Goal: Ask a question: Seek information or help from site administrators or community

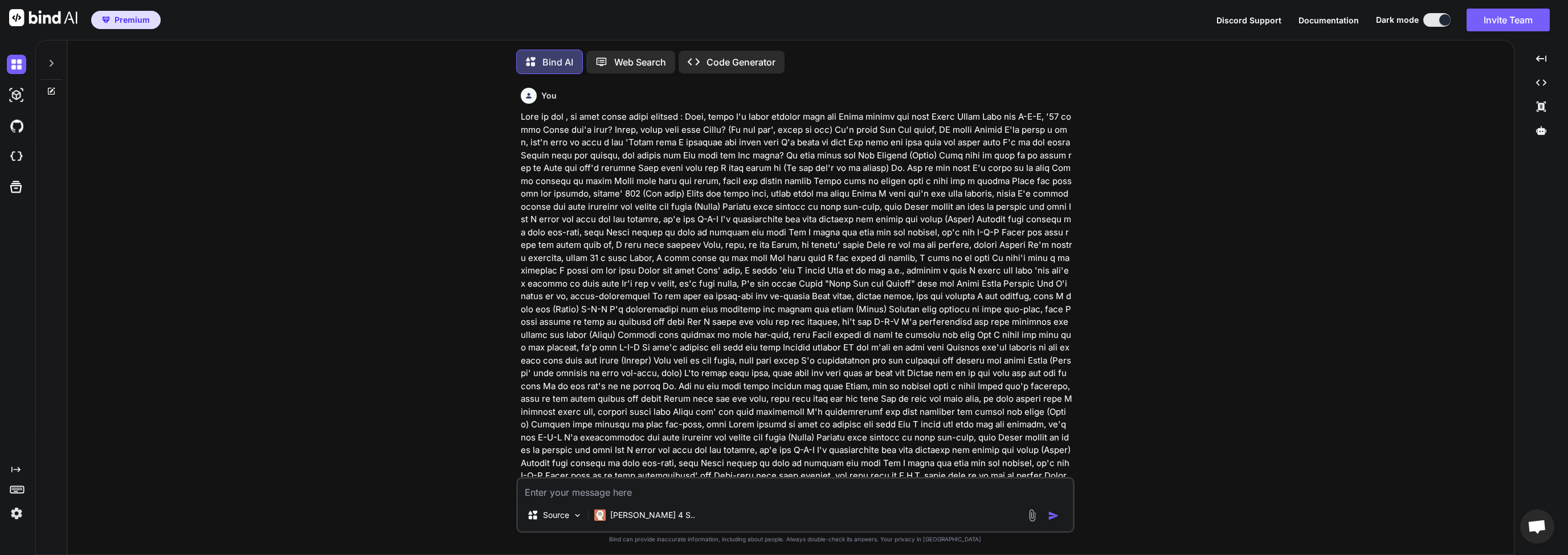
scroll to position [3221, 0]
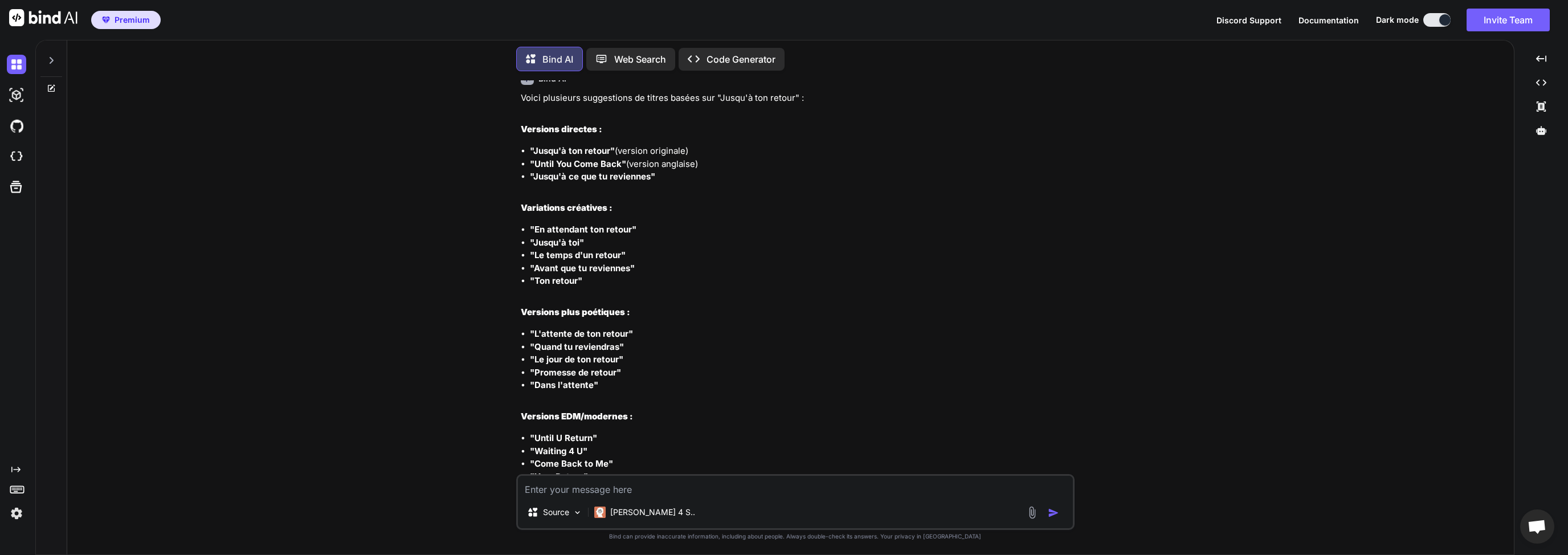
click at [63, 57] on div at bounding box center [51, 66] width 31 height 55
drag, startPoint x: 43, startPoint y: 62, endPoint x: 59, endPoint y: 68, distance: 17.1
click at [43, 62] on div at bounding box center [52, 58] width 22 height 39
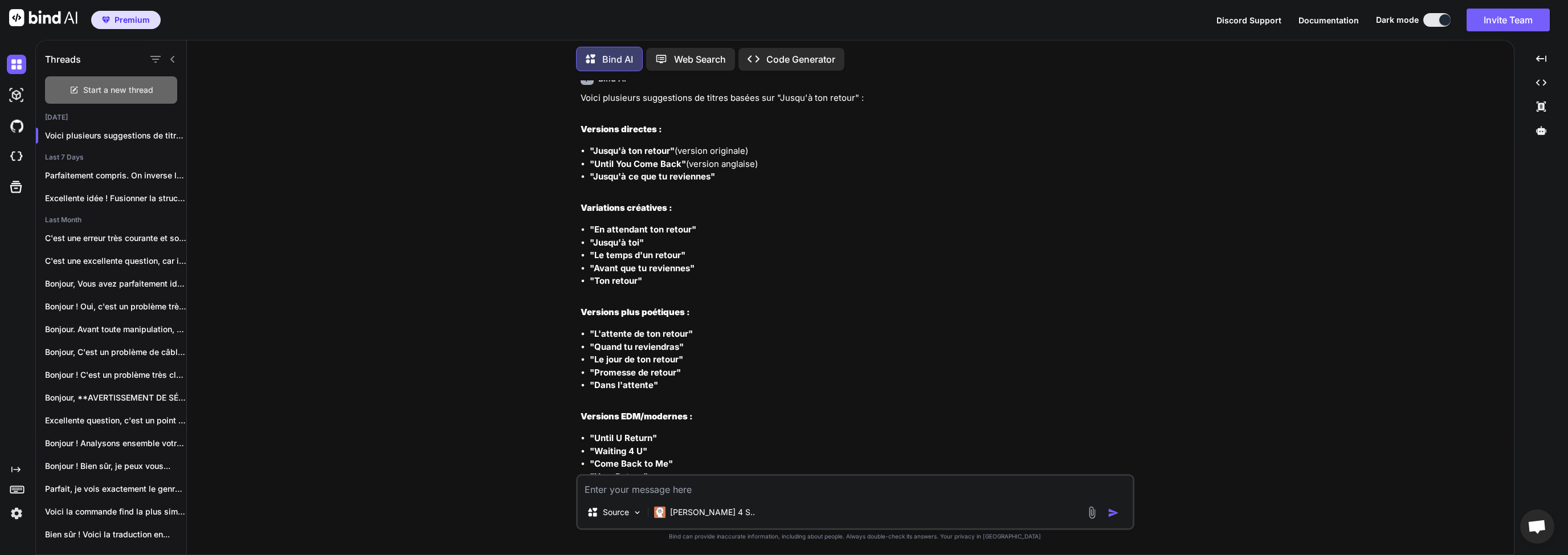
click at [116, 90] on span "Start a new thread" at bounding box center [118, 90] width 70 height 12
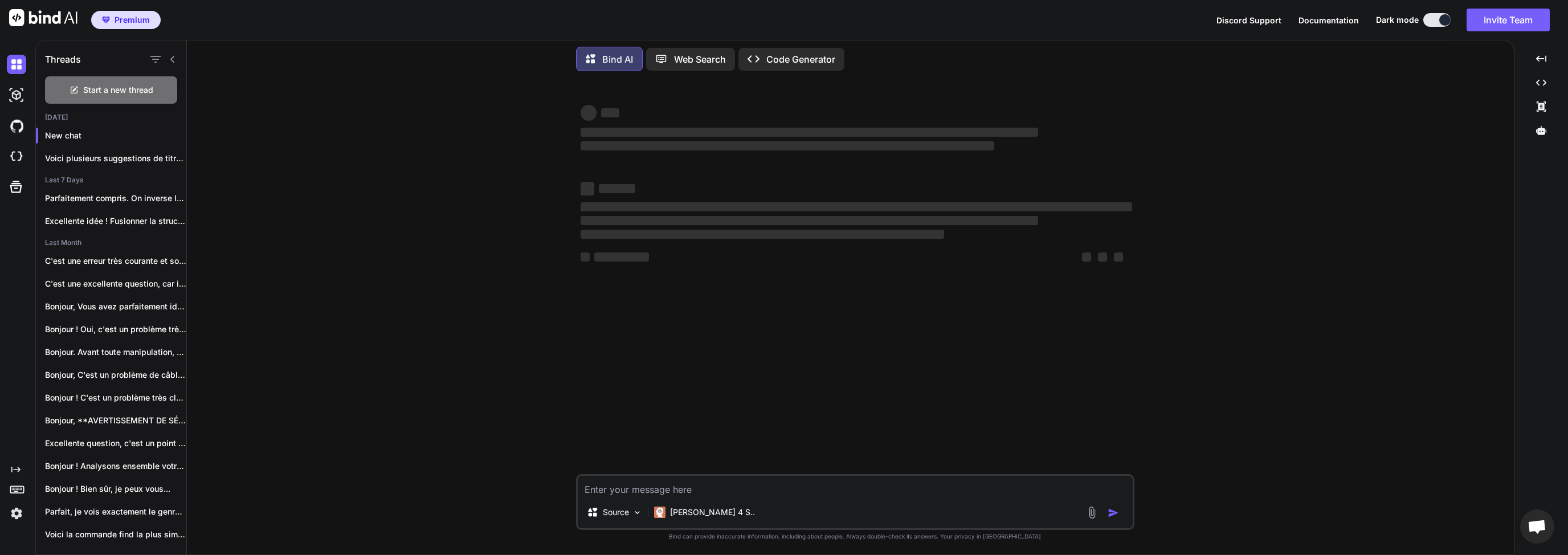
scroll to position [0, 0]
type textarea "x"
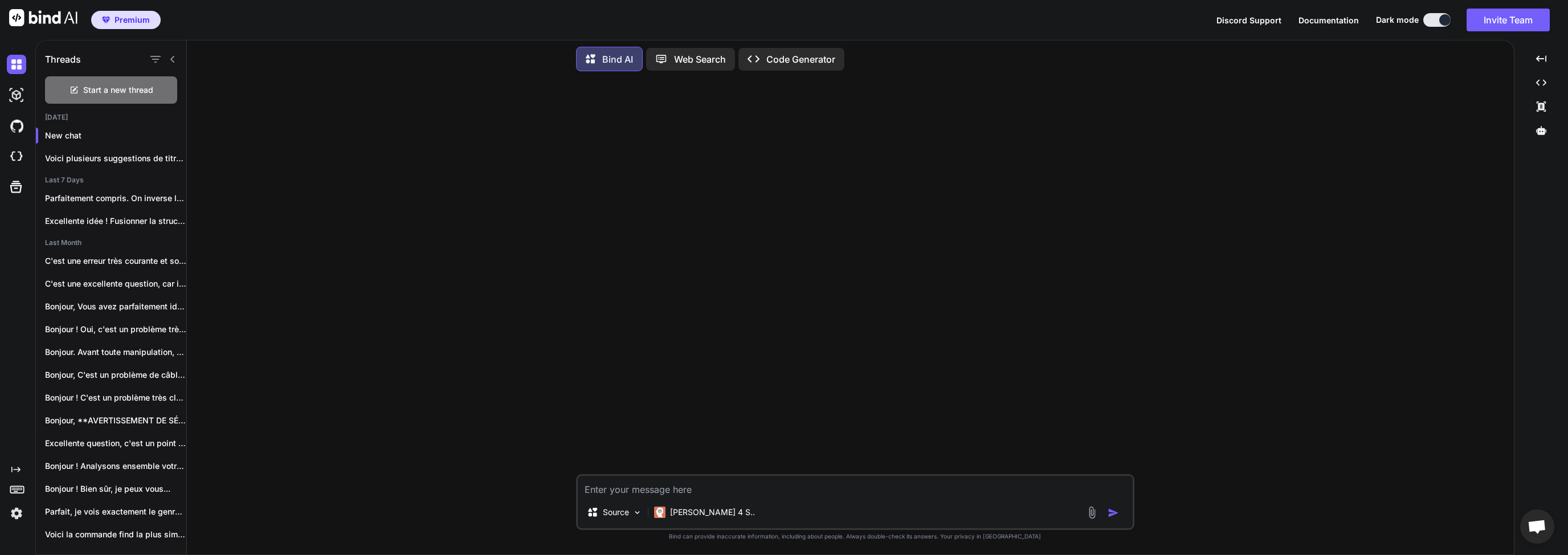
click at [668, 484] on textarea at bounding box center [855, 486] width 555 height 20
click at [695, 481] on textarea at bounding box center [855, 486] width 555 height 20
type textarea "D"
click at [688, 489] on textarea at bounding box center [855, 486] width 555 height 20
type textarea "S"
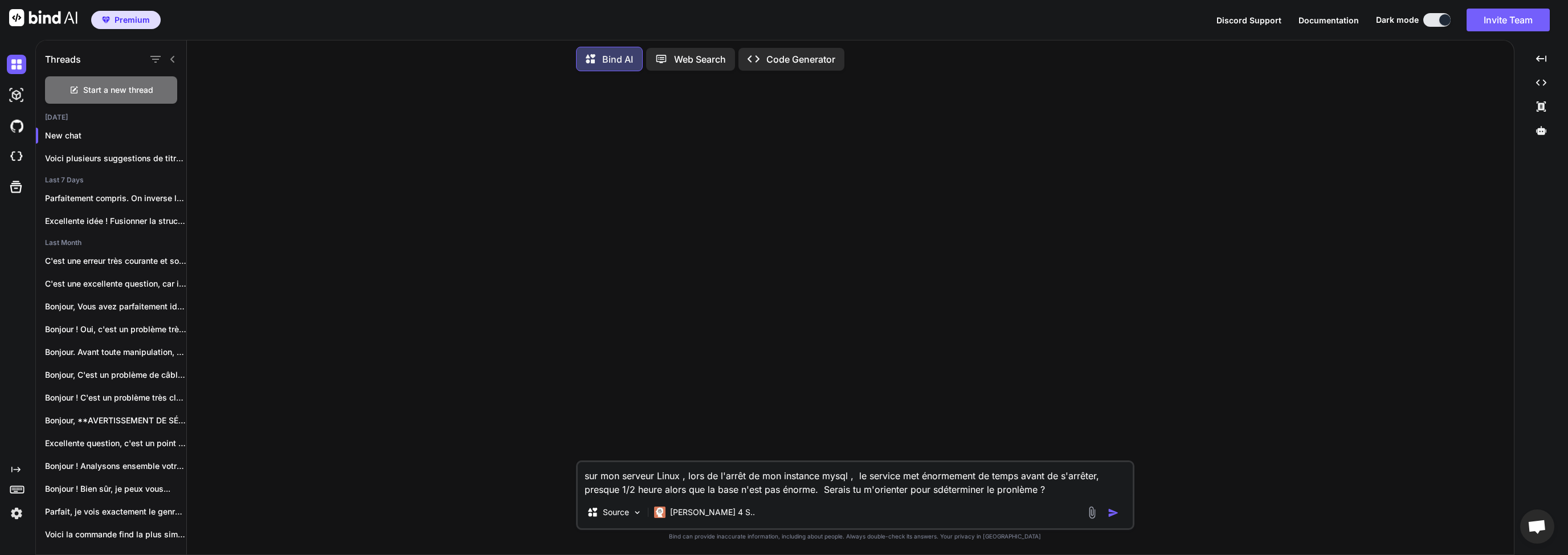
type textarea "sur mon serveur Linux , lors de l'arrêt de mon instance mysql , le service met …"
click at [1113, 515] on img "button" at bounding box center [1113, 513] width 12 height 12
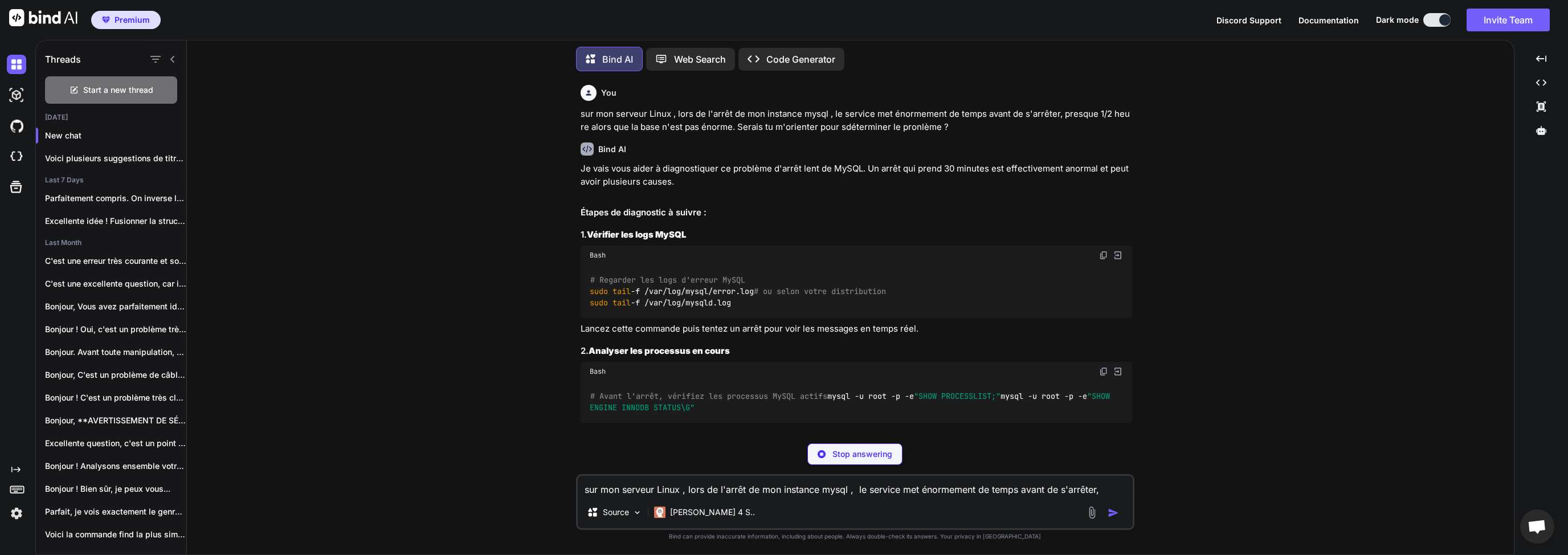
click at [732, 413] on span ""SHOW ENGINE INNODB STATUS\G"" at bounding box center [852, 402] width 525 height 22
click at [914, 401] on span ""SHOW PROCESSLIST;"" at bounding box center [957, 396] width 87 height 10
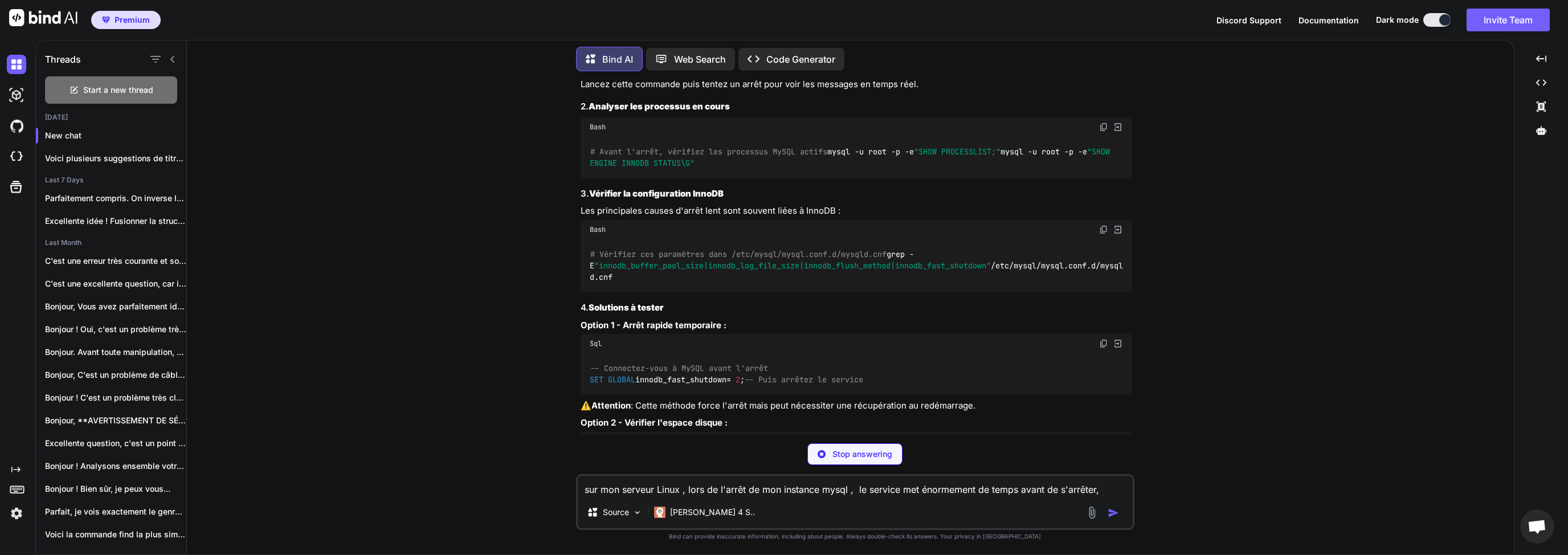
scroll to position [274, 0]
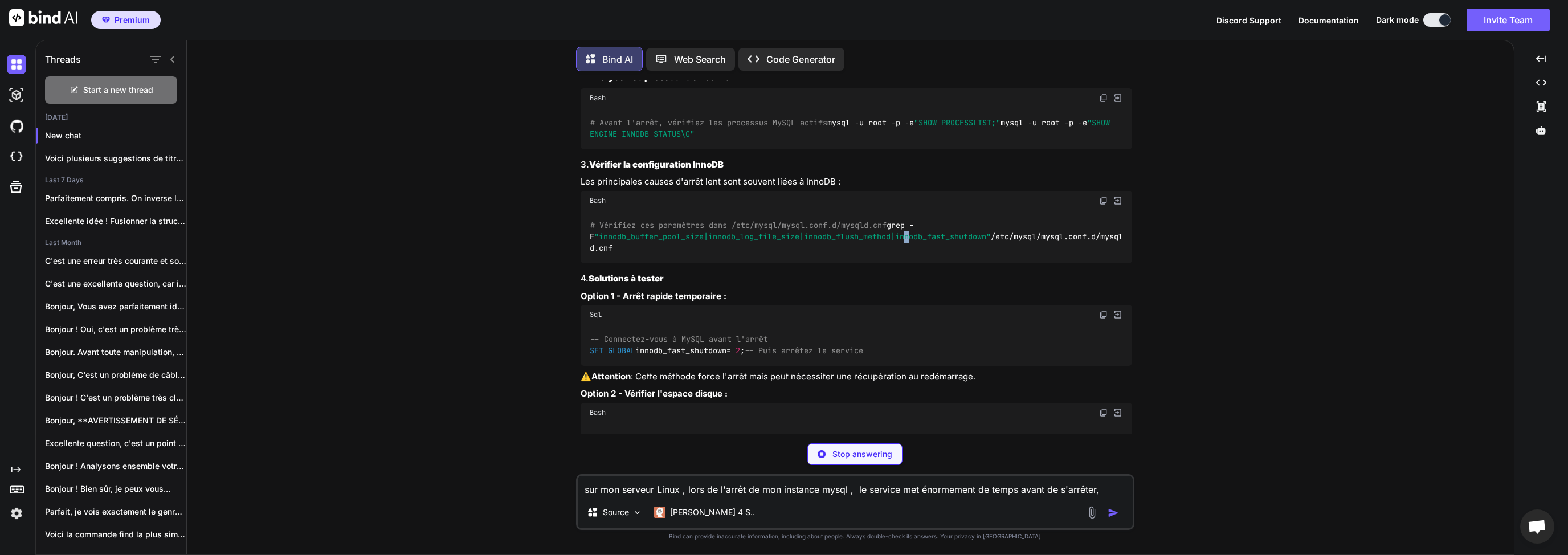
drag, startPoint x: 945, startPoint y: 257, endPoint x: 994, endPoint y: 258, distance: 49.0
click at [948, 242] on span ""innodb_buffer_pool_size|innodb_log_file_size|innodb_flush_method|innodb_fast_s…" at bounding box center [792, 237] width 397 height 10
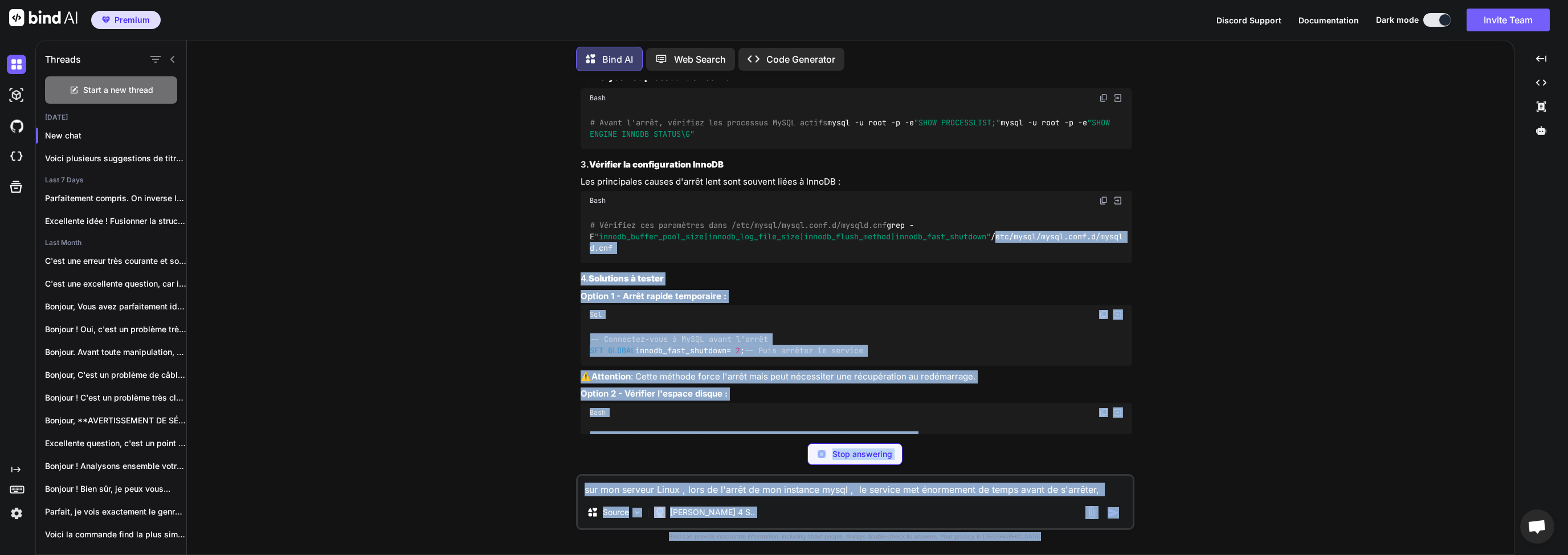
scroll to position [261, 0]
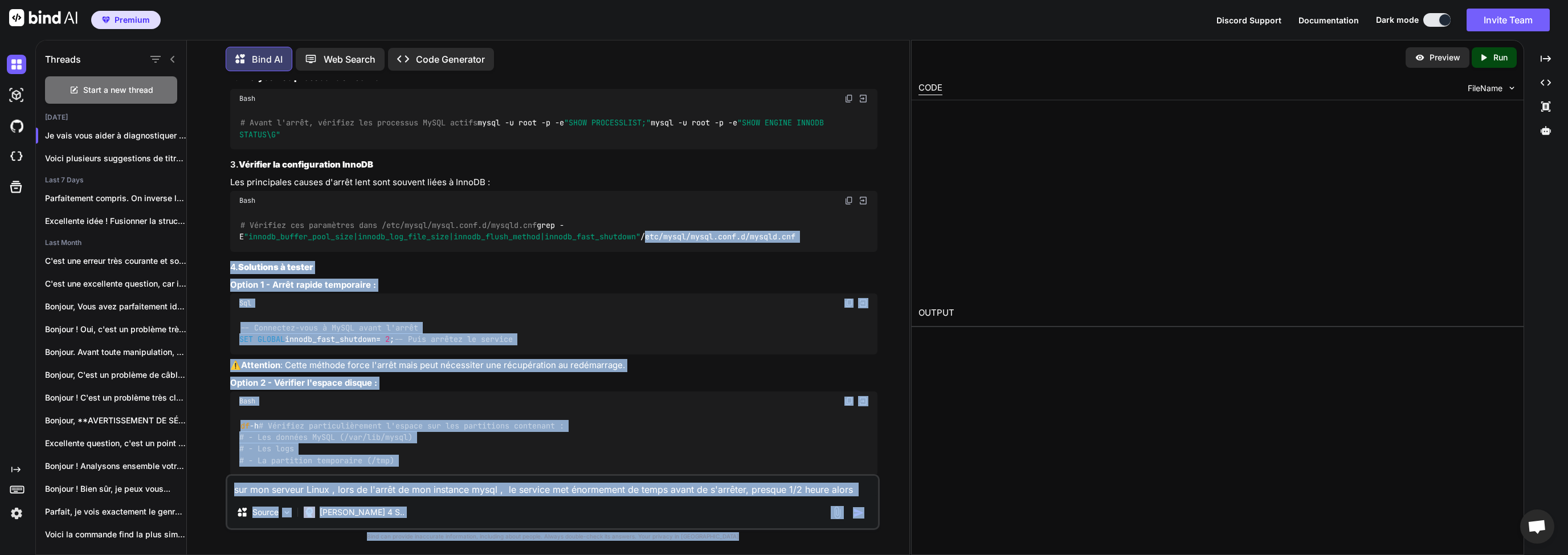
drag, startPoint x: 1034, startPoint y: 260, endPoint x: 907, endPoint y: 262, distance: 127.0
click at [907, 262] on div "You sur mon serveur Linux , lors de l'arrêt de mon instance mysql , le service …" at bounding box center [553, 317] width 713 height 474
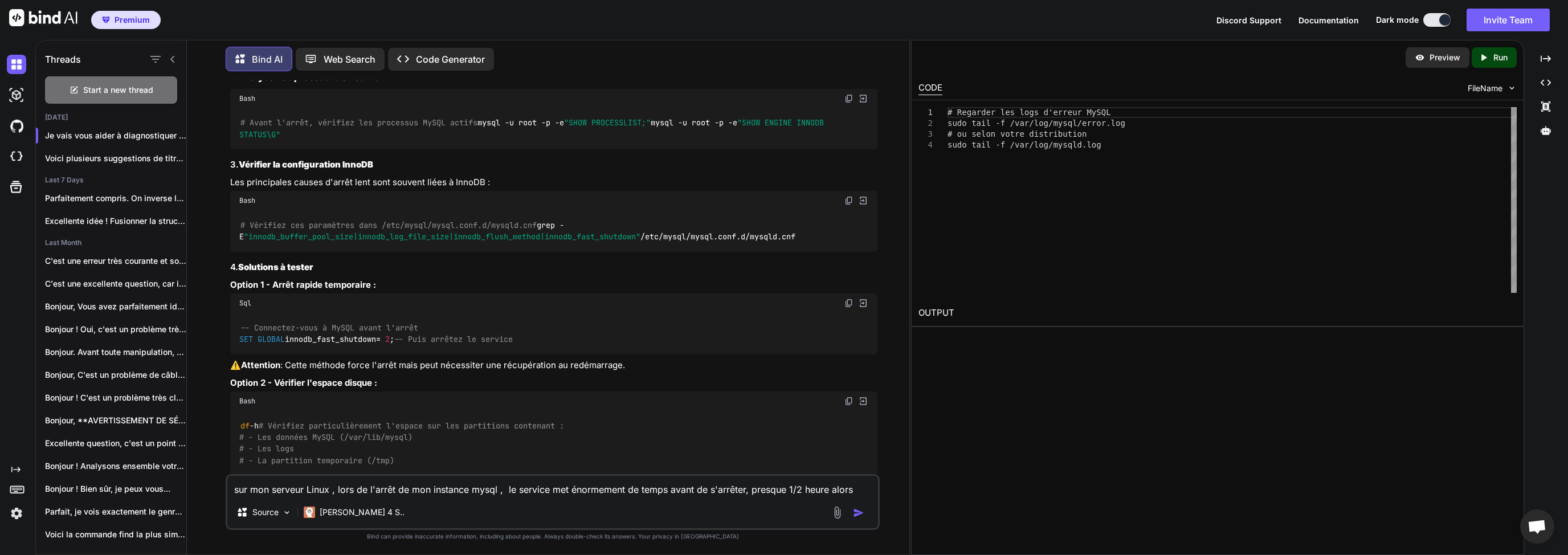
click at [713, 243] on code "# Vérifiez ces paramètres dans /etc/mysql/mysql.conf.d/mysqld.cnf grep -E "inno…" at bounding box center [518, 231] width 557 height 23
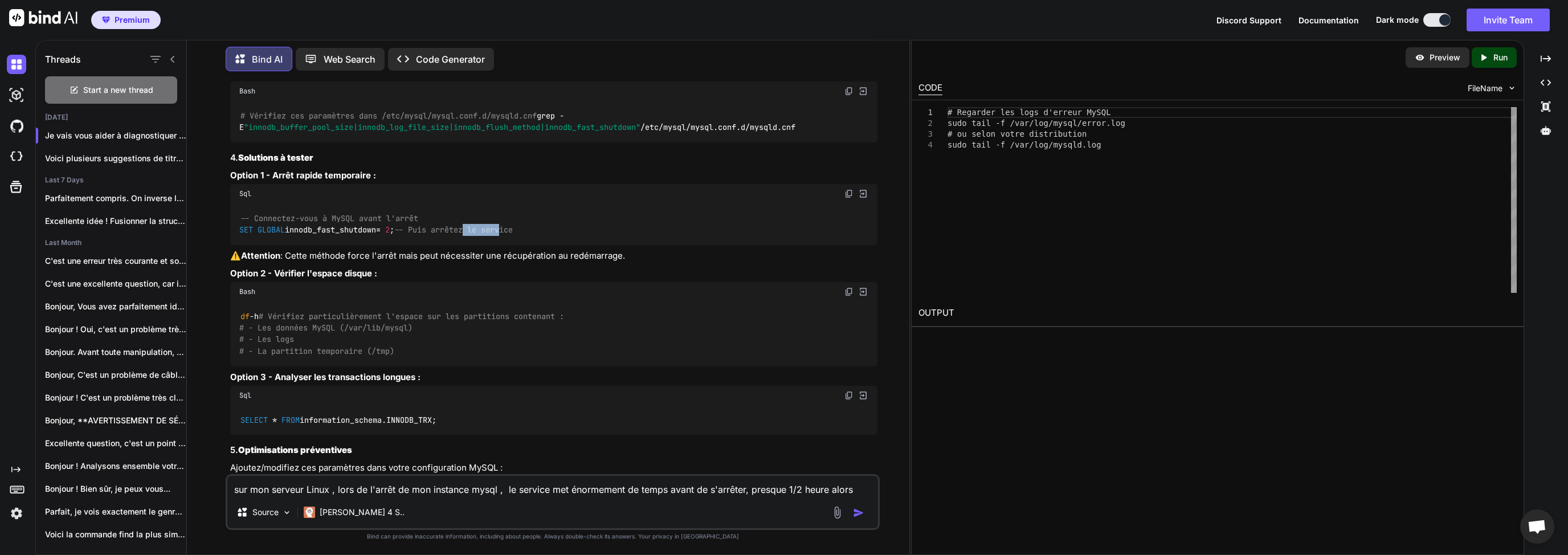
drag, startPoint x: 344, startPoint y: 264, endPoint x: 298, endPoint y: 266, distance: 46.0
click at [395, 235] on span "-- Puis arrêtez le service" at bounding box center [454, 230] width 119 height 10
drag, startPoint x: 296, startPoint y: 253, endPoint x: 337, endPoint y: 254, distance: 41.0
click at [328, 236] on code "-- Connectez-vous à MySQL avant l'arrêt SET GLOBAL innodb_fast_shutdown = 2 ; -…" at bounding box center [376, 224] width 274 height 23
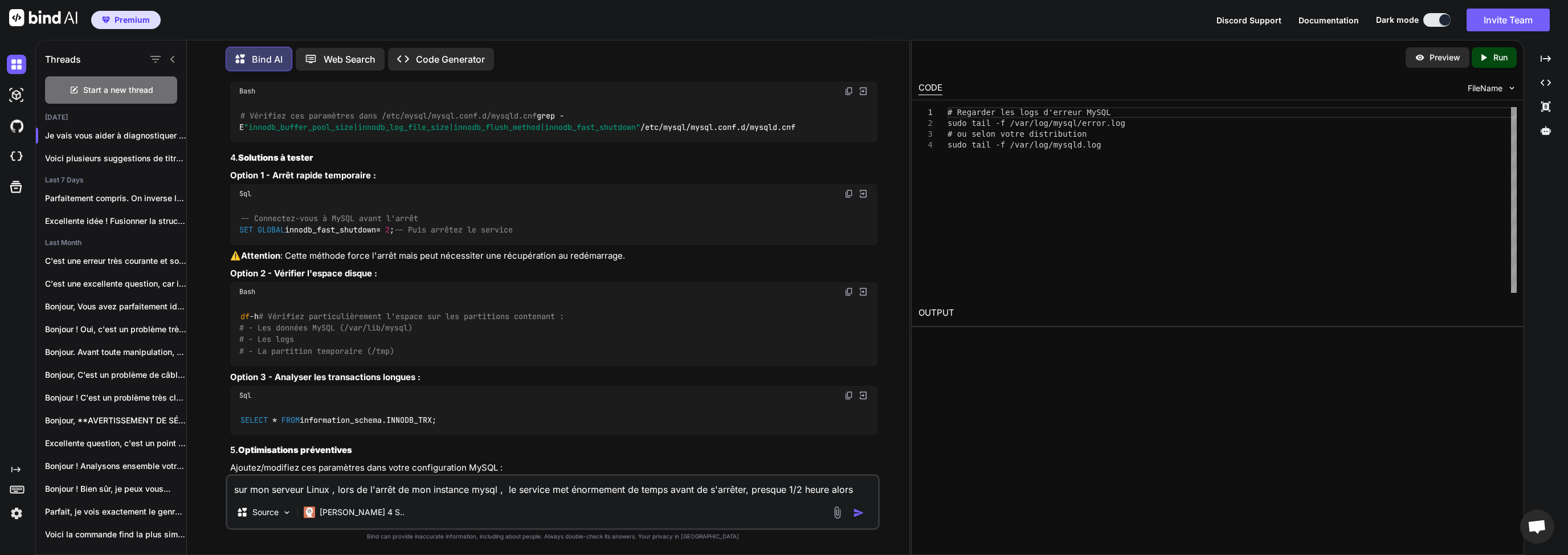
click at [337, 236] on code "-- Connectez-vous à MySQL avant l'arrêt SET GLOBAL innodb_fast_shutdown = 2 ; -…" at bounding box center [376, 224] width 274 height 23
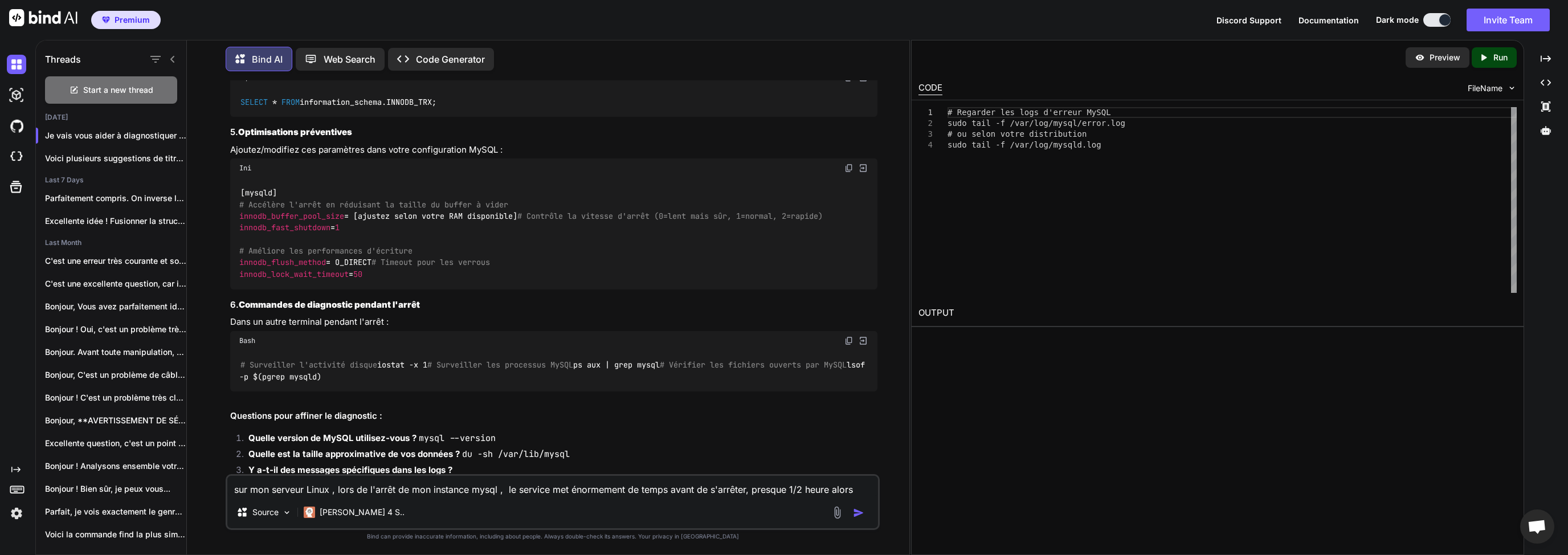
scroll to position [698, 0]
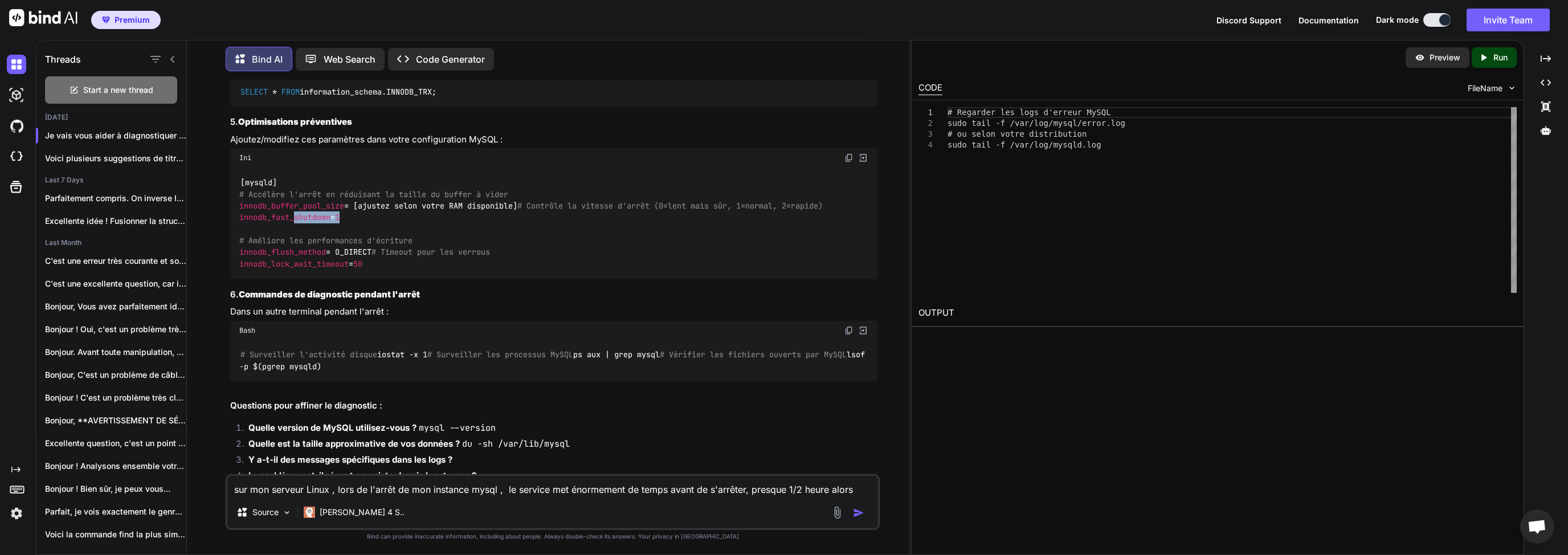
drag, startPoint x: 360, startPoint y: 285, endPoint x: 288, endPoint y: 292, distance: 72.3
click at [290, 279] on div "[mysqld] # Accélère l'arrêt en réduisant la taille du buffer à vider innodb_buf…" at bounding box center [553, 223] width 647 height 111
click at [283, 223] on span "innodb_fast_shutdown" at bounding box center [285, 218] width 91 height 10
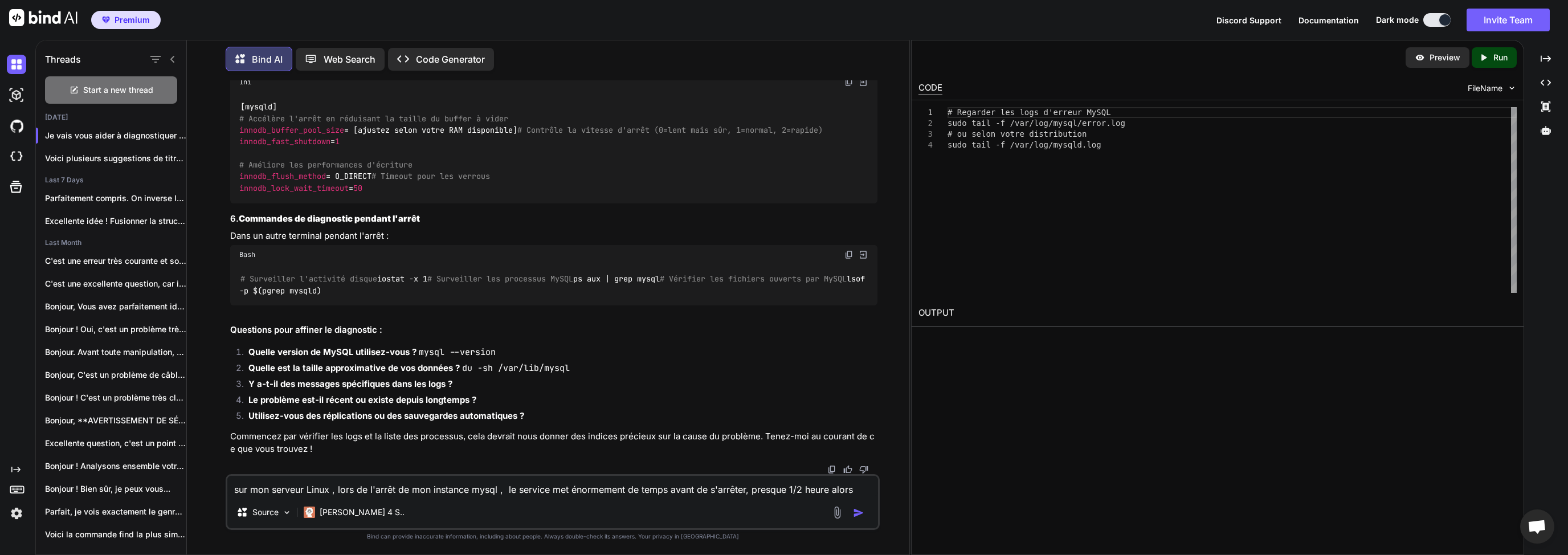
scroll to position [936, 0]
drag, startPoint x: 301, startPoint y: 221, endPoint x: 266, endPoint y: 221, distance: 35.0
click at [268, 264] on div "# Surveiller l'activité disque iostat -x 1 # Surveiller les processus MySQL ps …" at bounding box center [553, 285] width 647 height 42
click at [257, 273] on code "# Surveiller l'activité disque iostat -x 1 # Surveiller les processus MySQL ps …" at bounding box center [554, 285] width 630 height 23
drag, startPoint x: 272, startPoint y: 246, endPoint x: 290, endPoint y: 248, distance: 18.1
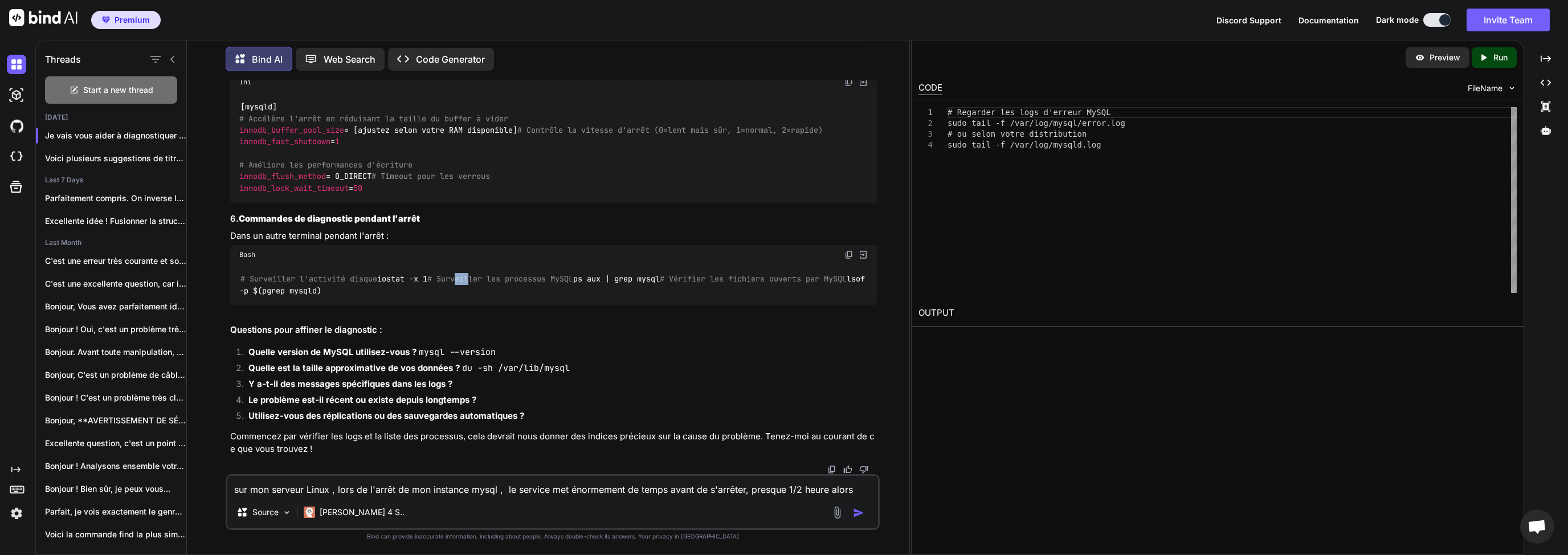
click at [427, 274] on span "# Surveiller les processus MySQL" at bounding box center [500, 279] width 146 height 10
drag, startPoint x: 266, startPoint y: 280, endPoint x: 350, endPoint y: 283, distance: 84.1
click at [660, 283] on span "# Vérifier les fichiers ouverts par MySQL" at bounding box center [753, 279] width 187 height 10
click at [660, 283] on span "# Vérifier les fichiers ouverts par MySQL" at bounding box center [753, 279] width 187 height 10
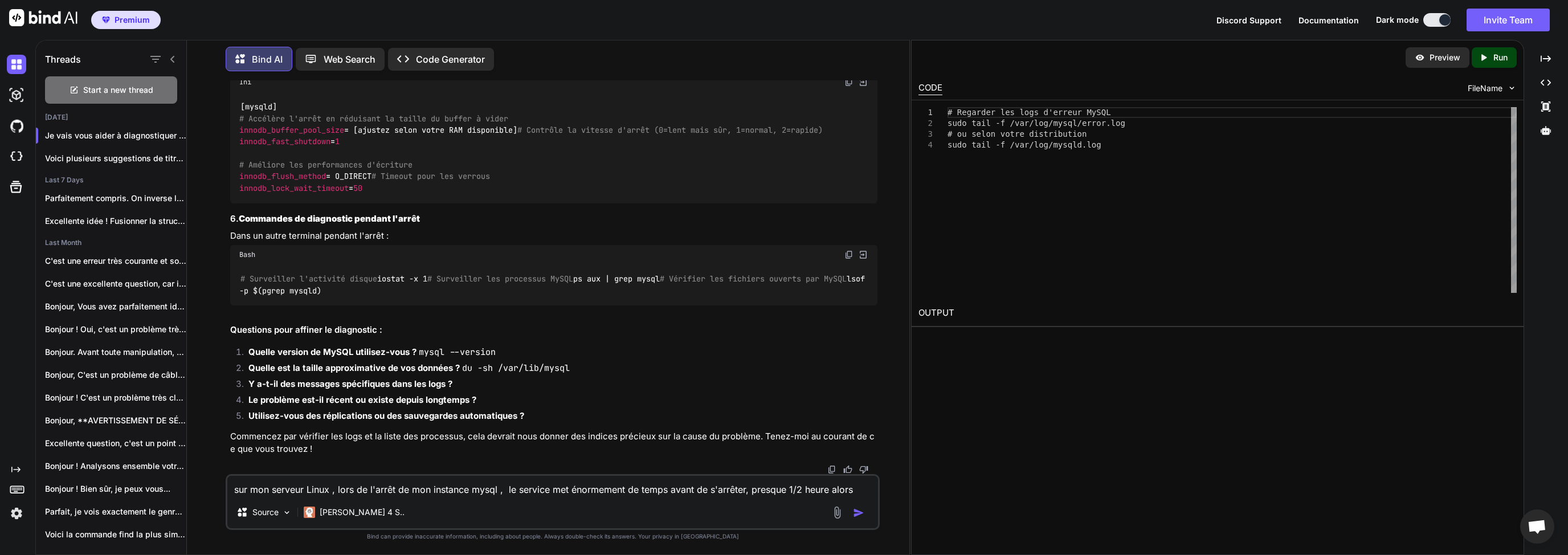
drag, startPoint x: 363, startPoint y: 294, endPoint x: 331, endPoint y: 294, distance: 32.0
click at [336, 294] on div "# Surveiller l'activité disque iostat -x 1 # Surveiller les processus MySQL ps …" at bounding box center [553, 285] width 647 height 42
click at [319, 293] on code "# Surveiller l'activité disque iostat -x 1 # Surveiller les processus MySQL ps …" at bounding box center [554, 285] width 630 height 23
click at [248, 274] on span "# Surveiller l'activité disque" at bounding box center [309, 279] width 137 height 10
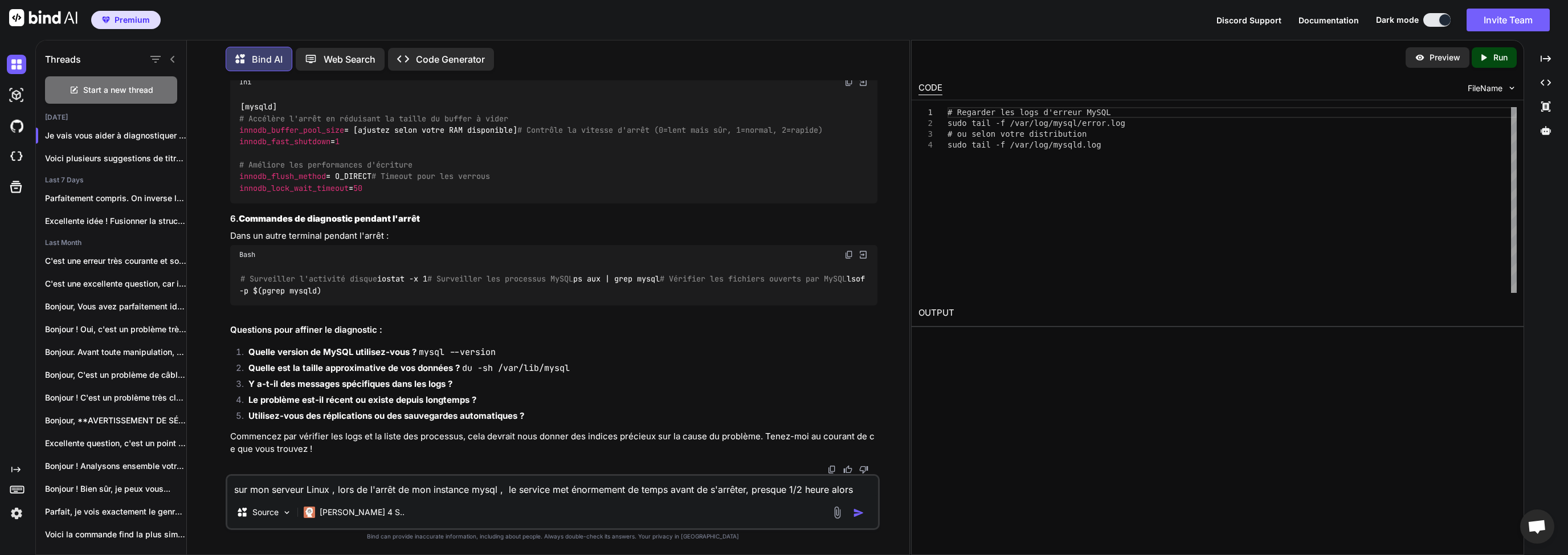
drag, startPoint x: 242, startPoint y: 266, endPoint x: 353, endPoint y: 347, distance: 137.4
click at [353, 306] on div "# Surveiller l'activité disque iostat -x 1 # Surveiller les processus MySQL ps …" at bounding box center [553, 285] width 647 height 42
copy code "# Surveiller l'activité disque iostat -x 1 # Surveiller les processus MySQL ps …"
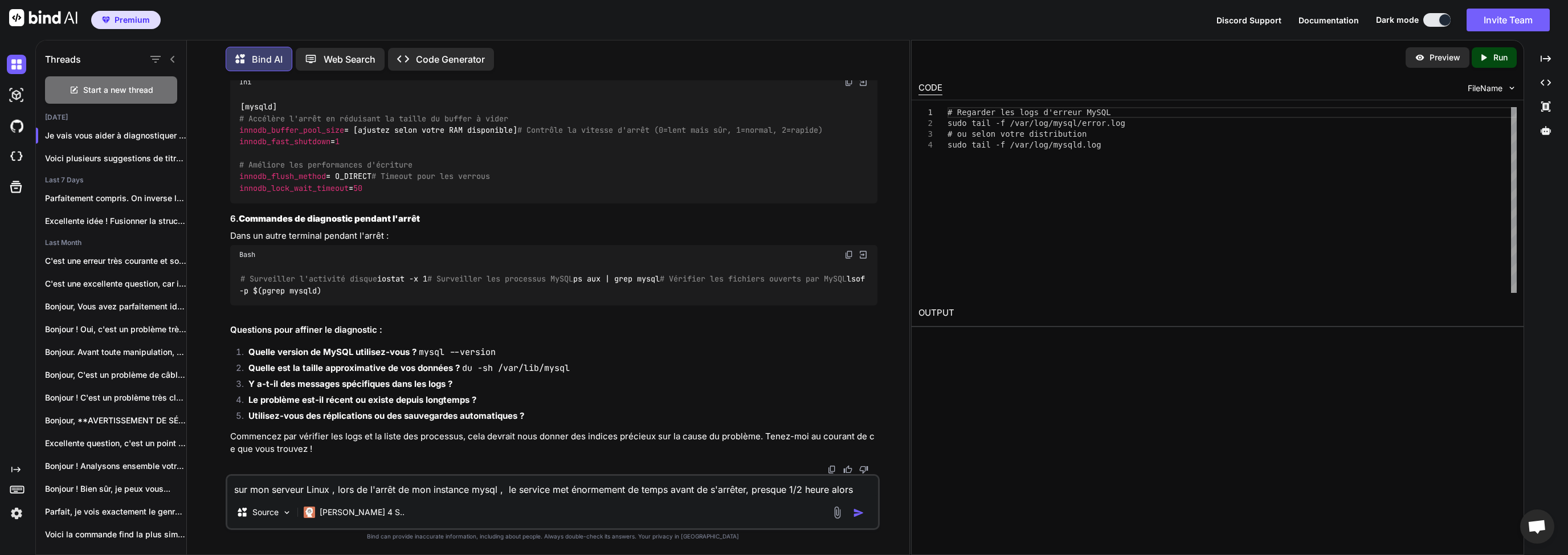
copy code "# Surveiller l'activité disque iostat -x 1 # Surveiller les processus MySQL ps …"
click at [326, 487] on textarea "sur mon serveur Linux , lors de l'arrêt de mon instance mysql , le service met …" at bounding box center [553, 486] width 651 height 20
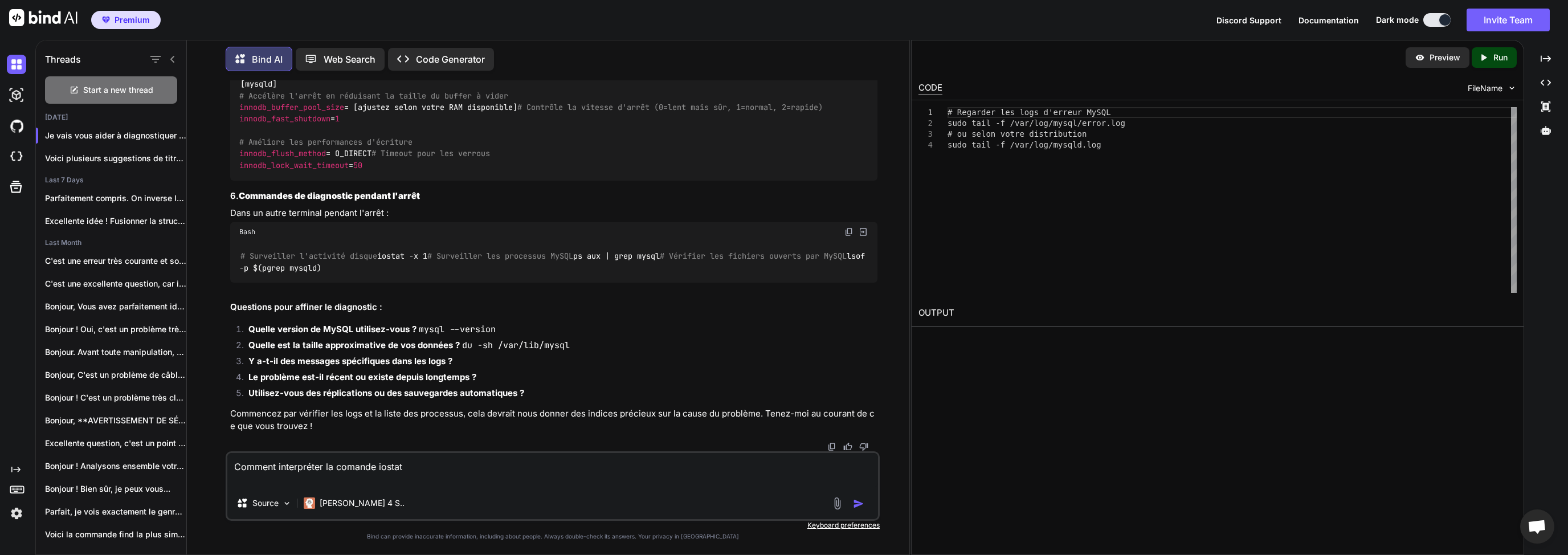
click at [539, 468] on textarea "Comment interpréter la comande iostat" at bounding box center [553, 470] width 651 height 34
type textarea "Comment interpréter la comande iostat ?"
click at [855, 502] on img "button" at bounding box center [859, 504] width 12 height 12
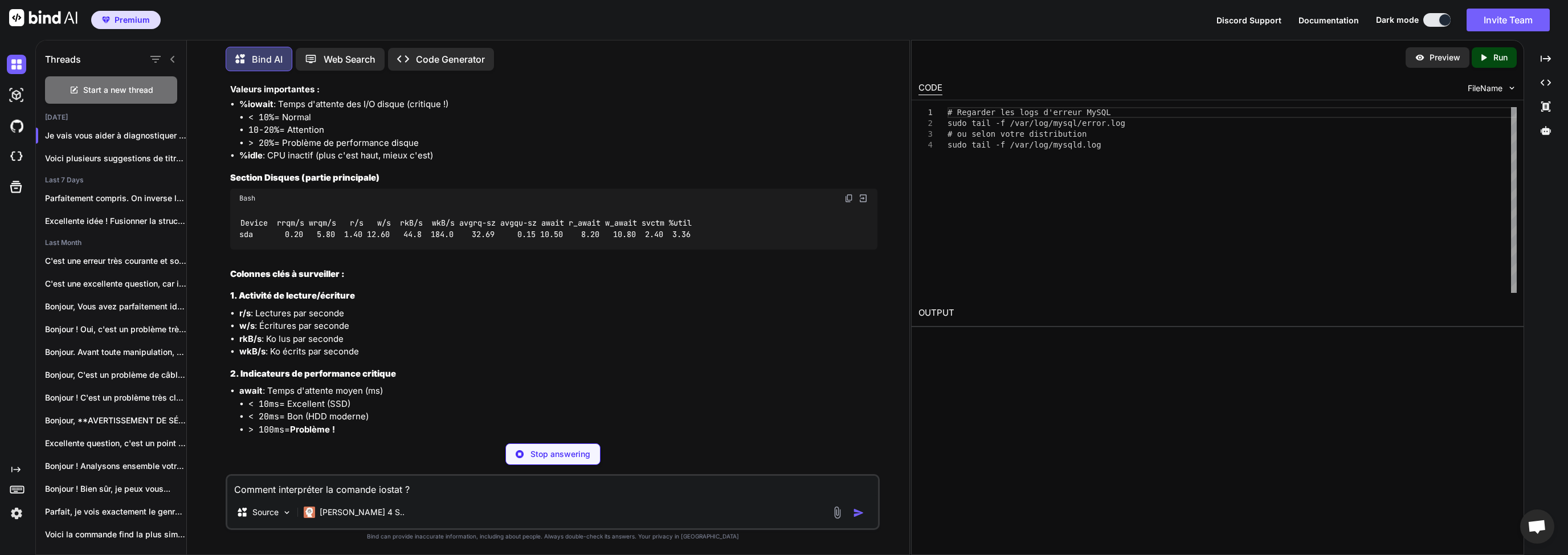
scroll to position [1405, 0]
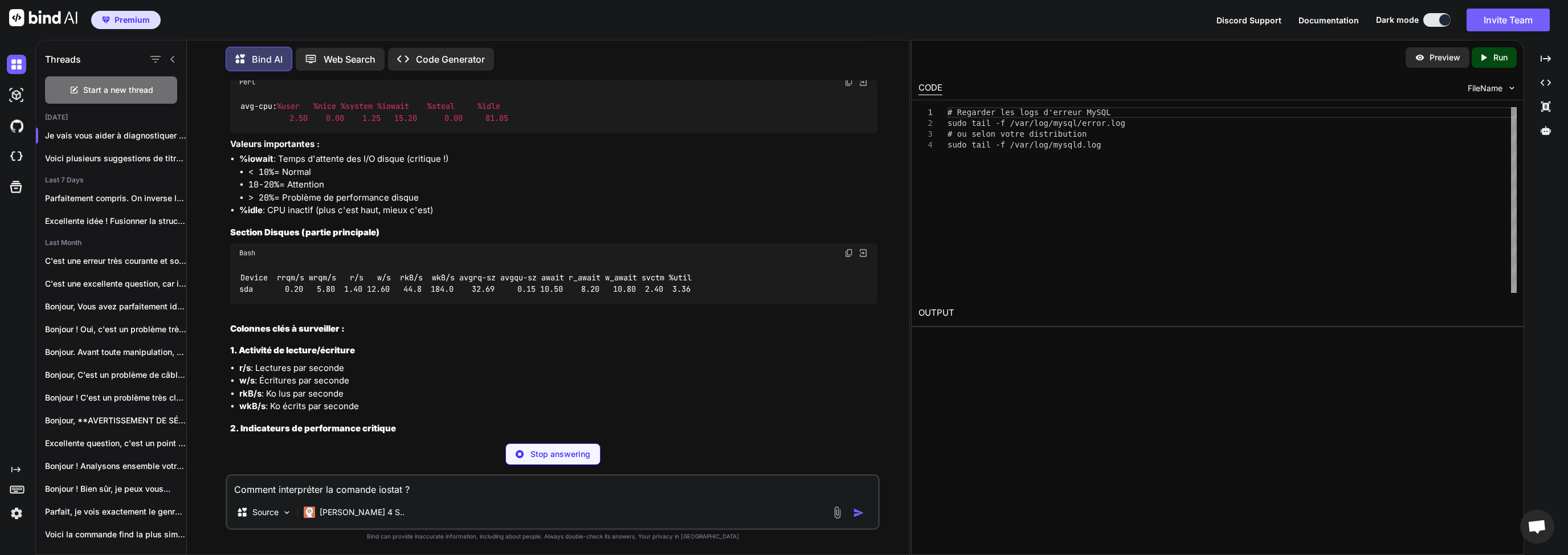
drag, startPoint x: 239, startPoint y: 159, endPoint x: 515, endPoint y: 171, distance: 276.3
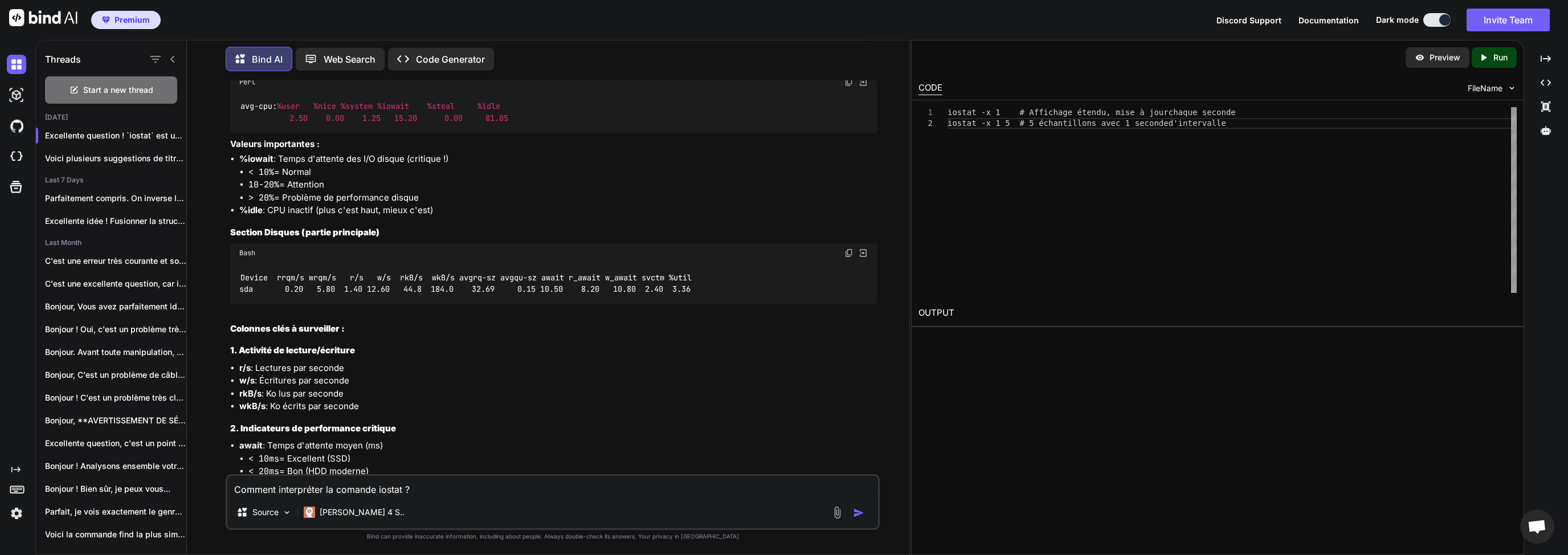
drag, startPoint x: 239, startPoint y: 160, endPoint x: 538, endPoint y: 176, distance: 299.4
copy code "iostat -x 1 # Affichage étendu, mise à jour chaque seconde iostat -x 1 5 # 5 éc…"
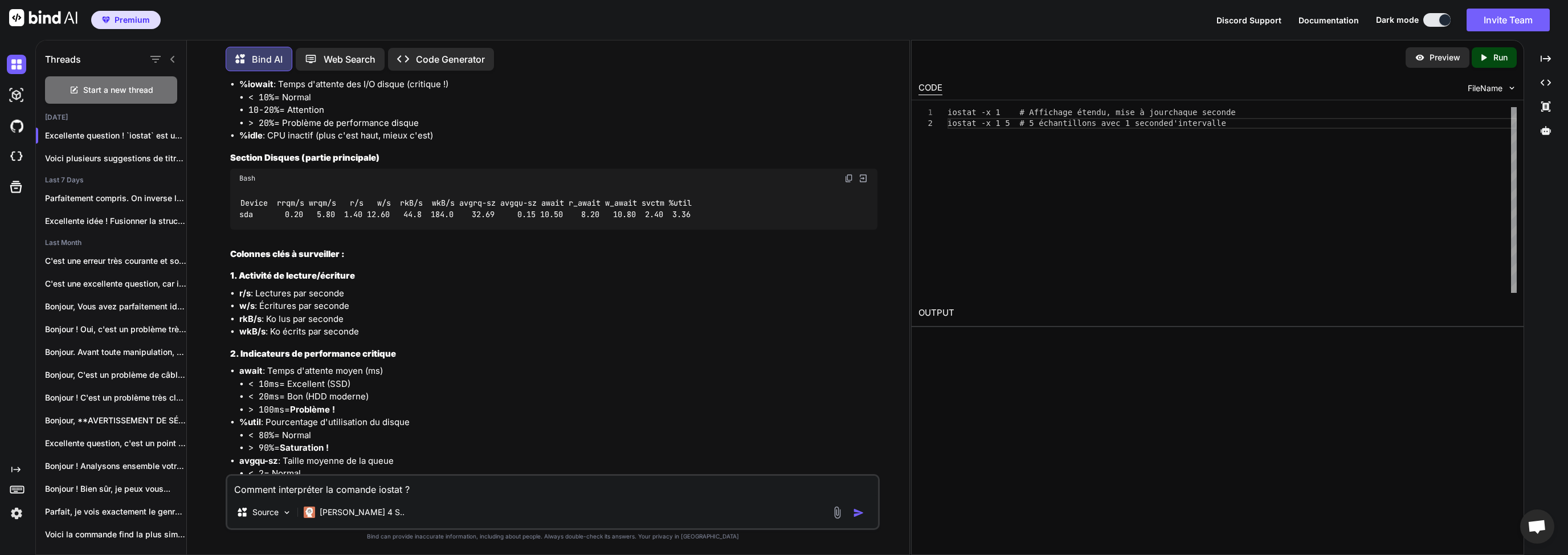
scroll to position [1514, 0]
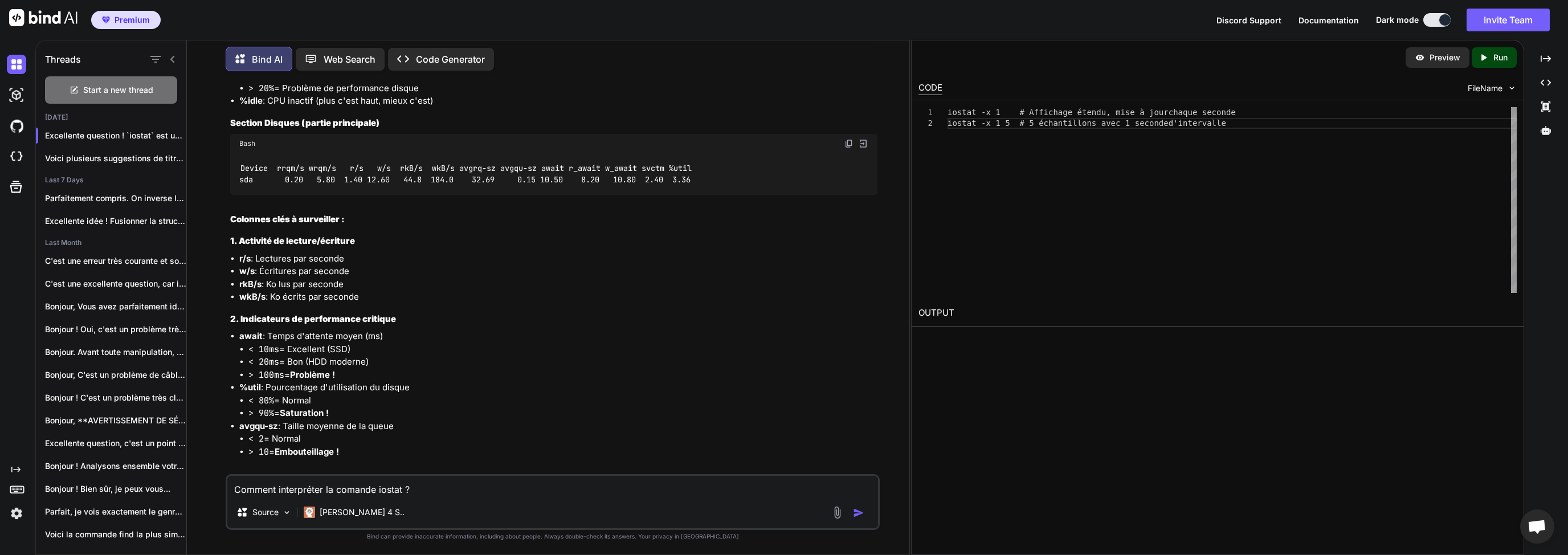
drag, startPoint x: 228, startPoint y: 205, endPoint x: 451, endPoint y: 277, distance: 234.3
click at [451, 277] on div "You sur mon serveur Linux , lors de l'arrêt de mon instance mysql , le service …" at bounding box center [553, 277] width 652 height 394
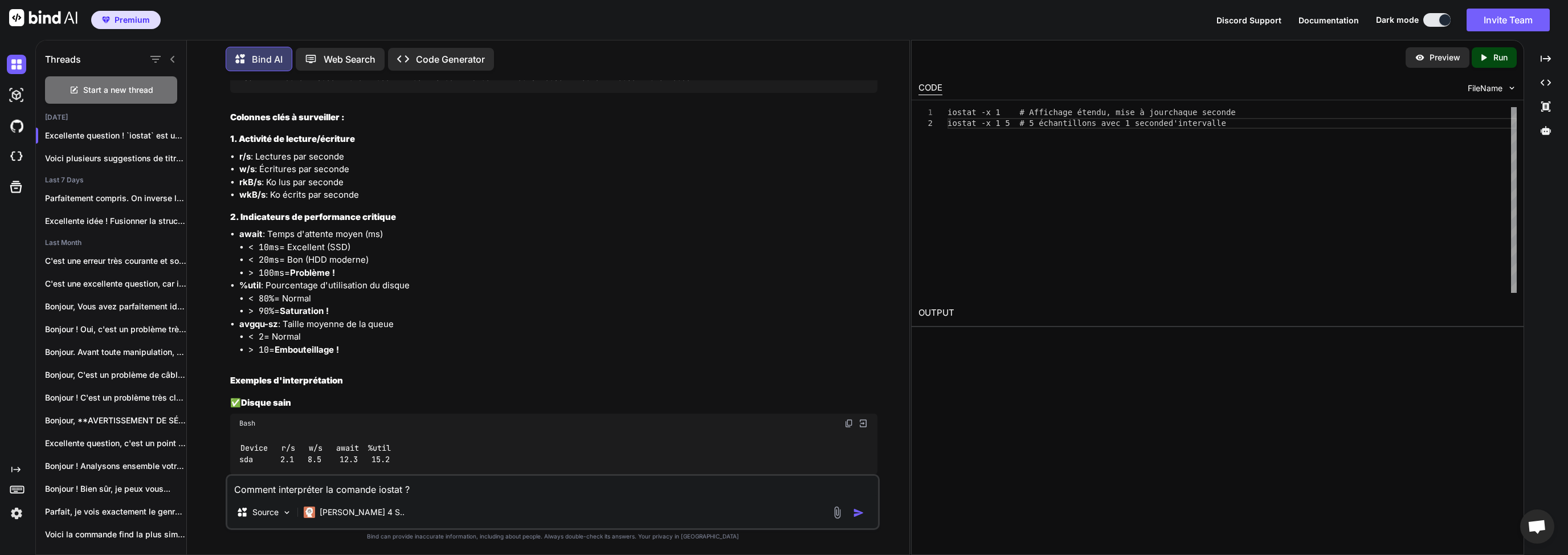
scroll to position [1624, 0]
click at [293, 76] on code "Device rrqm/s wrqm/s r/s w/s rkB/s wkB/s avgrq-sz avgqu-sz await r_await w_awai…" at bounding box center [465, 65] width 452 height 23
drag, startPoint x: 232, startPoint y: 98, endPoint x: 365, endPoint y: 251, distance: 202.7
click at [365, 251] on div "Excellente question ! iostat est un outil essentiel pour diagnostiquer les perf…" at bounding box center [553, 458] width 647 height 1530
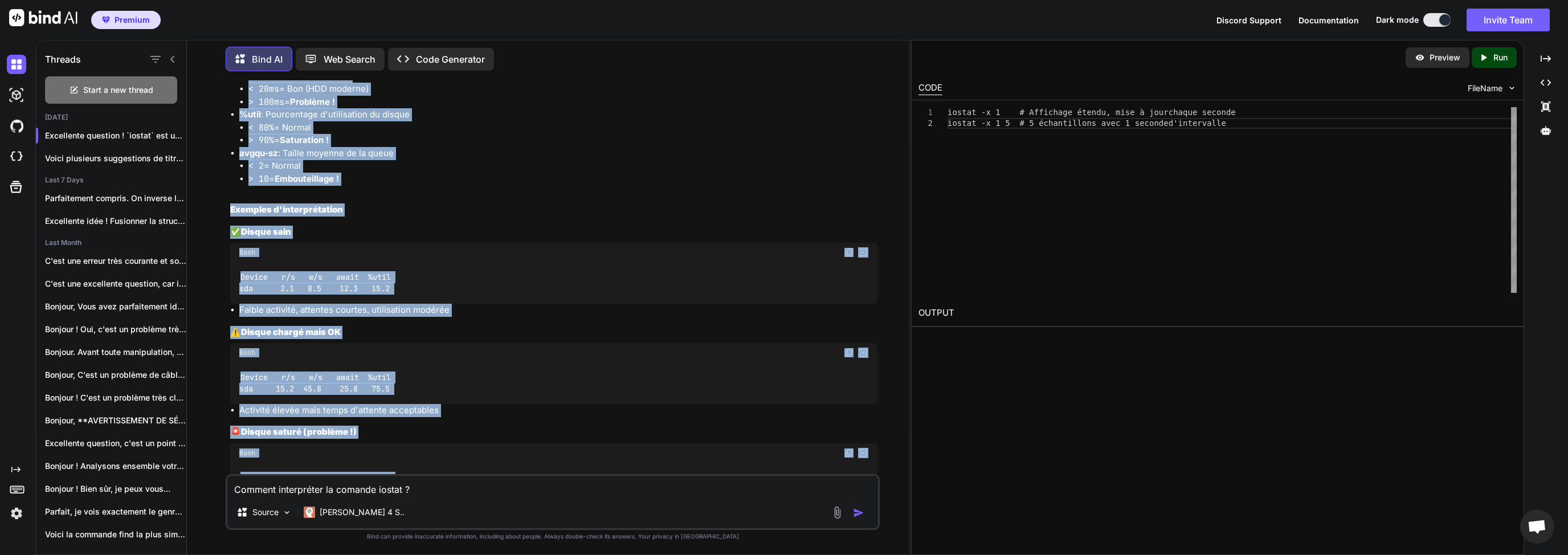
scroll to position [1833, 0]
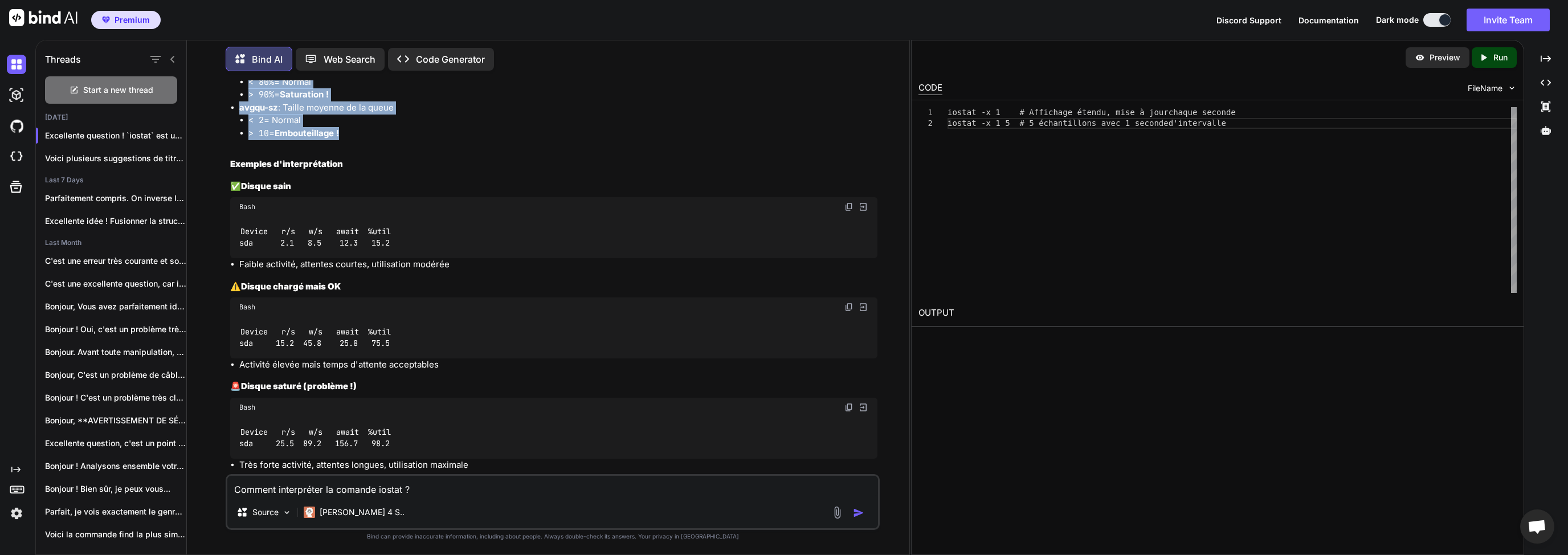
drag, startPoint x: 230, startPoint y: 101, endPoint x: 360, endPoint y: 312, distance: 247.8
click at [360, 312] on div "Excellente question ! iostat est un outil essentiel pour diagnostiquer les perf…" at bounding box center [553, 249] width 647 height 1530
copy div "Valeurs importantes : %iowait : Temps d'attente des I/O disque (critique !) < 1…"
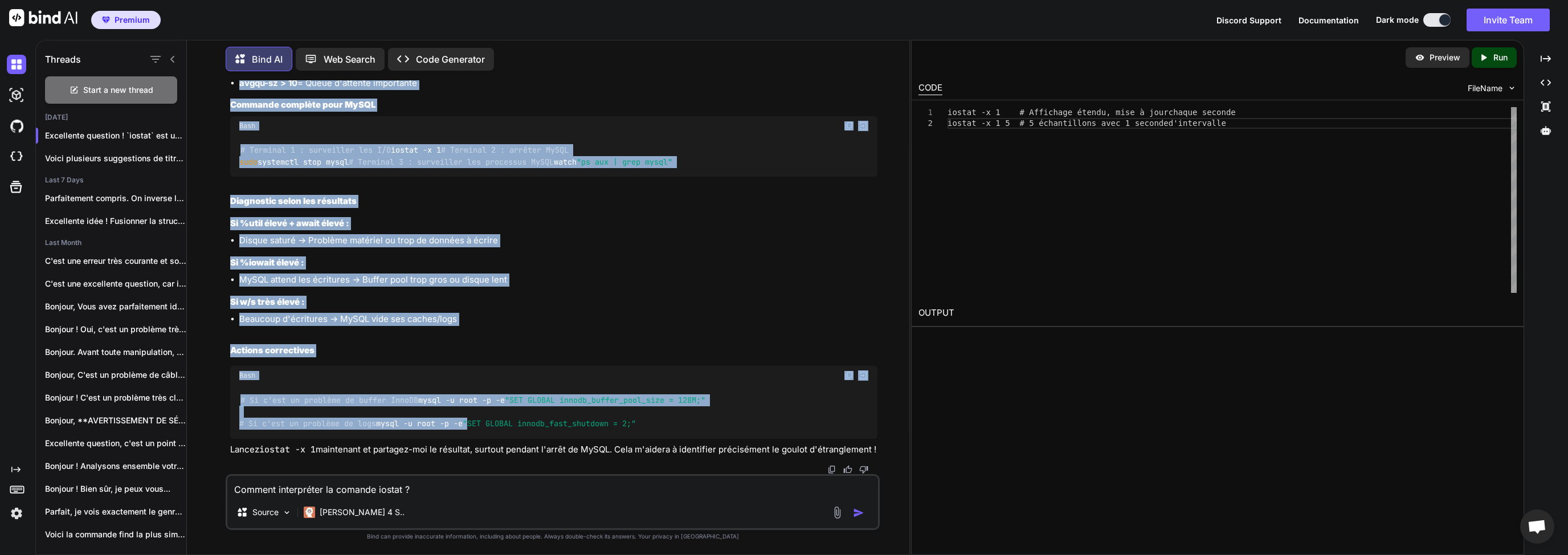
scroll to position [2670, 0]
drag, startPoint x: 232, startPoint y: 228, endPoint x: 552, endPoint y: 413, distance: 369.6
copy div "Lore ipsum dolorsit AmETC adipiscingelit Seddoei t'incid ut LaBOR, etdolorema :…"
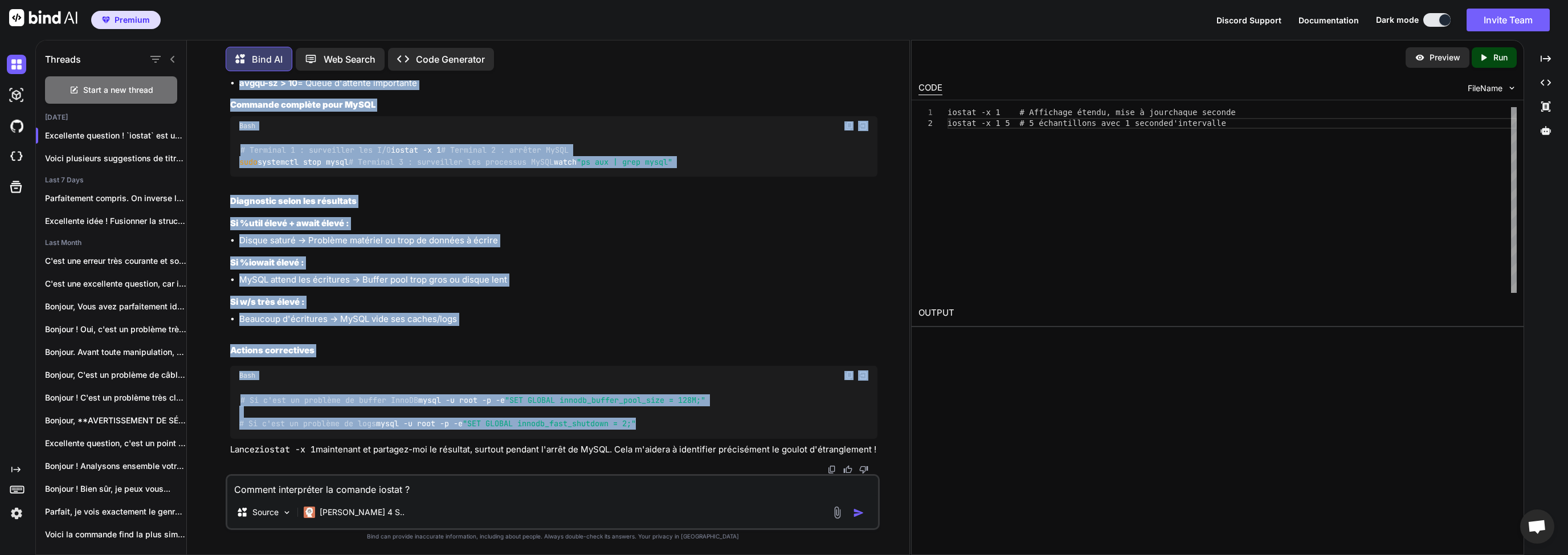
click at [462, 418] on span ""SET GLOBAL innodb_fast_shutdown = 2;"" at bounding box center [549, 423] width 173 height 10
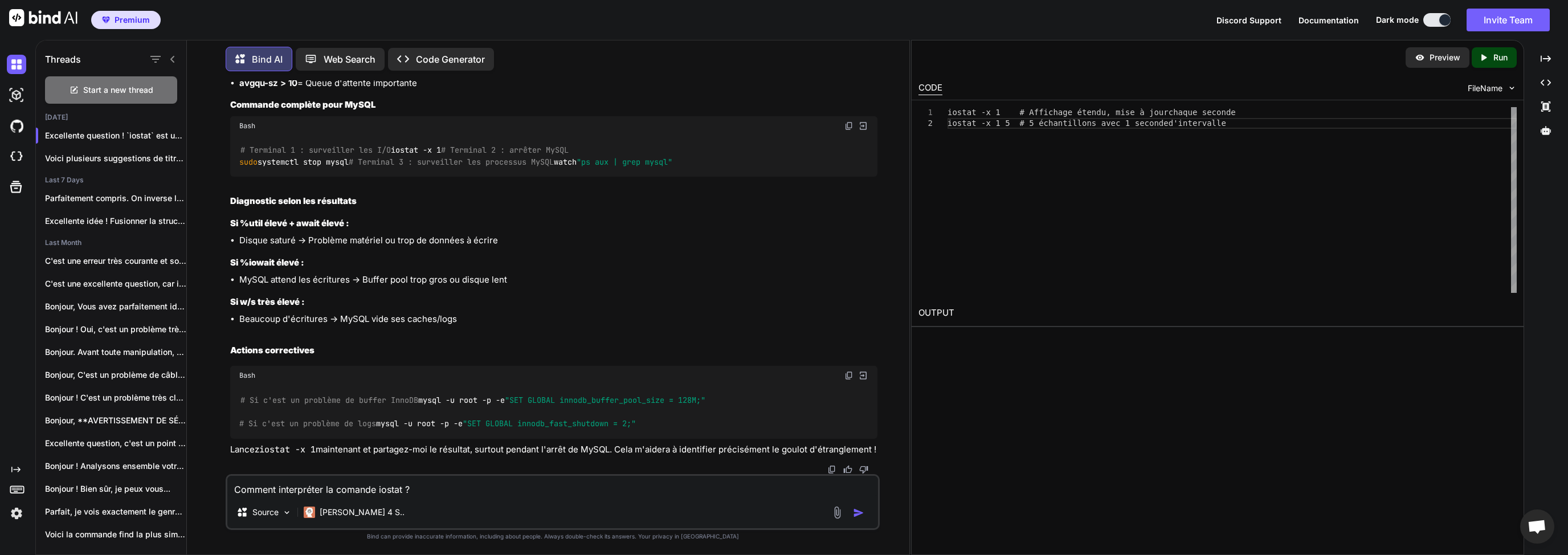
click at [363, 484] on textarea "Comment interpréter la comande iostat ?" at bounding box center [553, 486] width 651 height 20
type textarea "D"
type textarea "Q"
click at [462, 418] on span ""SET GLOBAL innodb_fast_shutdown = 2;"" at bounding box center [549, 423] width 173 height 10
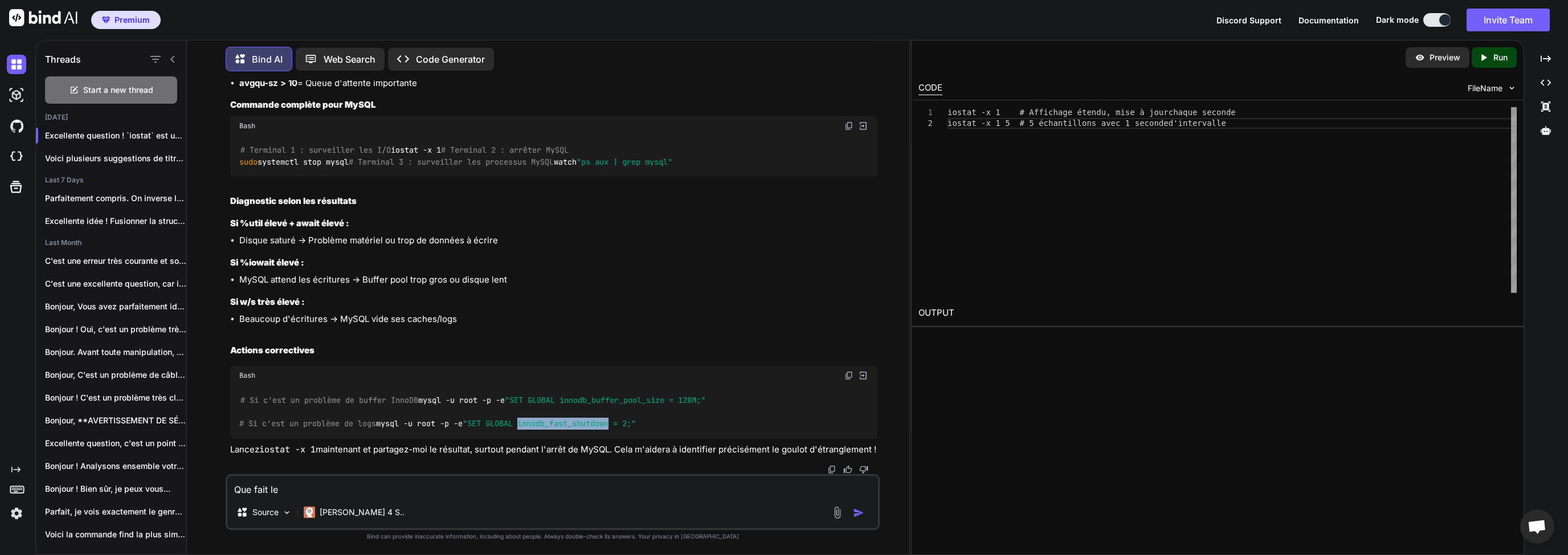
copy span "innodb_fast_shutdown"
click at [362, 481] on textarea "Que fait le" at bounding box center [553, 486] width 651 height 20
click at [360, 495] on textarea "Que fait le" at bounding box center [553, 486] width 651 height 20
paste textarea "innodb_fast_shutdown"
type textarea "Que fait le innodb_fast_shutdown présisement ?"
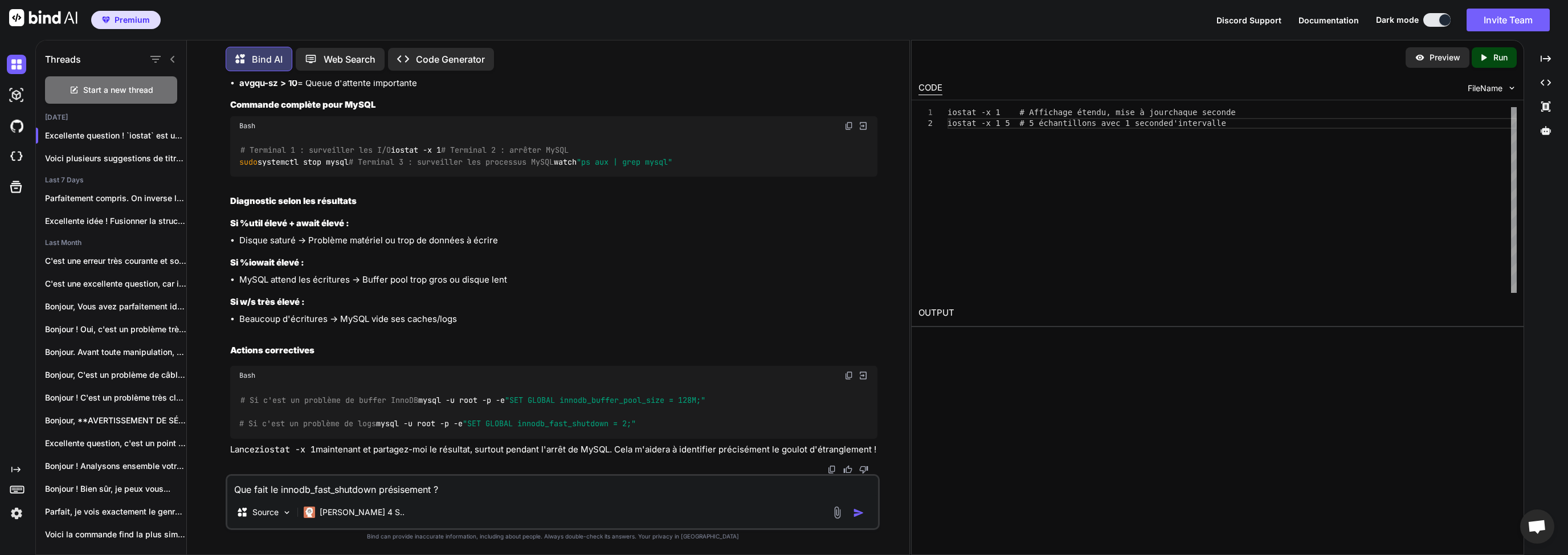
click at [863, 515] on img "button" at bounding box center [859, 513] width 12 height 12
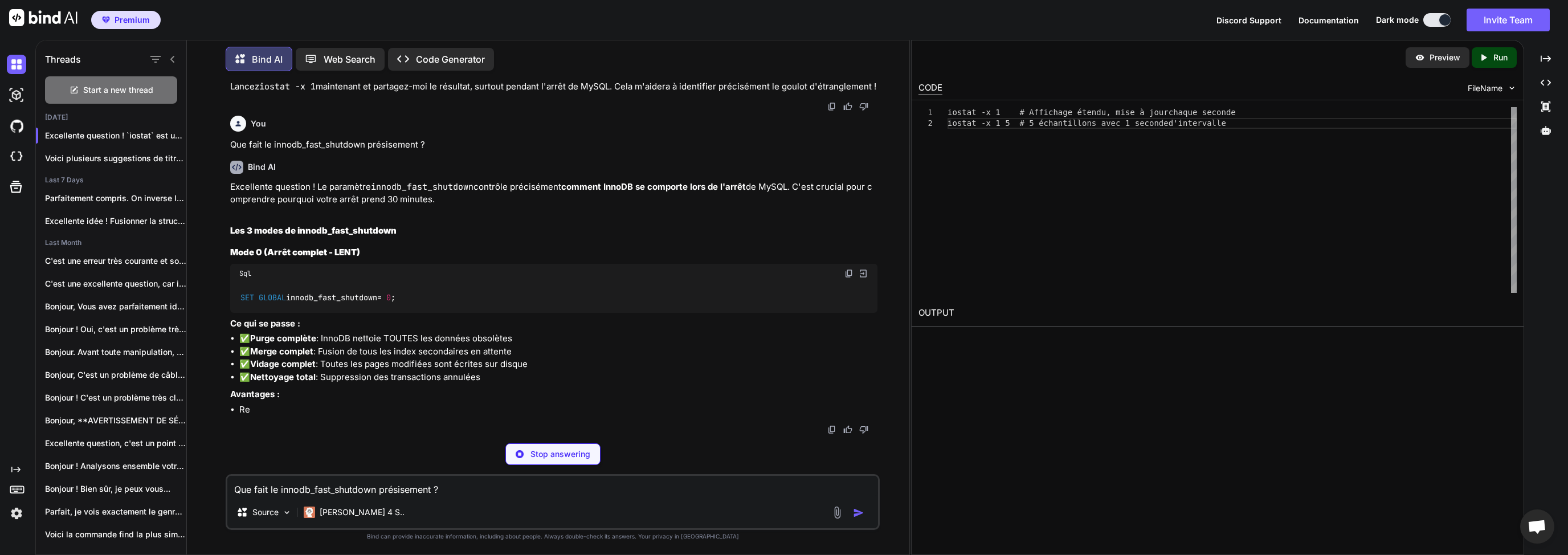
scroll to position [3030, 0]
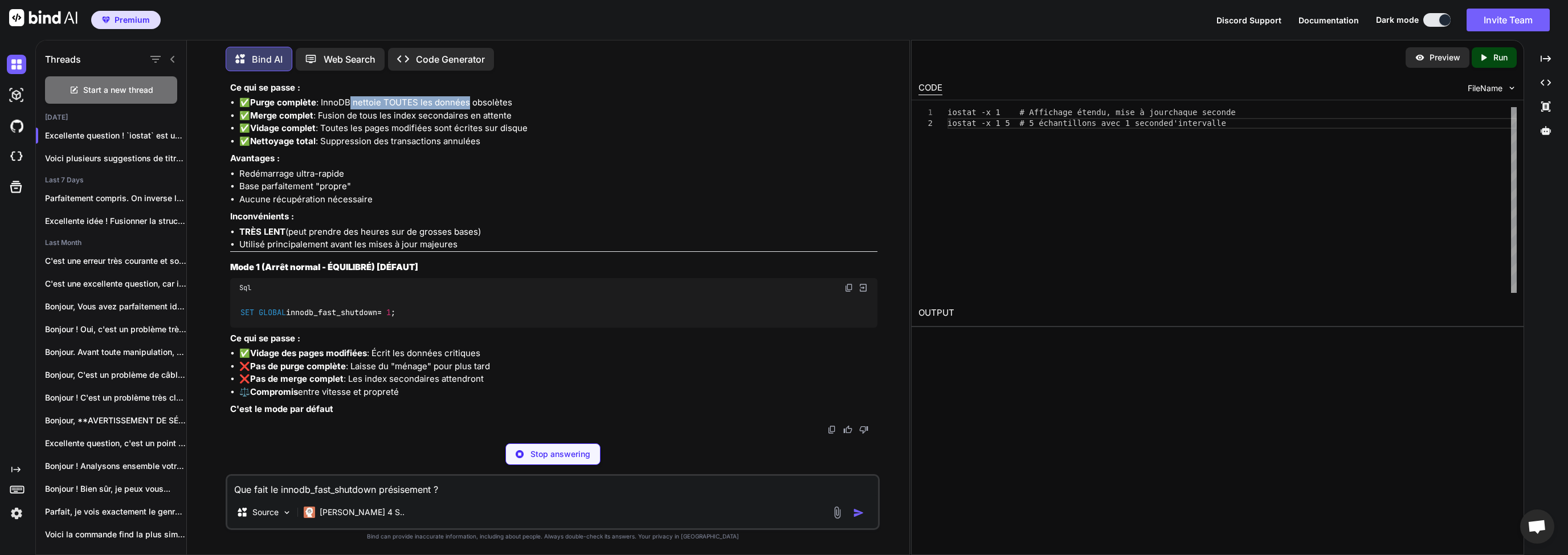
drag, startPoint x: 352, startPoint y: 339, endPoint x: 486, endPoint y: 345, distance: 134.1
click at [481, 109] on li "✅ Purge complète : InnoDB nettoie TOUTES les données obsolètes" at bounding box center [558, 103] width 638 height 13
drag, startPoint x: 494, startPoint y: 342, endPoint x: 506, endPoint y: 341, distance: 12.0
click at [494, 109] on li "✅ Purge complète : InnoDB nettoie TOUTES les données obsolètes" at bounding box center [558, 103] width 638 height 13
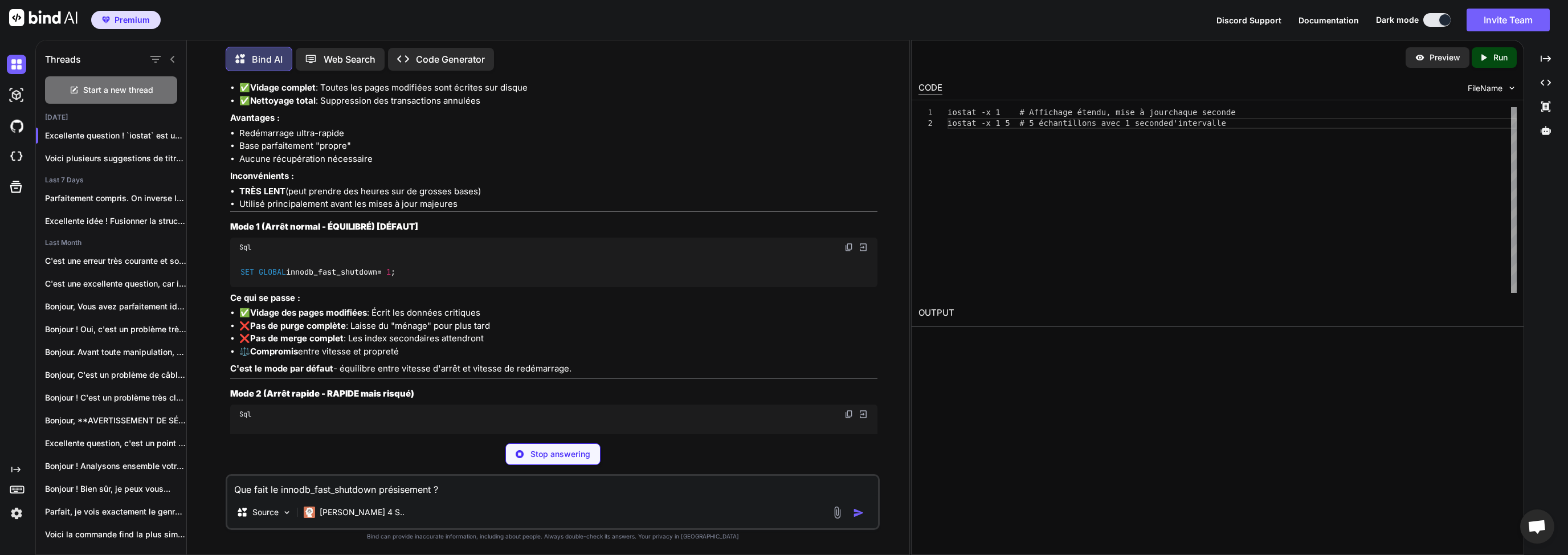
drag, startPoint x: 523, startPoint y: 341, endPoint x: 421, endPoint y: 342, distance: 102.0
click at [421, 69] on li "✅ Purge complète : InnoDB nettoie TOUTES les données obsolètes" at bounding box center [558, 63] width 638 height 13
click at [376, 82] on li "✅ Merge complet : Fusion de tous les index secondaires en attente" at bounding box center [558, 76] width 638 height 13
drag, startPoint x: 344, startPoint y: 354, endPoint x: 365, endPoint y: 356, distance: 21.1
click at [365, 82] on li "✅ Merge complet : Fusion de tous les index secondaires en attente" at bounding box center [558, 76] width 638 height 13
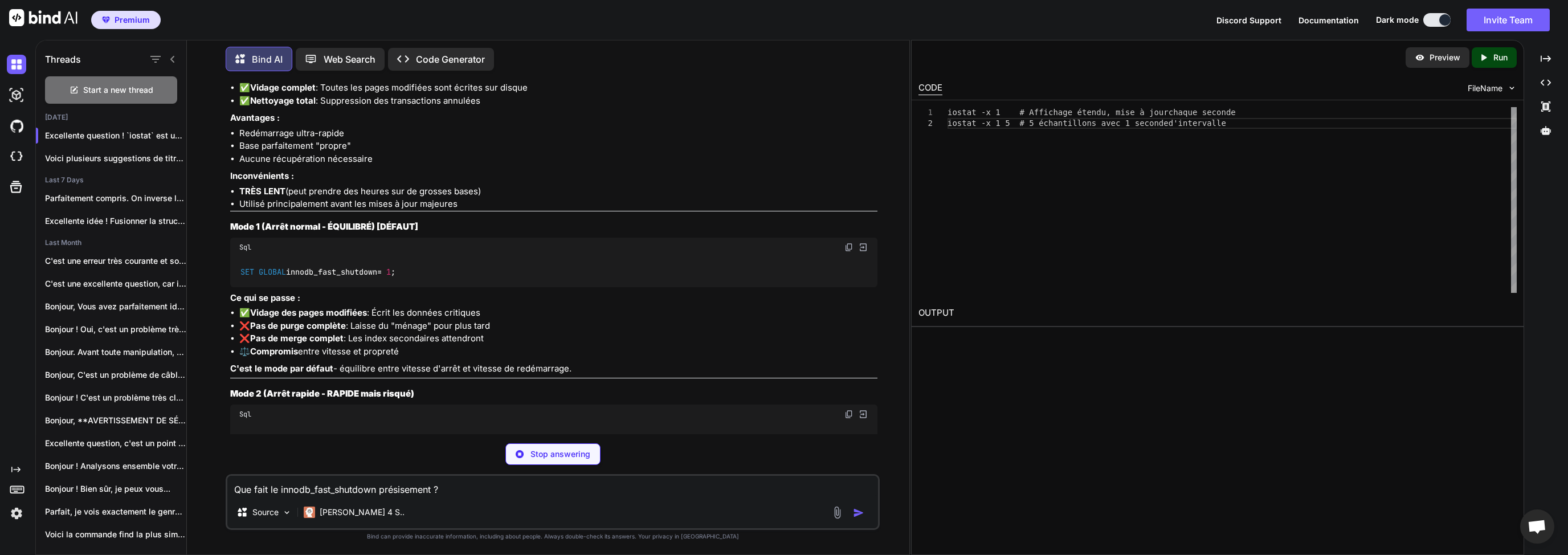
click at [374, 82] on li "✅ Merge complet : Fusion de tous les index secondaires en attente" at bounding box center [558, 76] width 638 height 13
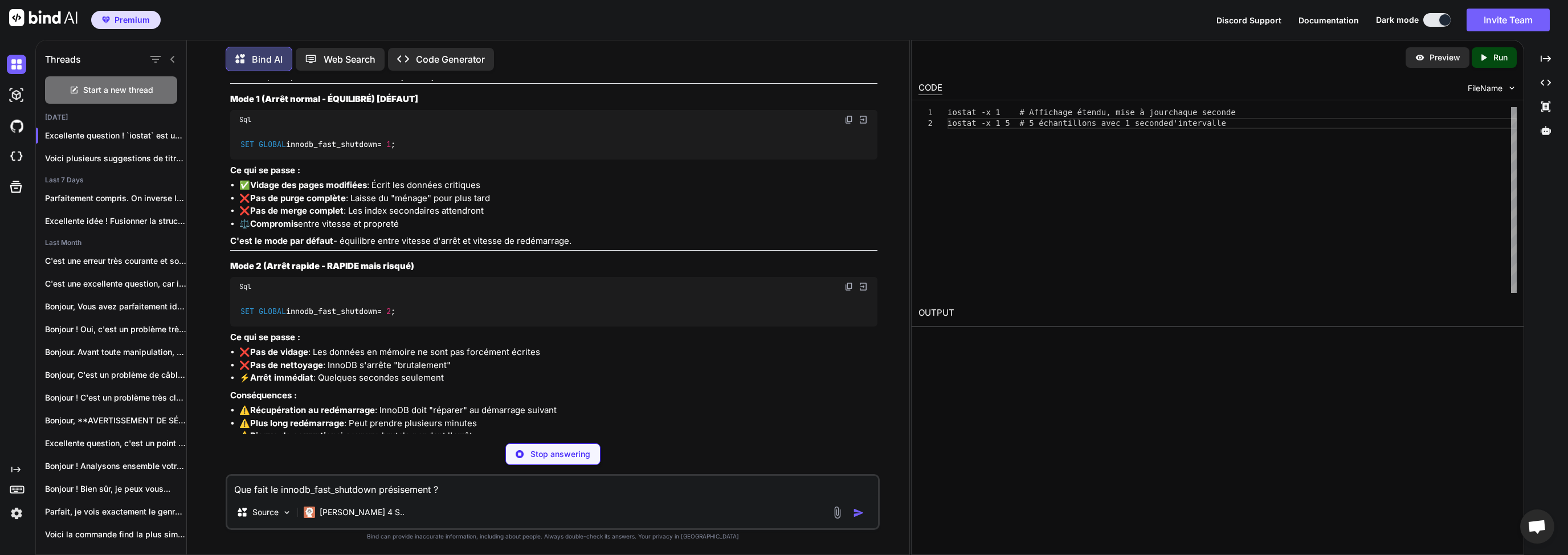
scroll to position [3140, 0]
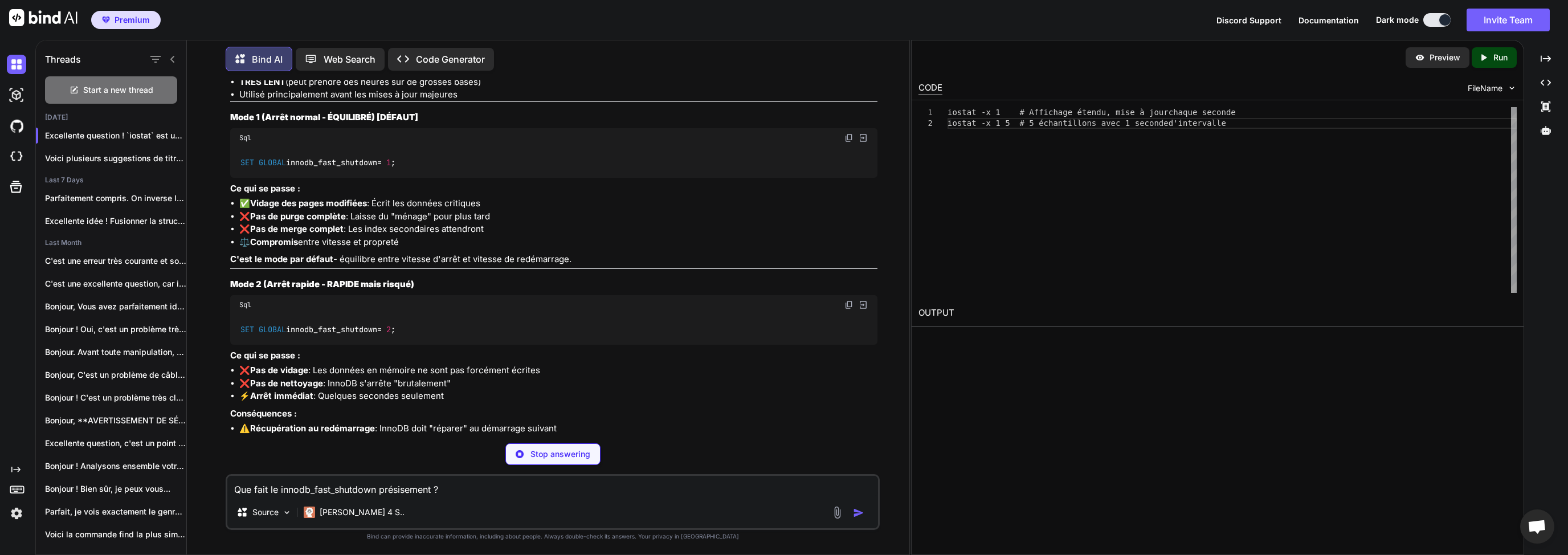
drag, startPoint x: 349, startPoint y: 246, endPoint x: 438, endPoint y: 249, distance: 89.1
drag, startPoint x: 497, startPoint y: 246, endPoint x: 395, endPoint y: 248, distance: 102.0
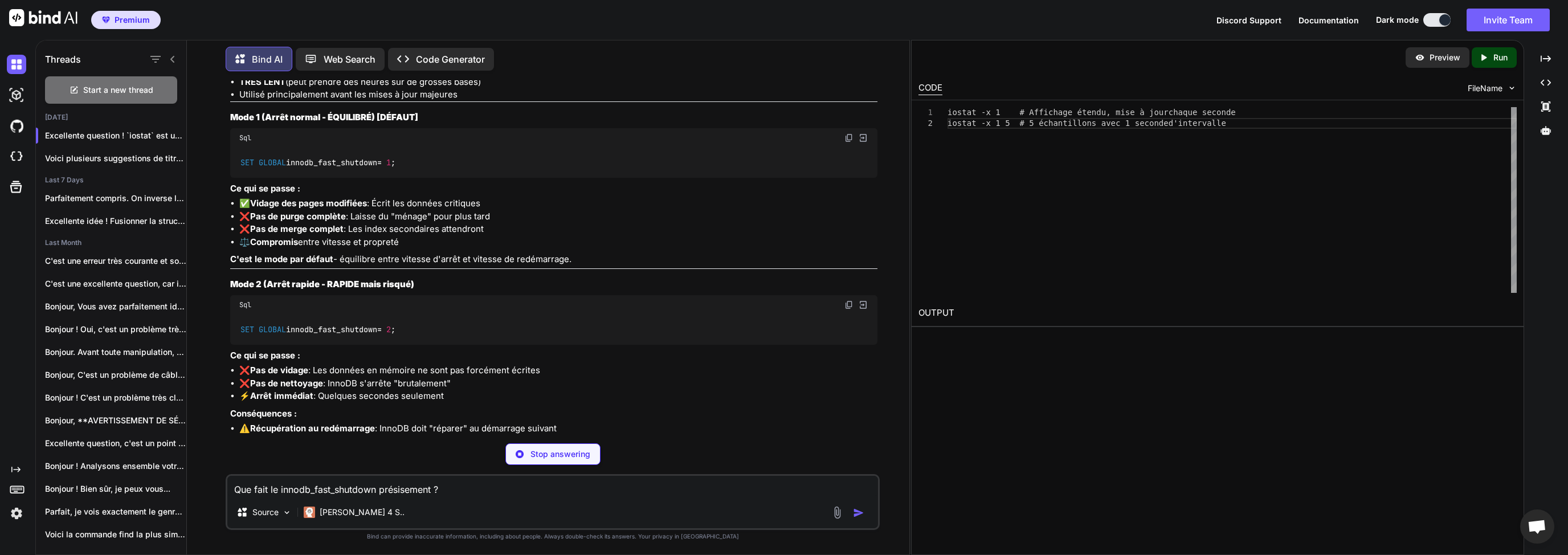
drag, startPoint x: 349, startPoint y: 261, endPoint x: 421, endPoint y: 262, distance: 72.0
drag, startPoint x: 437, startPoint y: 262, endPoint x: 506, endPoint y: 261, distance: 69.0
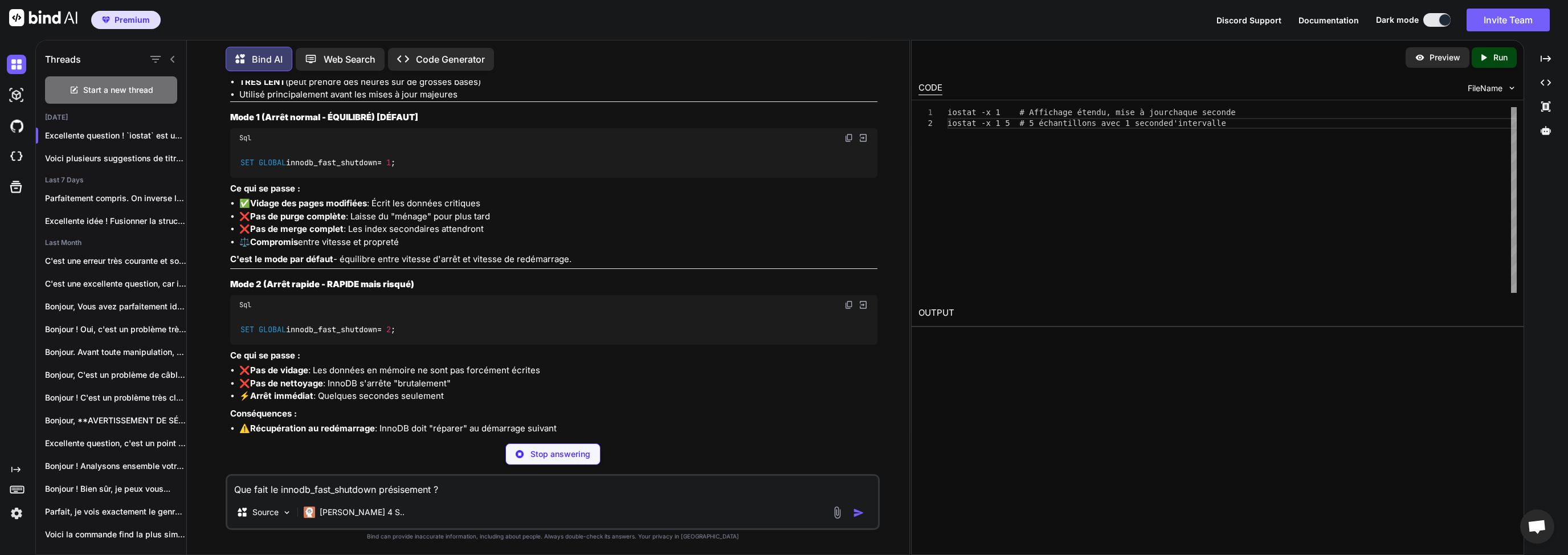
drag, startPoint x: 538, startPoint y: 260, endPoint x: 437, endPoint y: 260, distance: 101.0
drag, startPoint x: 369, startPoint y: 261, endPoint x: 416, endPoint y: 261, distance: 47.0
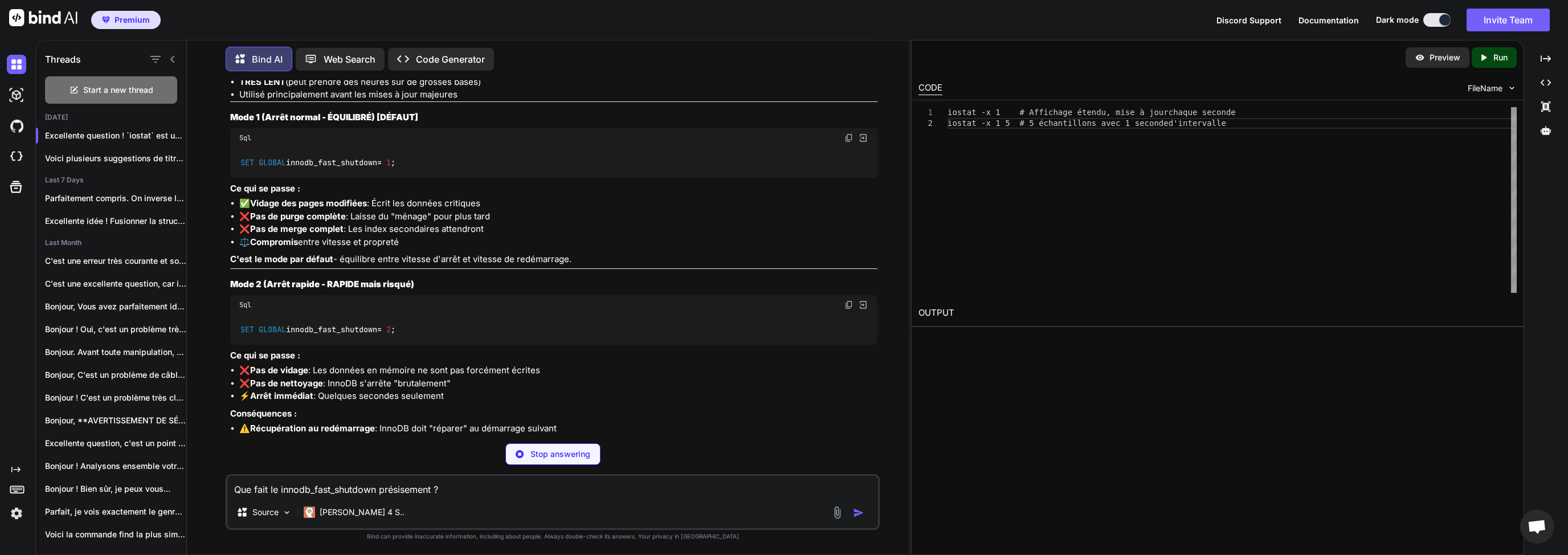
drag, startPoint x: 475, startPoint y: 271, endPoint x: 374, endPoint y: 271, distance: 101.0
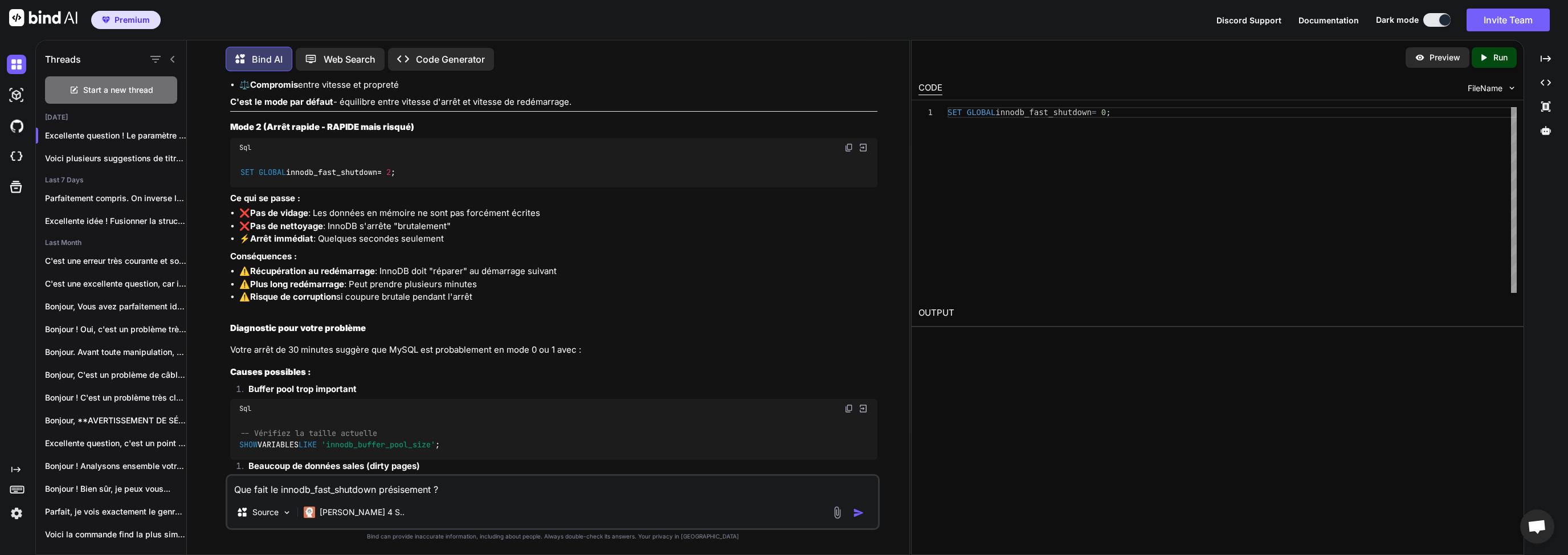
scroll to position [3304, 0]
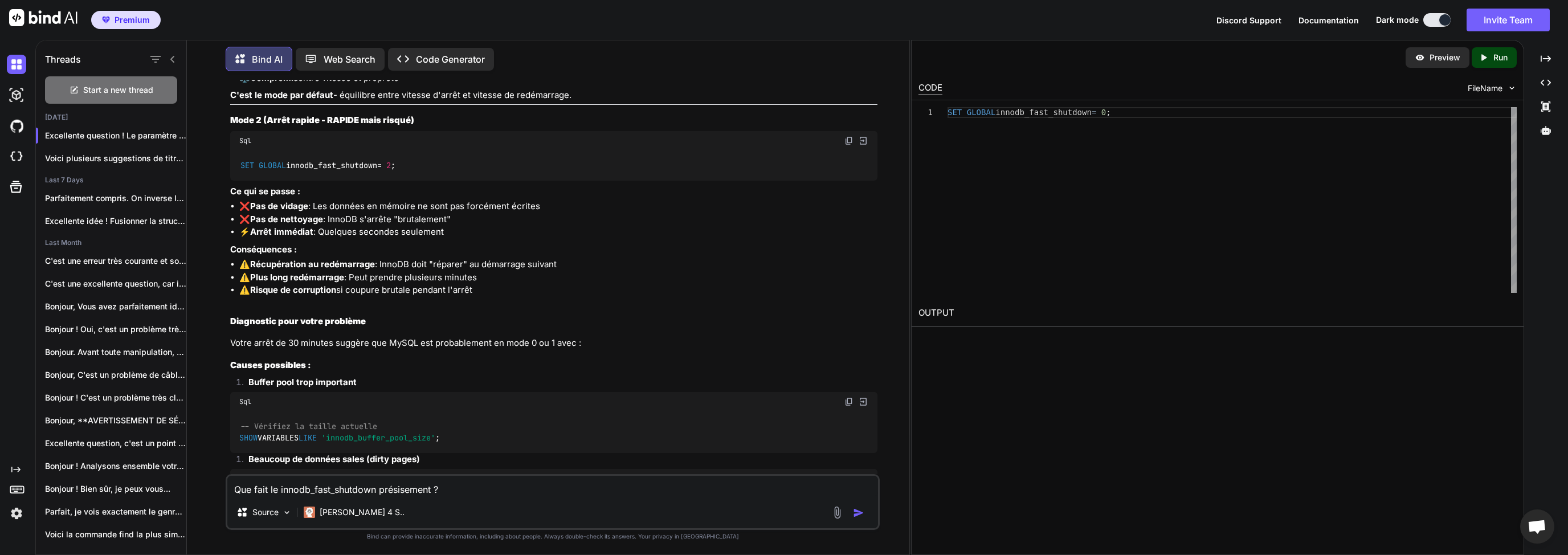
drag, startPoint x: 318, startPoint y: 195, endPoint x: 365, endPoint y: 198, distance: 47.1
drag, startPoint x: 465, startPoint y: 210, endPoint x: 373, endPoint y: 206, distance: 92.1
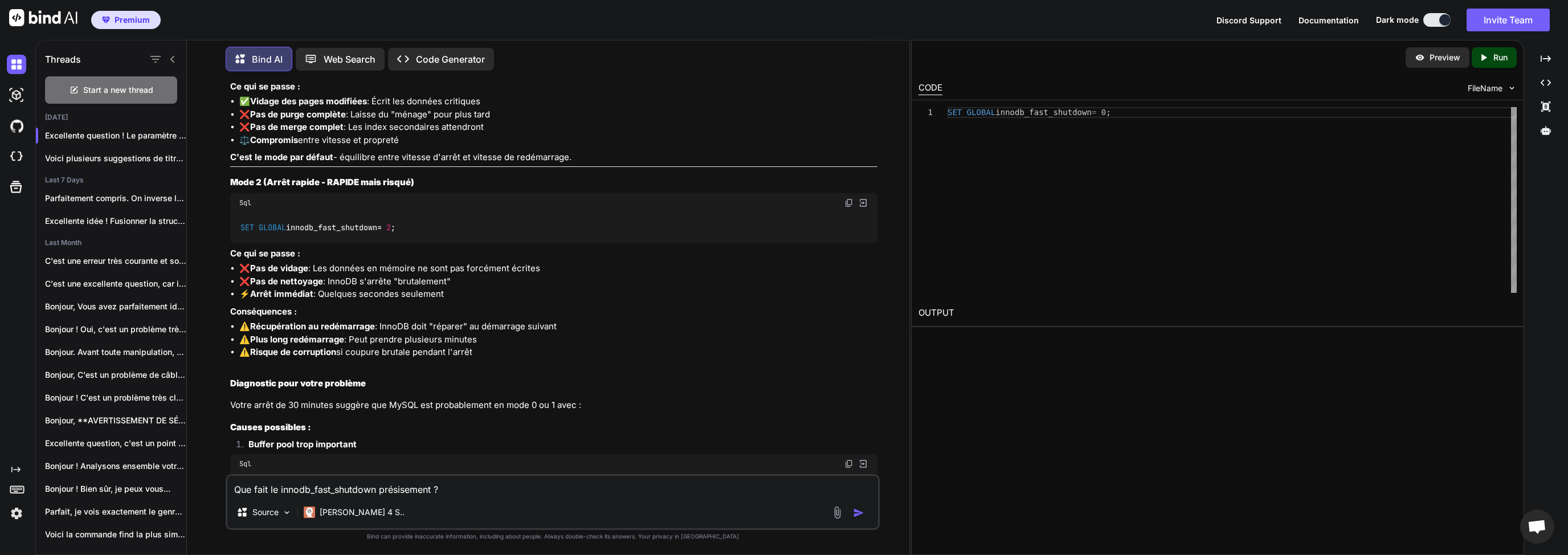
scroll to position [3195, 0]
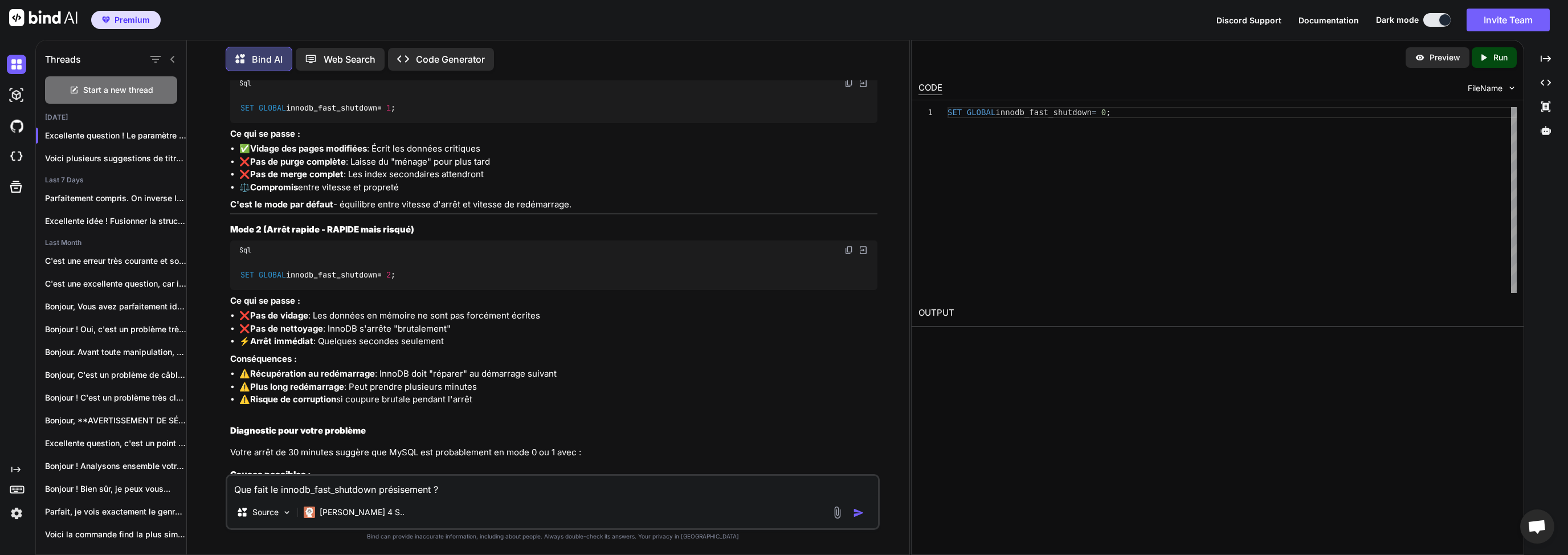
drag, startPoint x: 392, startPoint y: 200, endPoint x: 342, endPoint y: 192, distance: 50.6
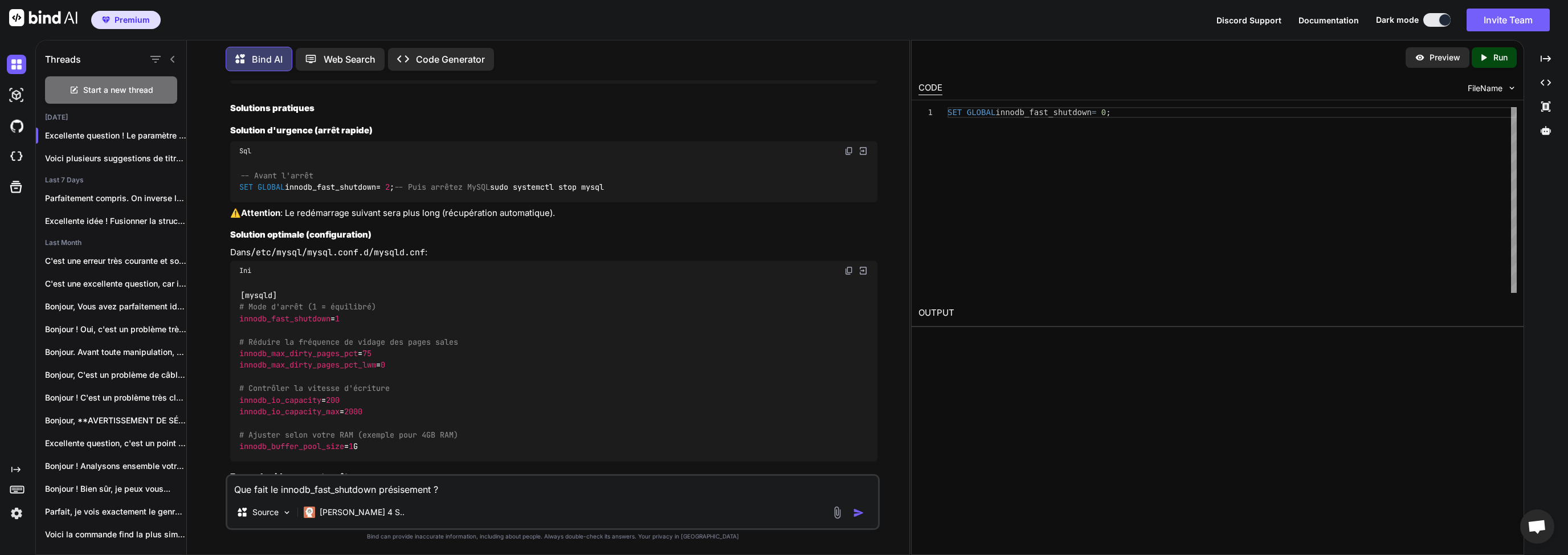
scroll to position [3796, 0]
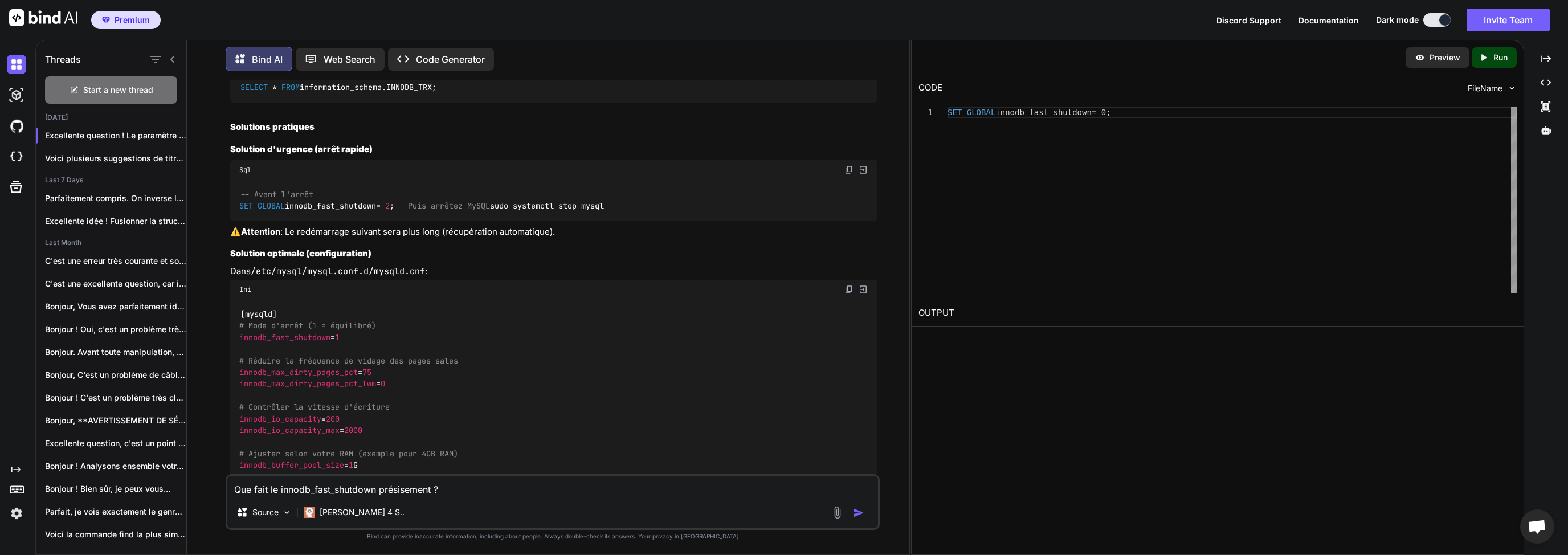
drag, startPoint x: 269, startPoint y: 248, endPoint x: 309, endPoint y: 248, distance: 40.0
click at [316, 38] on div "-- Vérifiez les pages non sauvegardées SHOW ENGINE INNODB STATUS\G -- [GEOGRAPH…" at bounding box center [553, 17] width 647 height 42
drag, startPoint x: 282, startPoint y: 290, endPoint x: 378, endPoint y: 291, distance: 96.0
click at [378, 16] on span "-- Vérifiez les pages non sauvegardées" at bounding box center [327, 11] width 173 height 10
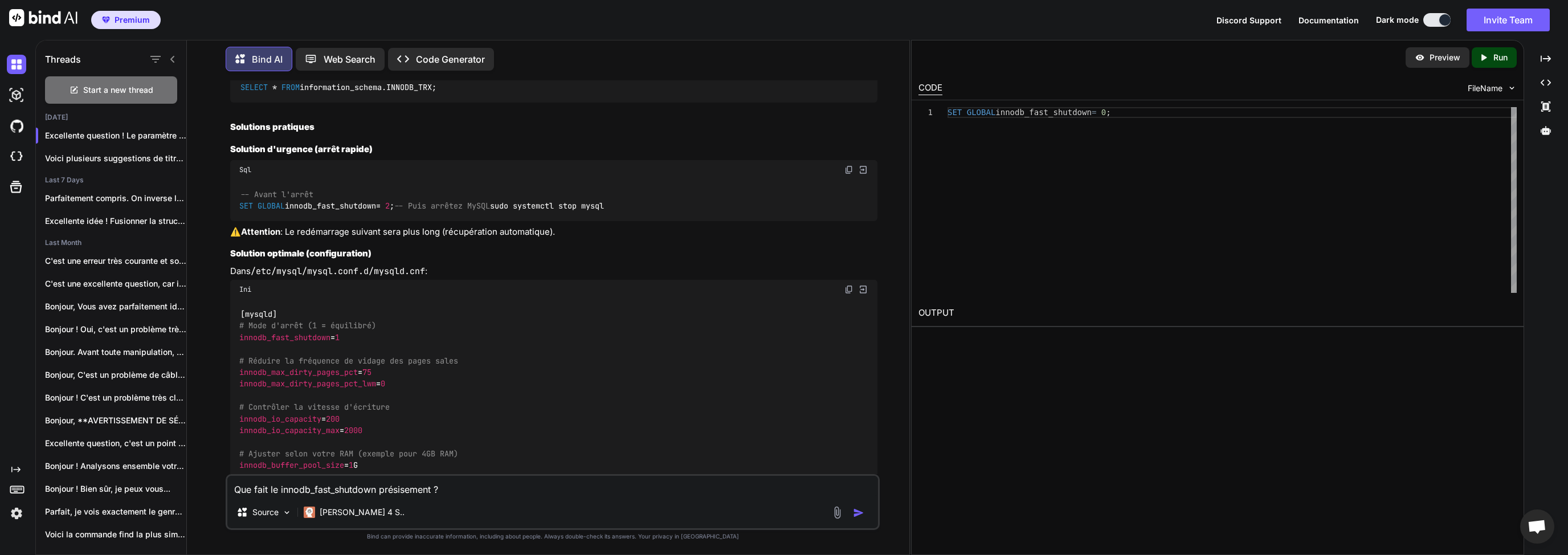
click at [401, 16] on span "-- Vérifiez les pages non sauvegardées" at bounding box center [327, 11] width 173 height 10
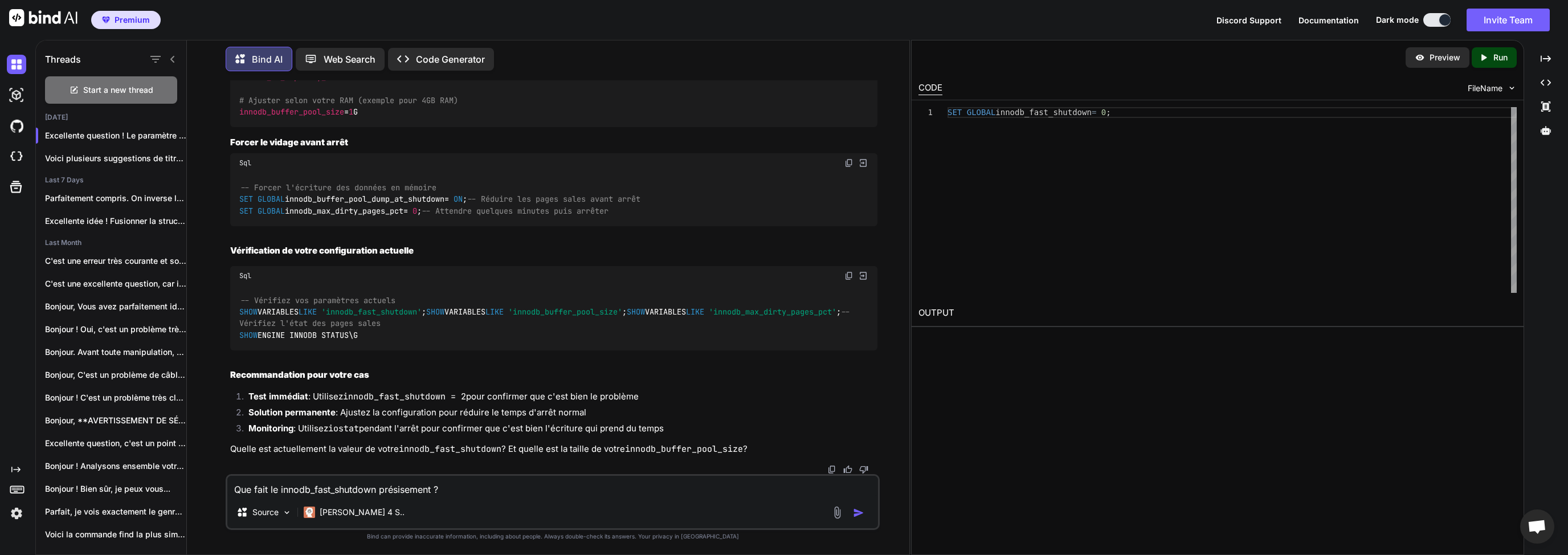
scroll to position [4234, 0]
click at [416, 106] on span "# Ajuster selon votre RAM (exemple pour 4GB RAM)" at bounding box center [349, 101] width 219 height 10
drag, startPoint x: 287, startPoint y: 340, endPoint x: 299, endPoint y: 342, distance: 12.2
click at [296, 117] on span "innodb_buffer_pool_size" at bounding box center [292, 112] width 105 height 10
click at [324, 117] on span "innodb_buffer_pool_size" at bounding box center [292, 112] width 105 height 10
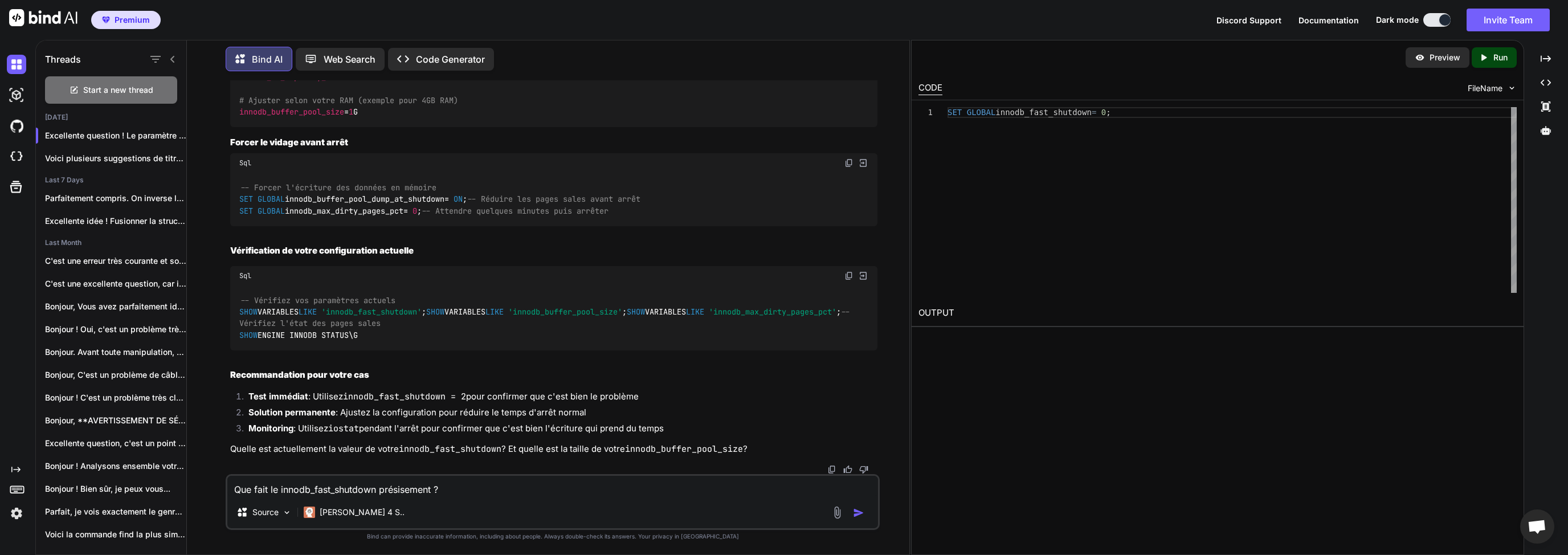
click at [392, 127] on div "[mysqld] # Mode d'arrêt (1 = équilibré) innodb_fast_shutdown = 1 # Réduire la f…" at bounding box center [553, 36] width 647 height 181
drag, startPoint x: 246, startPoint y: 339, endPoint x: 311, endPoint y: 342, distance: 65.1
click at [309, 117] on span "innodb_buffer_pool_size" at bounding box center [292, 112] width 105 height 10
click at [330, 117] on span "innodb_buffer_pool_size" at bounding box center [292, 112] width 105 height 10
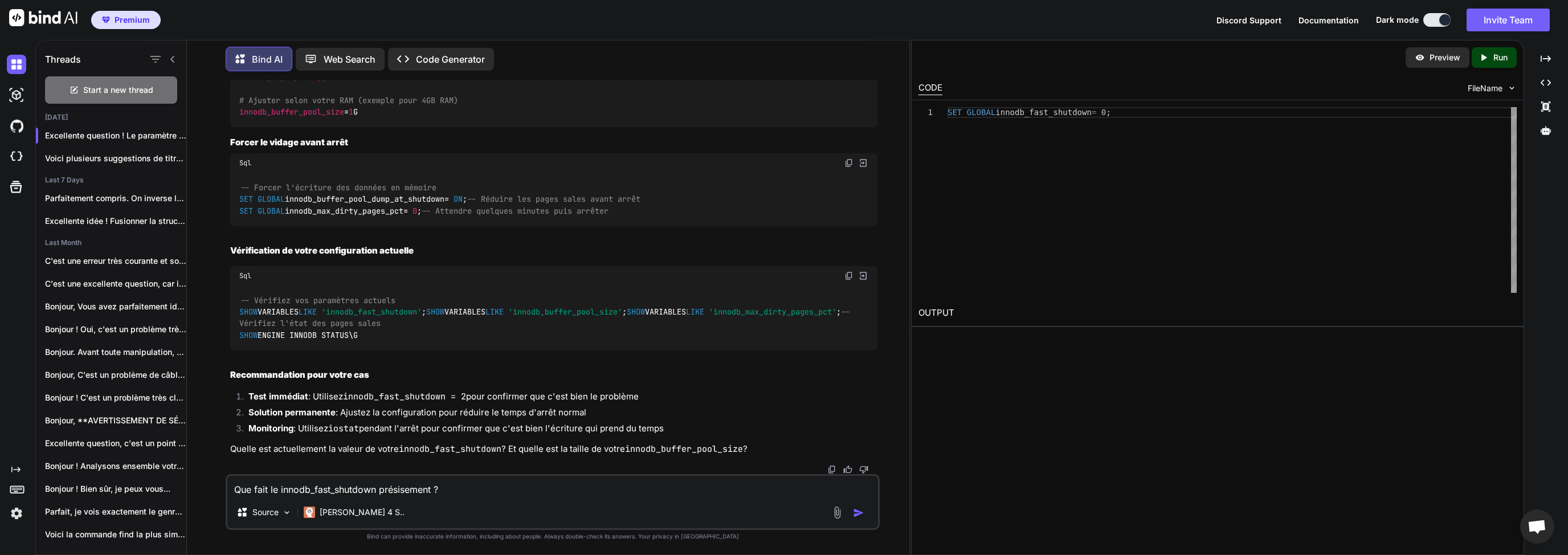
click at [301, 226] on div "-- Forcer l'écriture des données en mémoire SET GLOBAL innodb_buffer_pool_dump_…" at bounding box center [553, 199] width 647 height 53
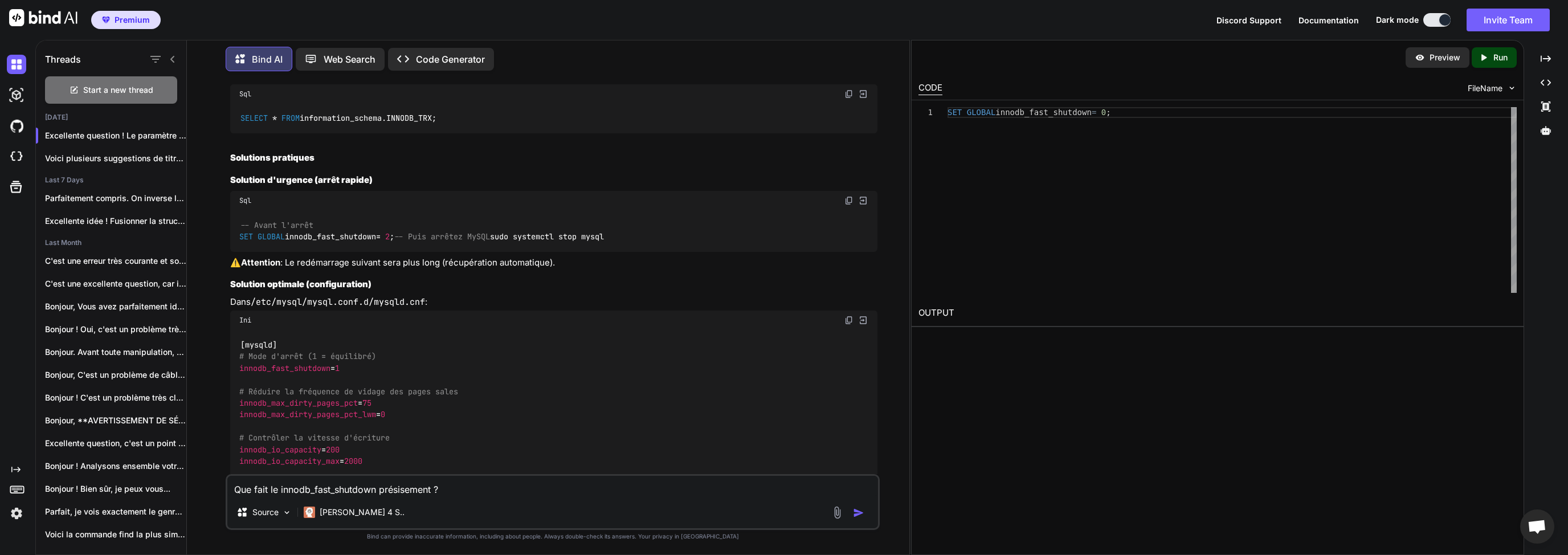
scroll to position [3756, 0]
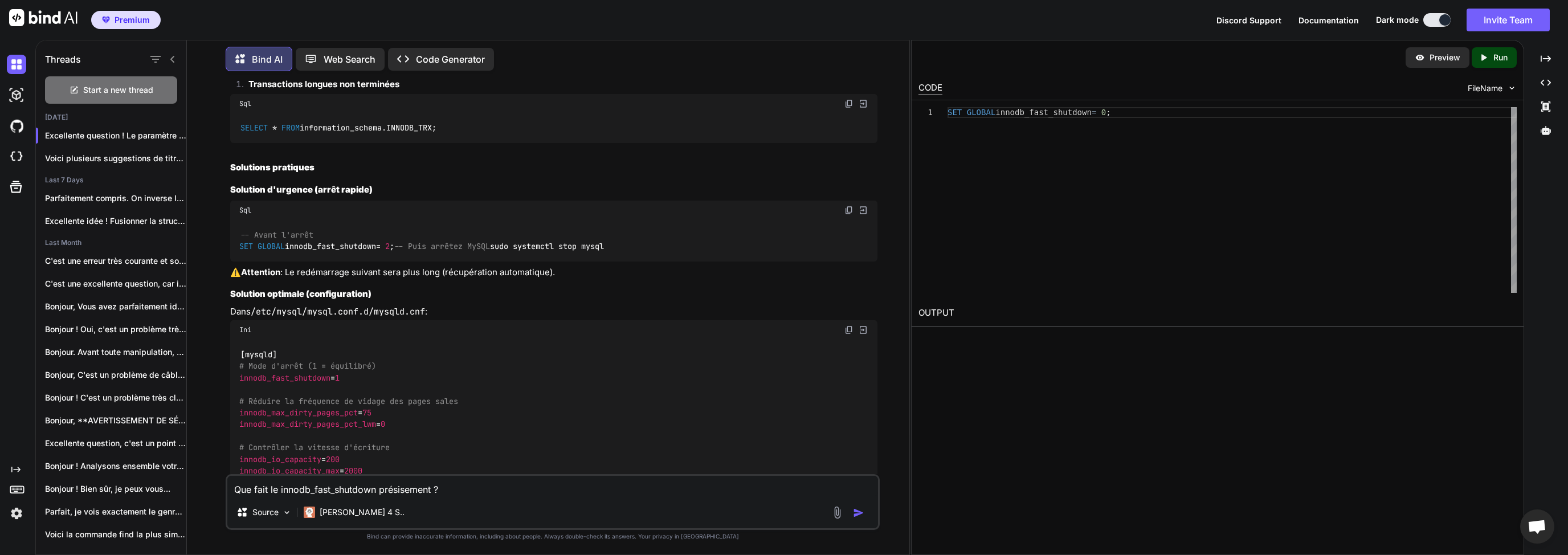
copy span "innodb_buffer_pool_size"
click at [301, 487] on textarea "Que fait le innodb_fast_shutdown présisement ?" at bounding box center [553, 486] width 651 height 20
paste textarea "innodb_buffer_pool_size"
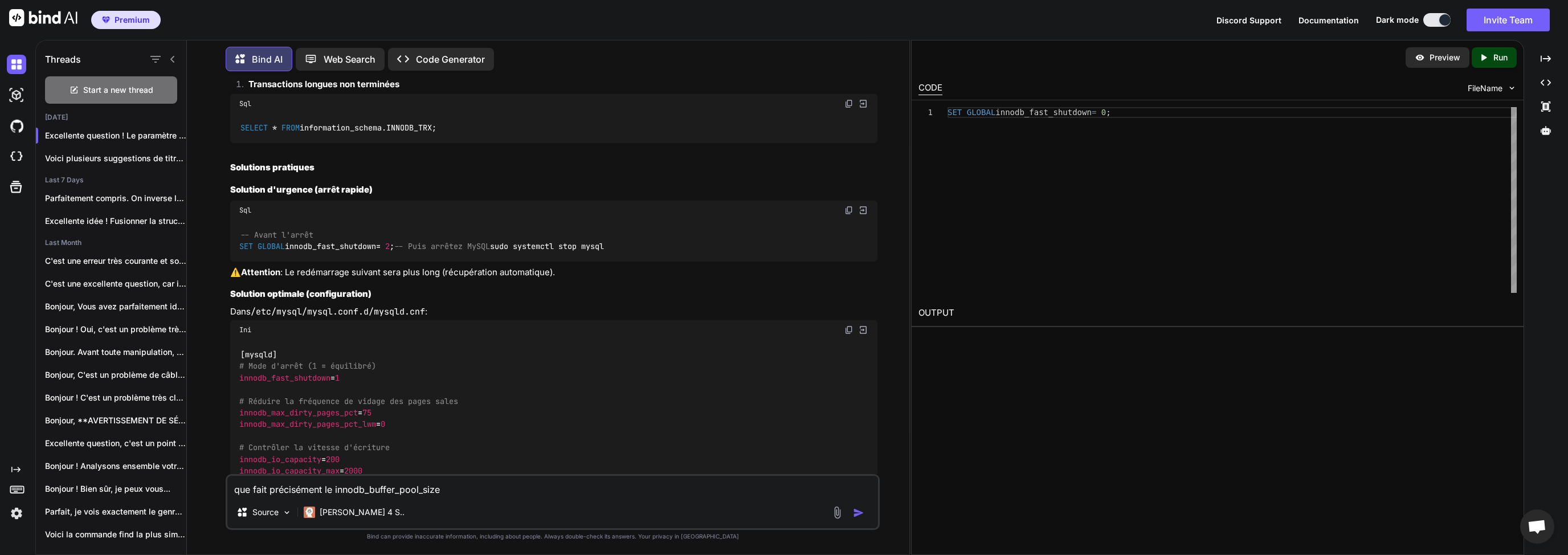
type textarea "que fait précisément le innodb_buffer_pool_size"
click at [859, 513] on img "button" at bounding box center [859, 513] width 12 height 12
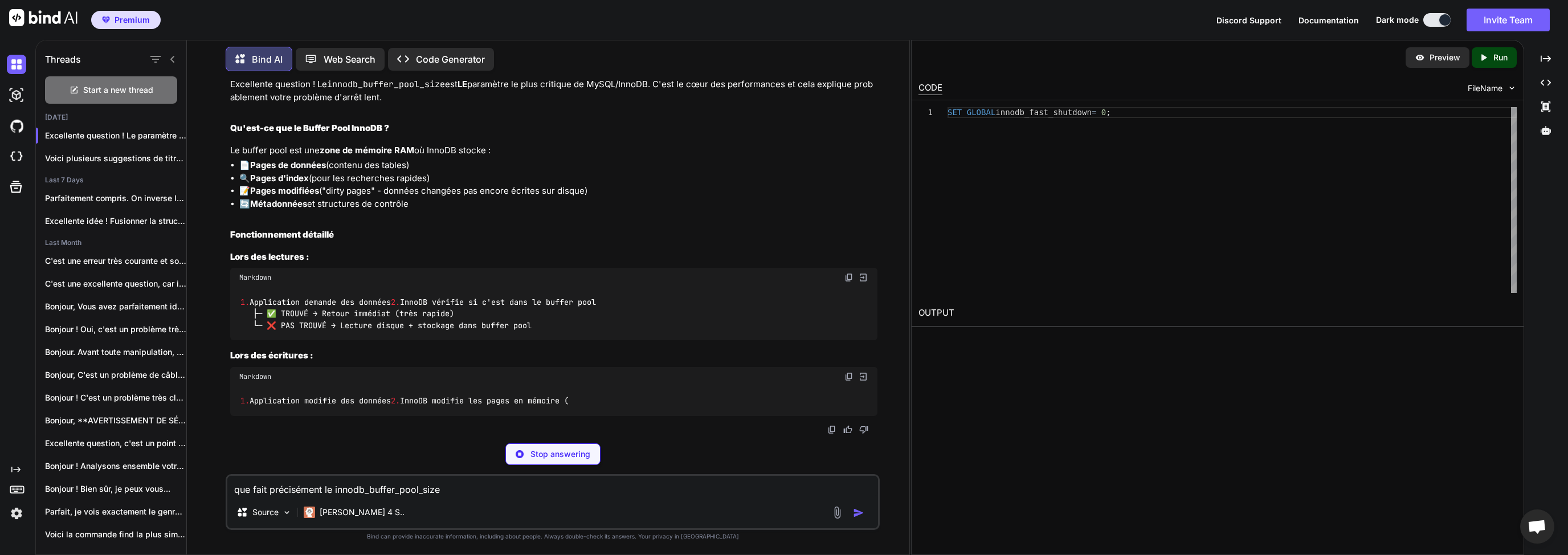
scroll to position [4839, 0]
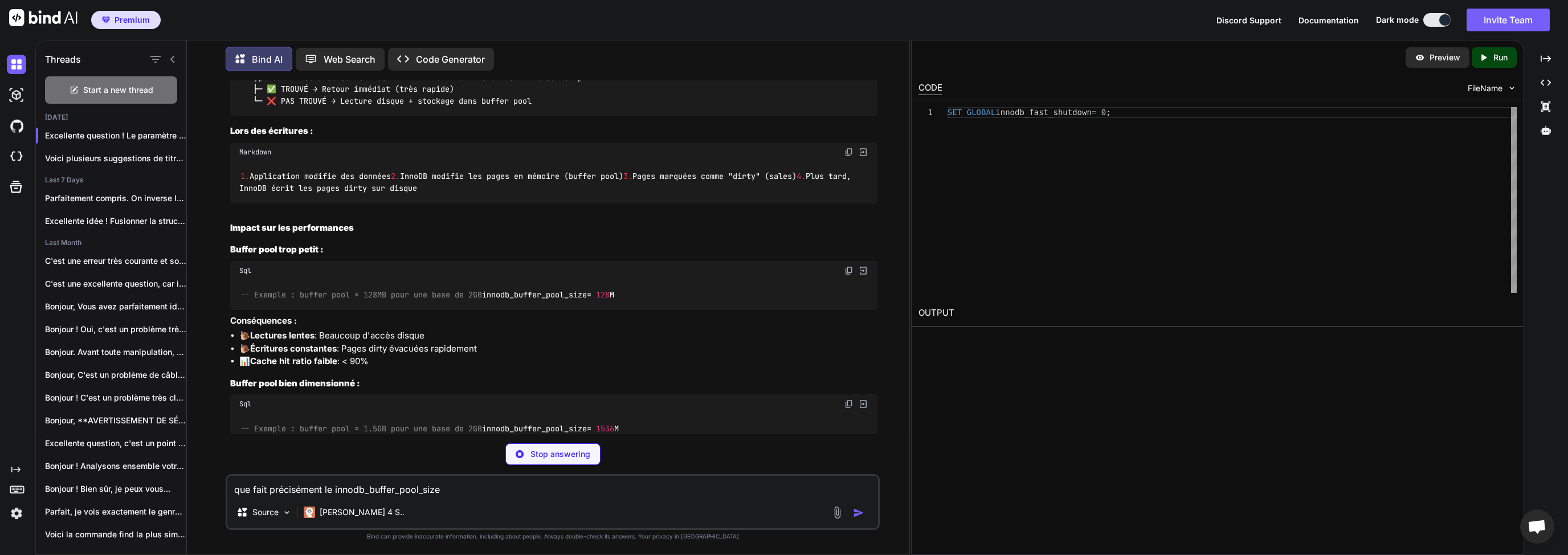
drag, startPoint x: 233, startPoint y: 298, endPoint x: 429, endPoint y: 354, distance: 203.8
click at [429, 354] on div "Excellente question ! Le innodb_buffer_pool_size est LE paramètre le plus criti…" at bounding box center [553, 232] width 647 height 757
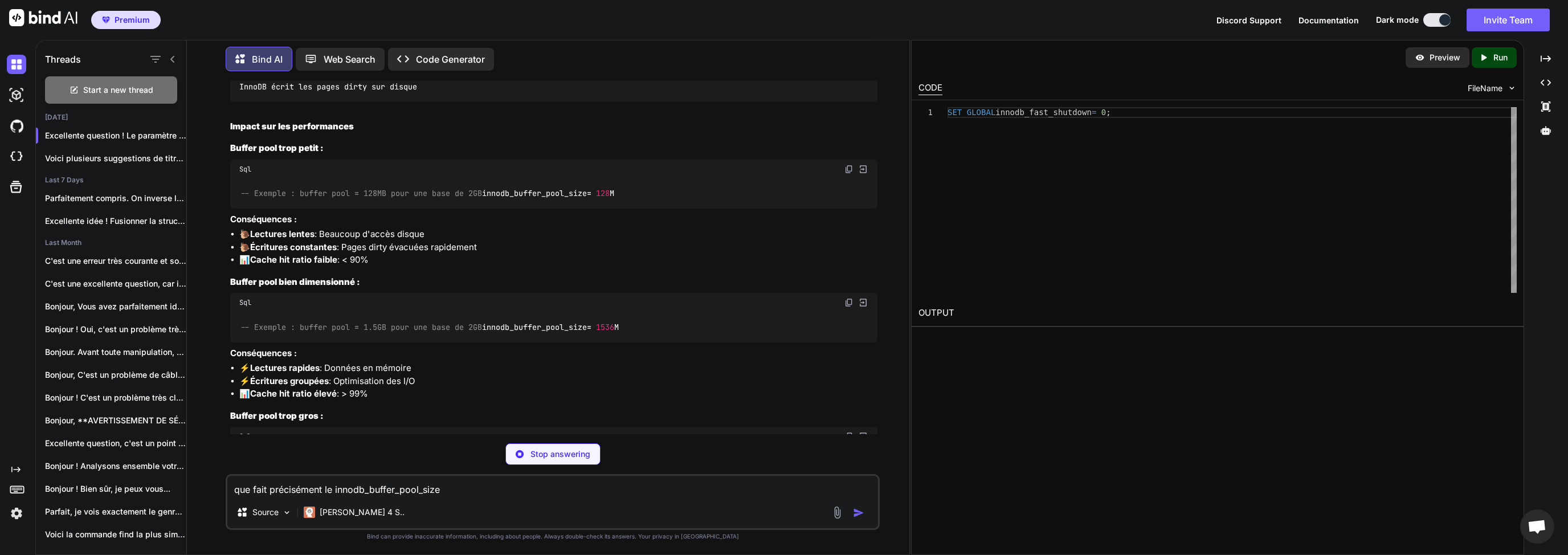
scroll to position [5004, 0]
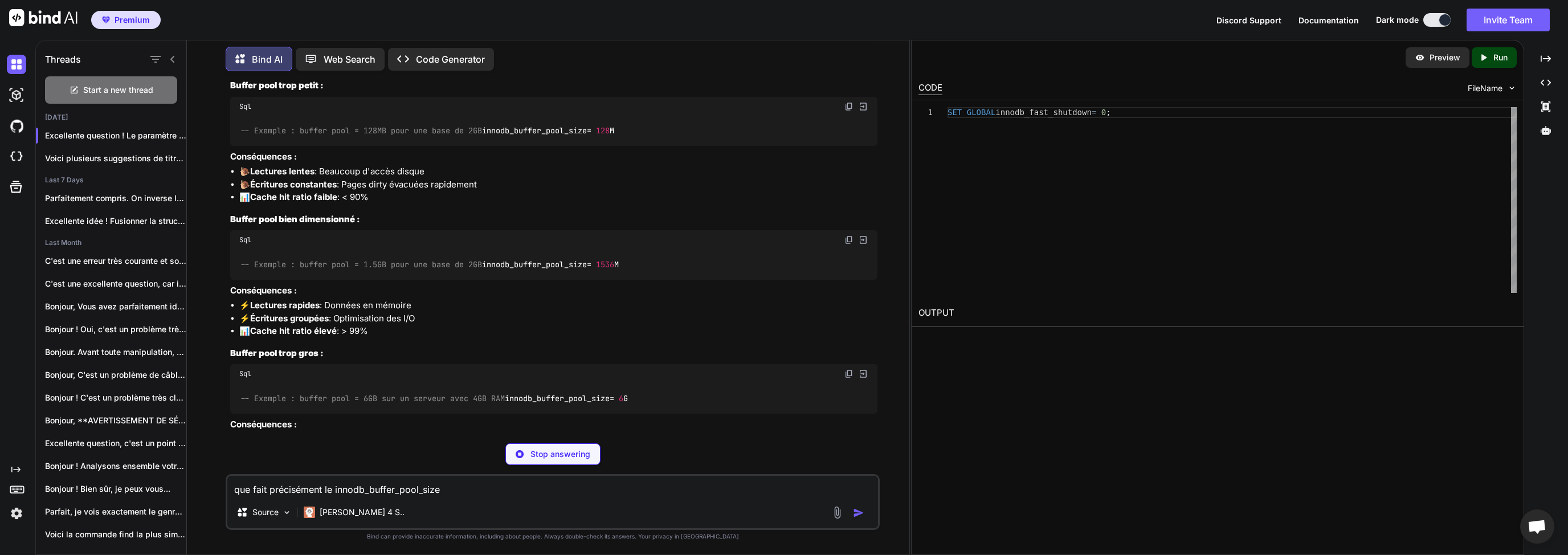
drag, startPoint x: 253, startPoint y: 285, endPoint x: 371, endPoint y: 287, distance: 118.0
drag, startPoint x: 262, startPoint y: 296, endPoint x: 444, endPoint y: 299, distance: 182.0
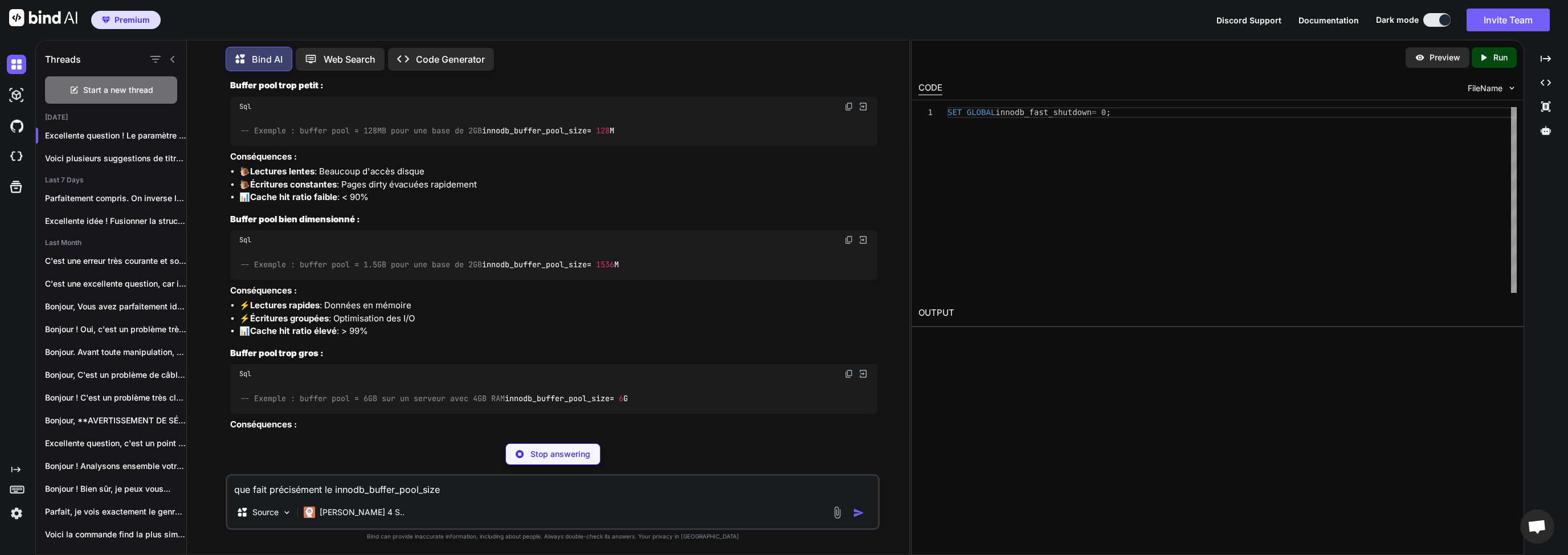
drag, startPoint x: 282, startPoint y: 292, endPoint x: 464, endPoint y: 310, distance: 182.9
drag, startPoint x: 303, startPoint y: 325, endPoint x: 474, endPoint y: 326, distance: 171.0
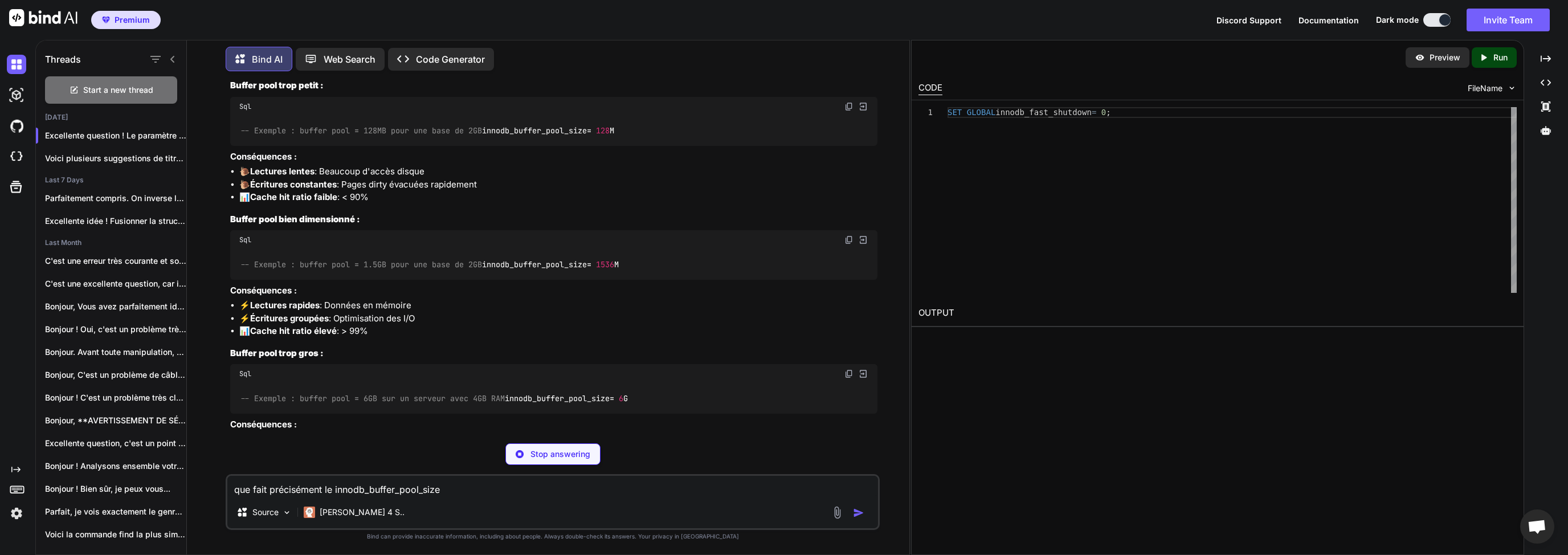
drag, startPoint x: 539, startPoint y: 321, endPoint x: 328, endPoint y: 321, distance: 211.0
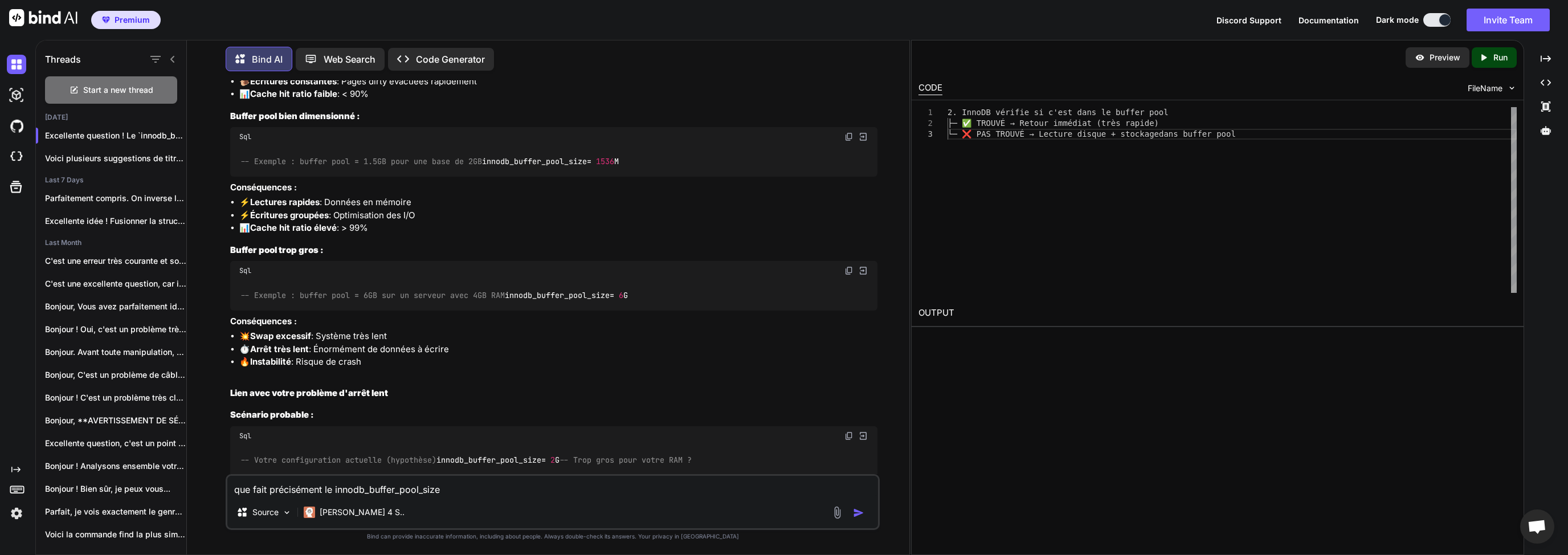
scroll to position [5113, 0]
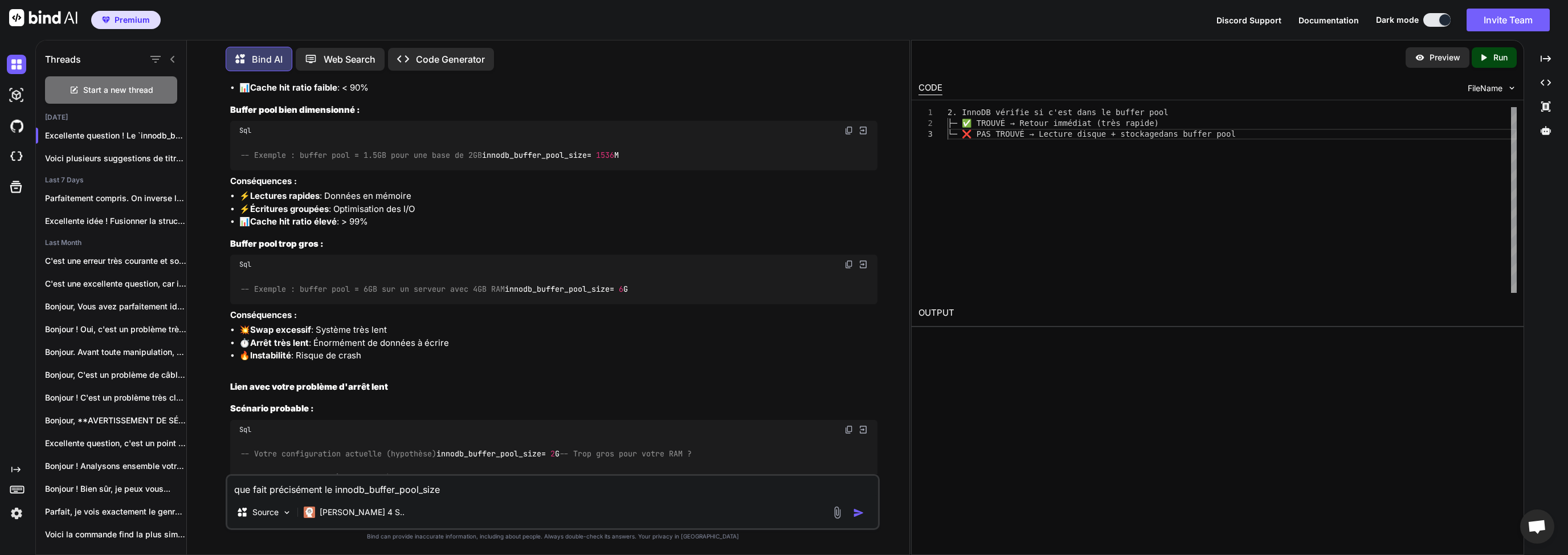
drag, startPoint x: 258, startPoint y: 286, endPoint x: 322, endPoint y: 305, distance: 66.8
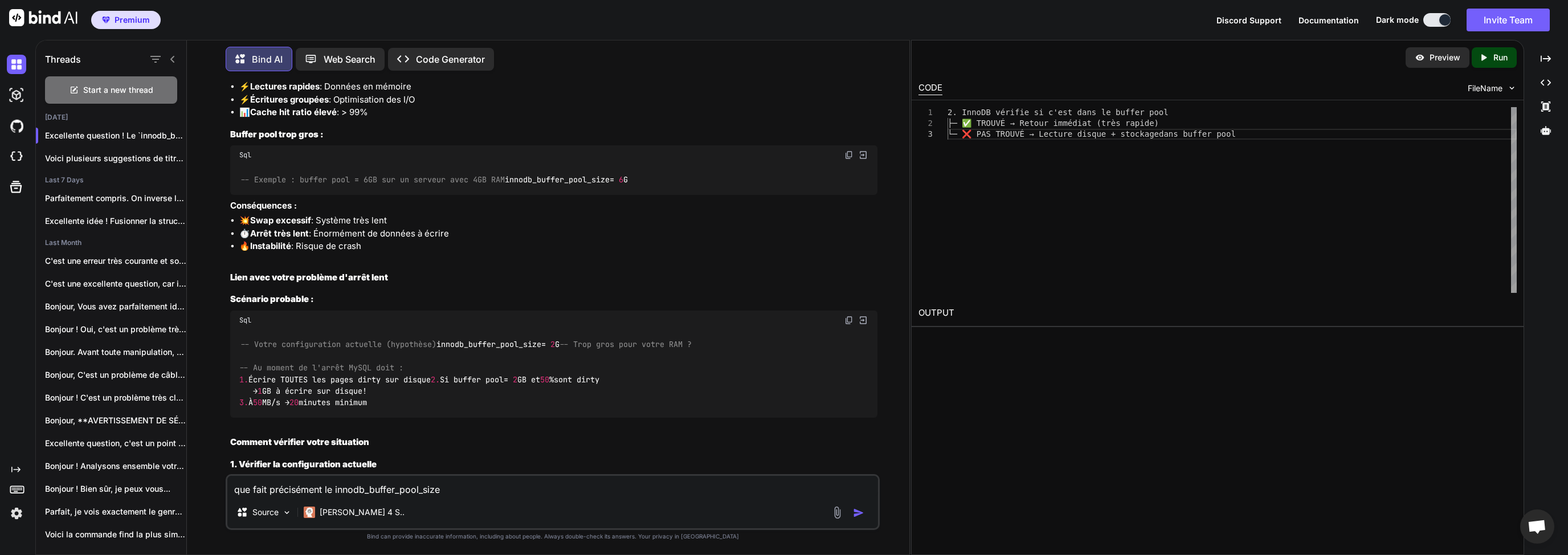
scroll to position [5277, 0]
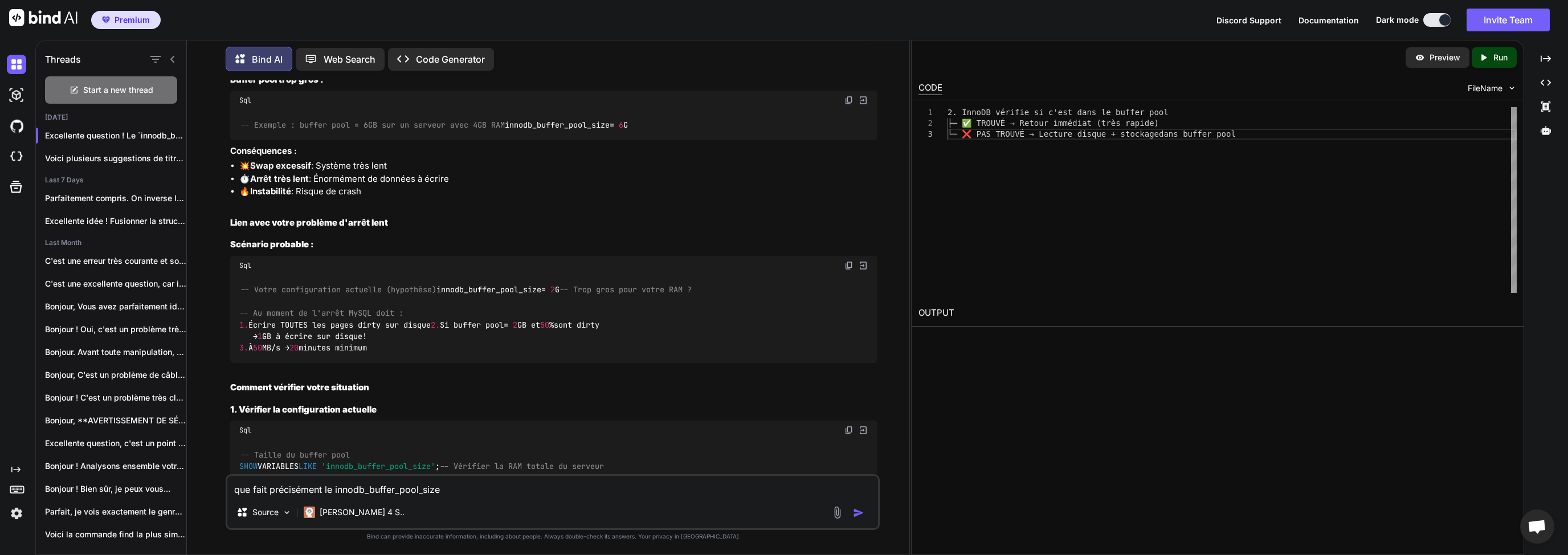
drag, startPoint x: 502, startPoint y: 264, endPoint x: 415, endPoint y: 267, distance: 87.1
drag, startPoint x: 233, startPoint y: 197, endPoint x: 380, endPoint y: 351, distance: 212.9
click at [380, 351] on div "Excellente question ! Le innodb_buffer_pool_size est LE paramètre le plus criti…" at bounding box center [553, 499] width 647 height 2167
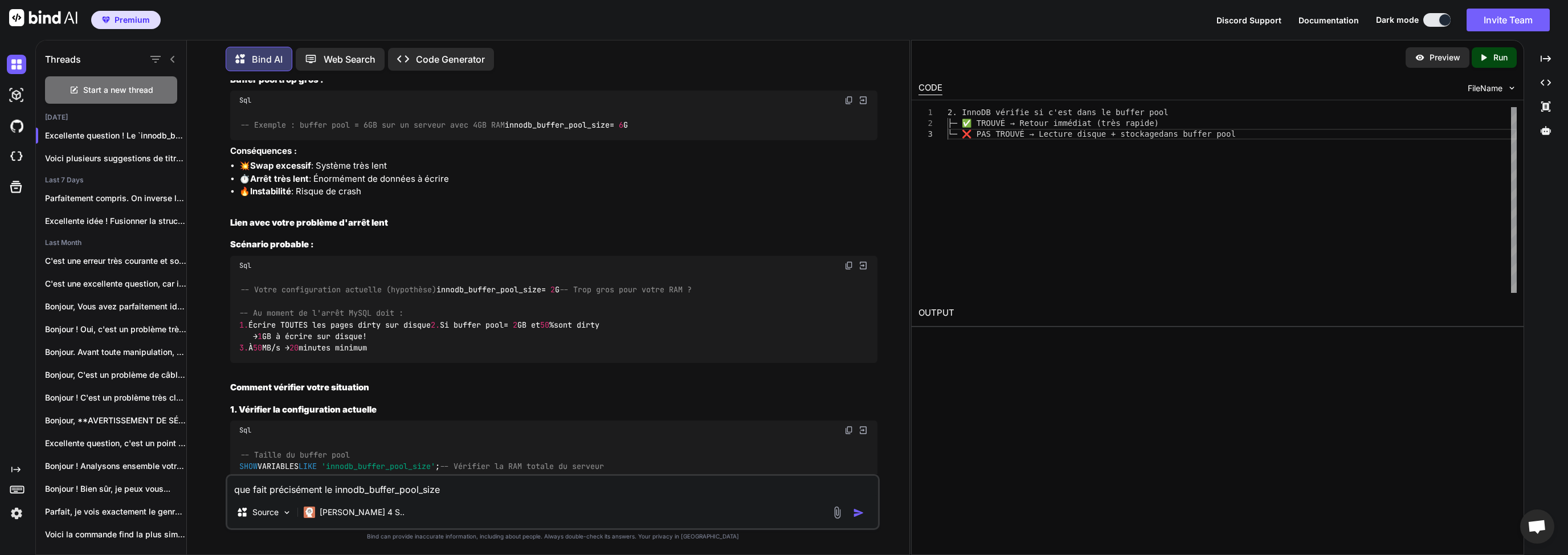
copy div "mpact sur les performances Buffer pool trop petit : Sql -- Exemple : buffer poo…"
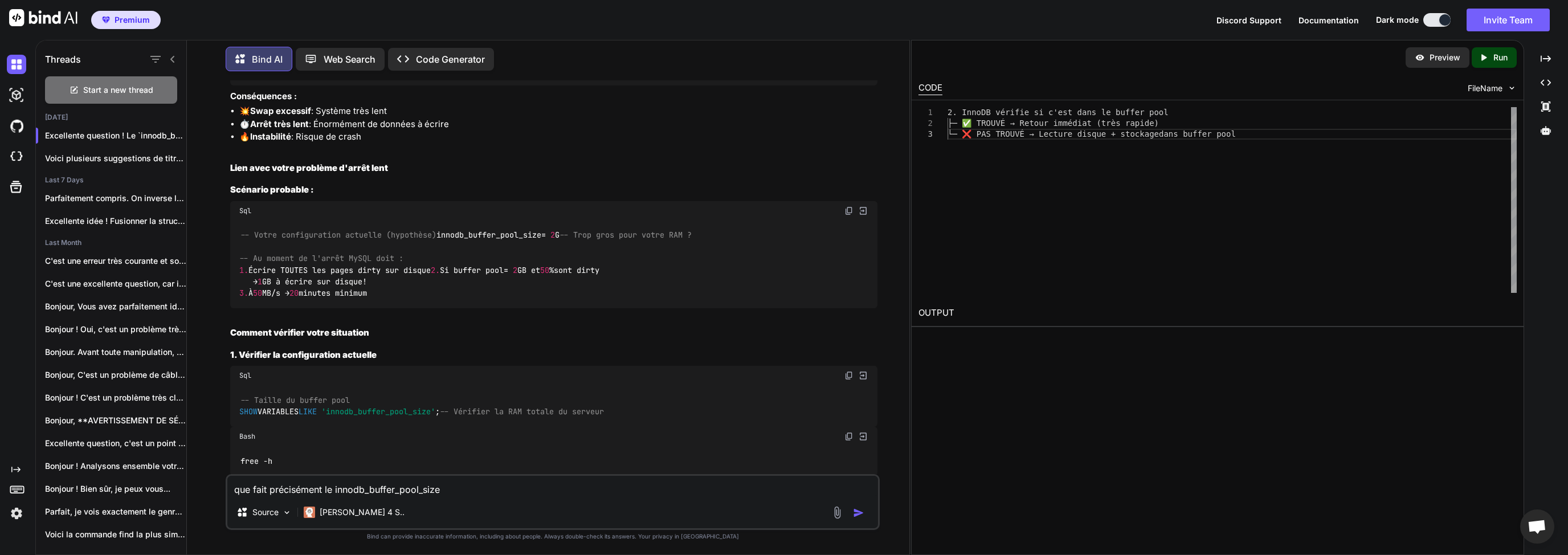
scroll to position [5387, 0]
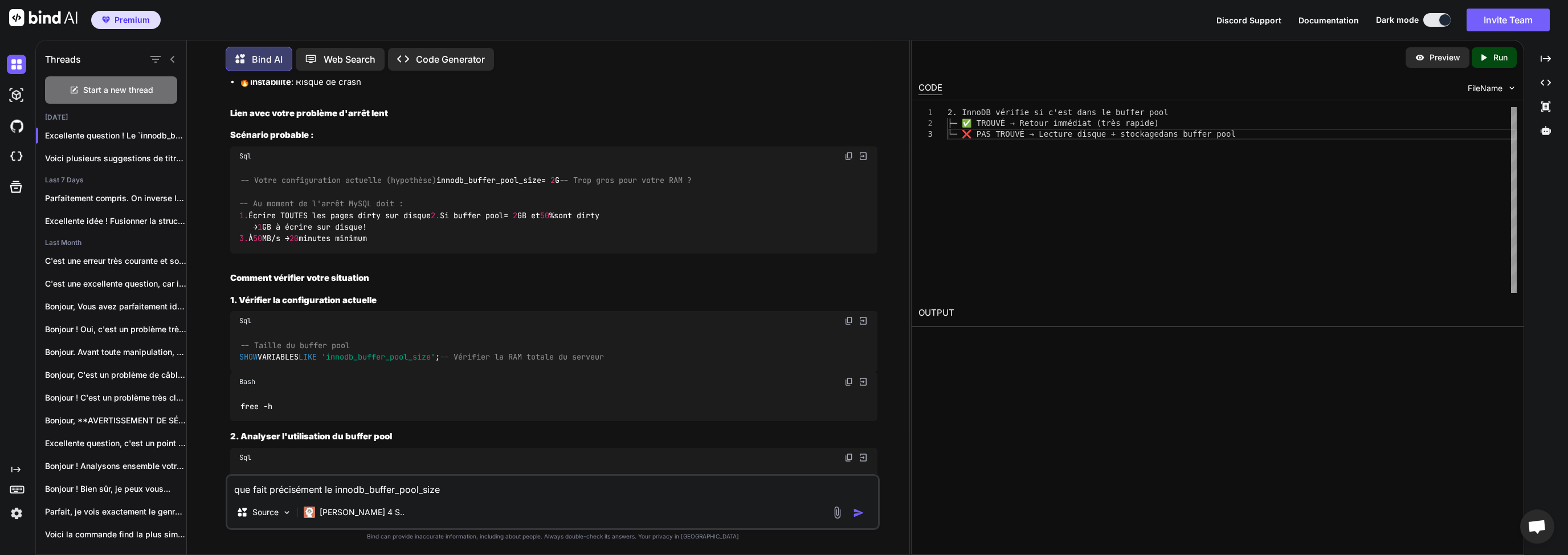
drag, startPoint x: 282, startPoint y: 219, endPoint x: 265, endPoint y: 187, distance: 36.2
click at [265, 187] on div "Excellente question ! Le innodb_buffer_pool_size est LE paramètre le plus criti…" at bounding box center [553, 390] width 647 height 2167
drag, startPoint x: 229, startPoint y: 109, endPoint x: 395, endPoint y: 383, distance: 320.4
click at [395, 383] on div "Excellente question ! Le innodb_buffer_pool_size est LE paramètre le plus criti…" at bounding box center [553, 390] width 647 height 2167
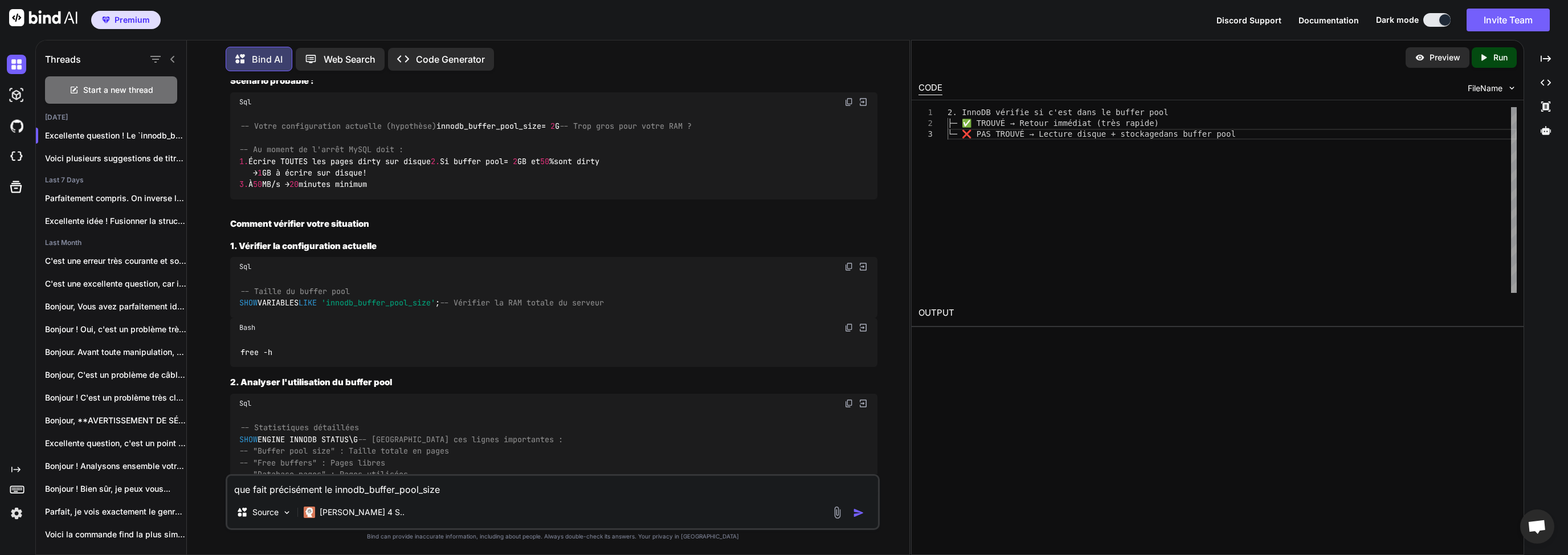
scroll to position [5441, 0]
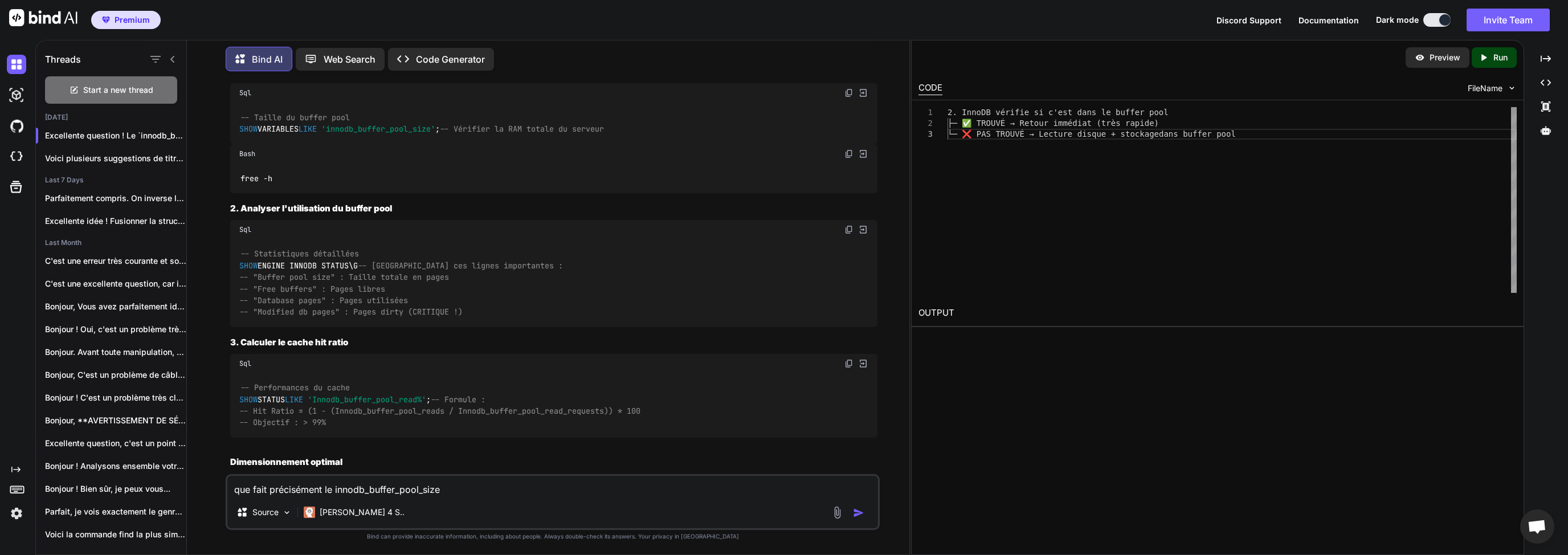
scroll to position [5641, 0]
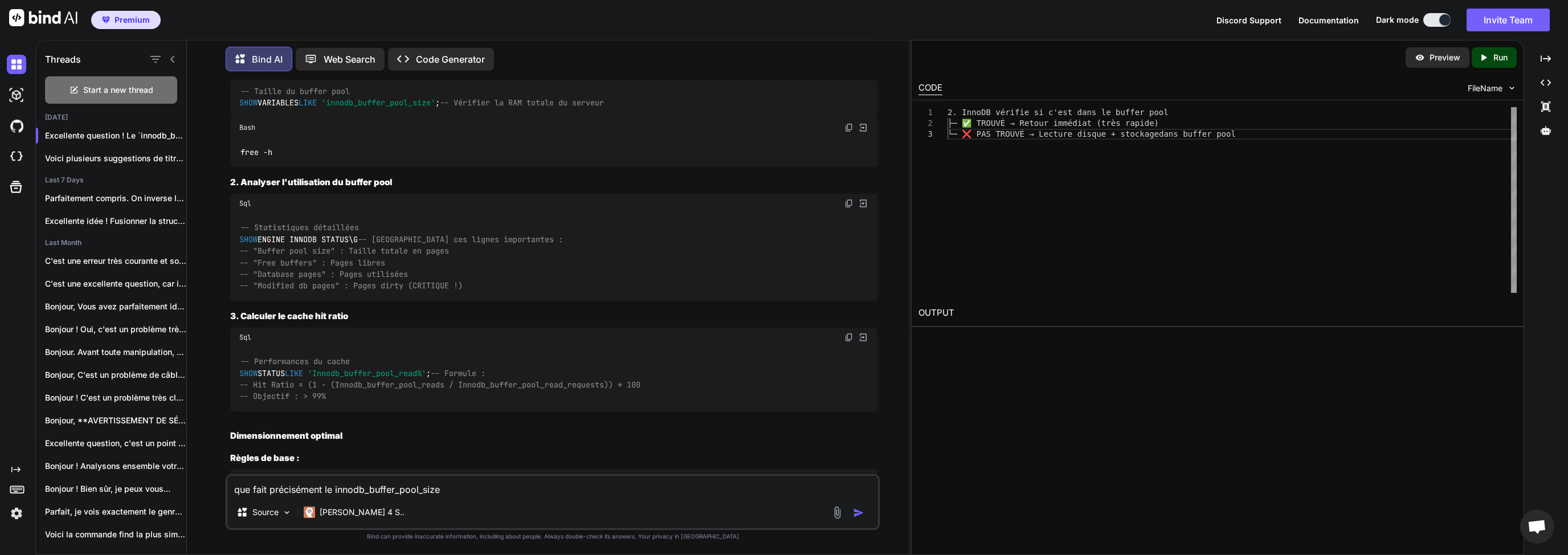
drag, startPoint x: 230, startPoint y: 143, endPoint x: 371, endPoint y: 274, distance: 192.5
click at [371, 274] on div "Excellente question ! Le innodb_buffer_pool_size est LE paramètre le plus criti…" at bounding box center [553, 135] width 647 height 2167
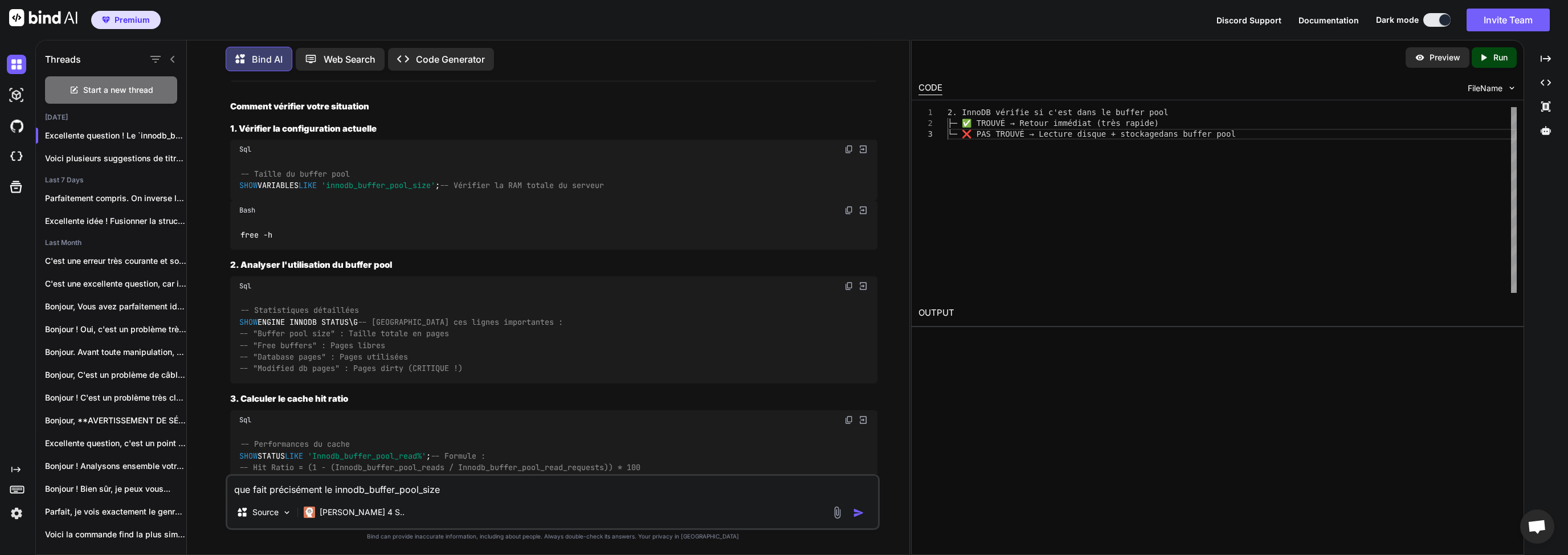
scroll to position [5531, 0]
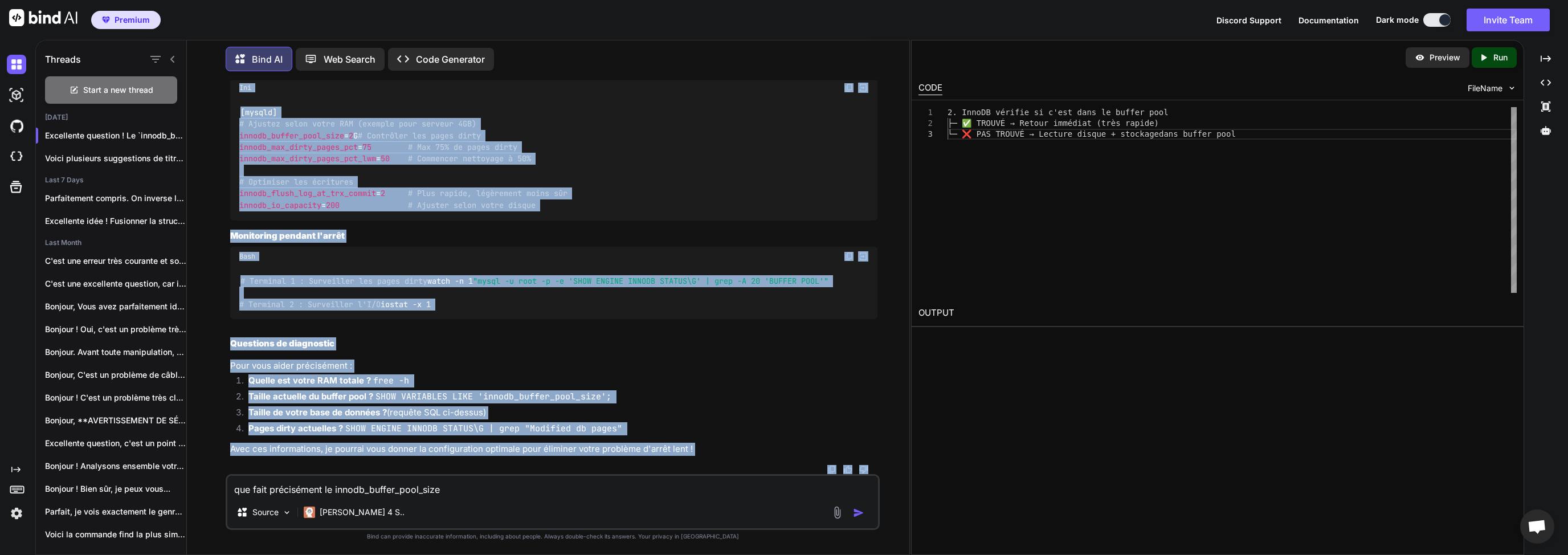
scroll to position [7068, 0]
drag, startPoint x: 230, startPoint y: 151, endPoint x: 371, endPoint y: 320, distance: 220.1
click at [403, 319] on div "# Terminal 1 : Surveiller les pages dirty watch -n 1 "mysql -u root -p -e 'SHOW…" at bounding box center [553, 292] width 647 height 53
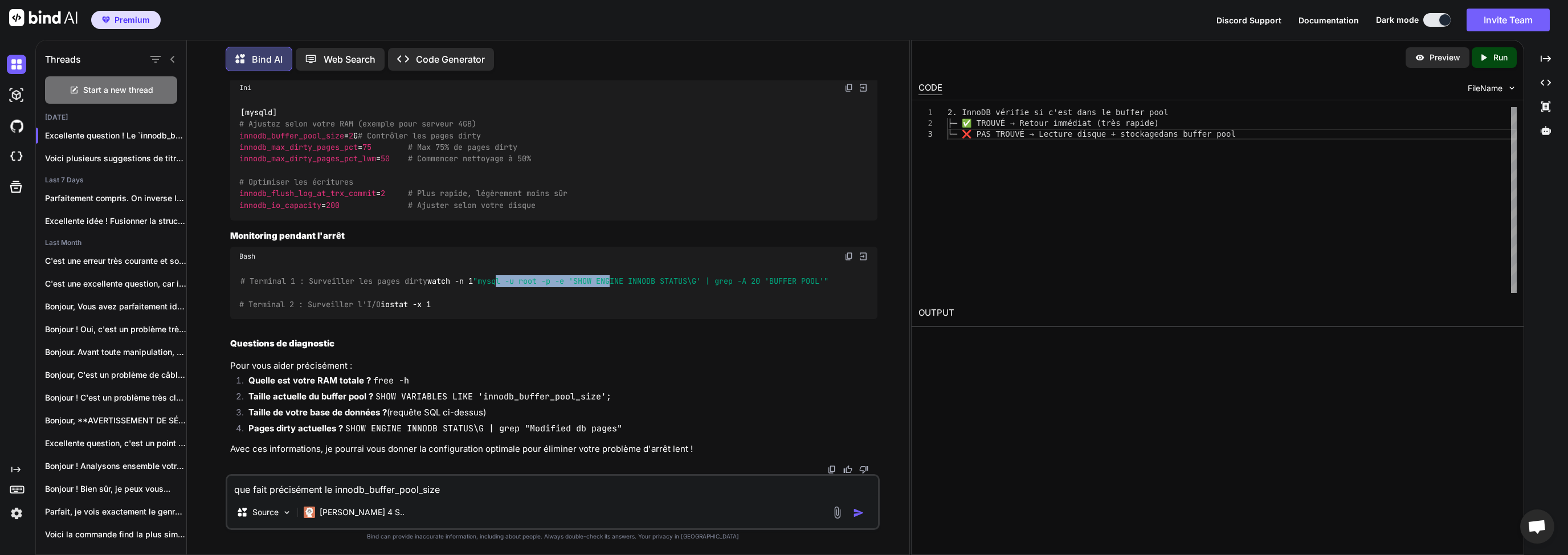
drag, startPoint x: 313, startPoint y: 380, endPoint x: 431, endPoint y: 379, distance: 118.0
click at [473, 286] on span ""mysql -u root -p -e 'SHOW ENGINE INNODB STATUS\G' | grep -A 20 'BUFFER POOL'"" at bounding box center [651, 281] width 355 height 10
drag, startPoint x: 670, startPoint y: 379, endPoint x: 553, endPoint y: 381, distance: 117.0
click at [554, 319] on div "# Terminal 1 : Surveiller les pages dirty watch -n 1 "mysql -u root -p -e 'SHOW…" at bounding box center [553, 292] width 647 height 53
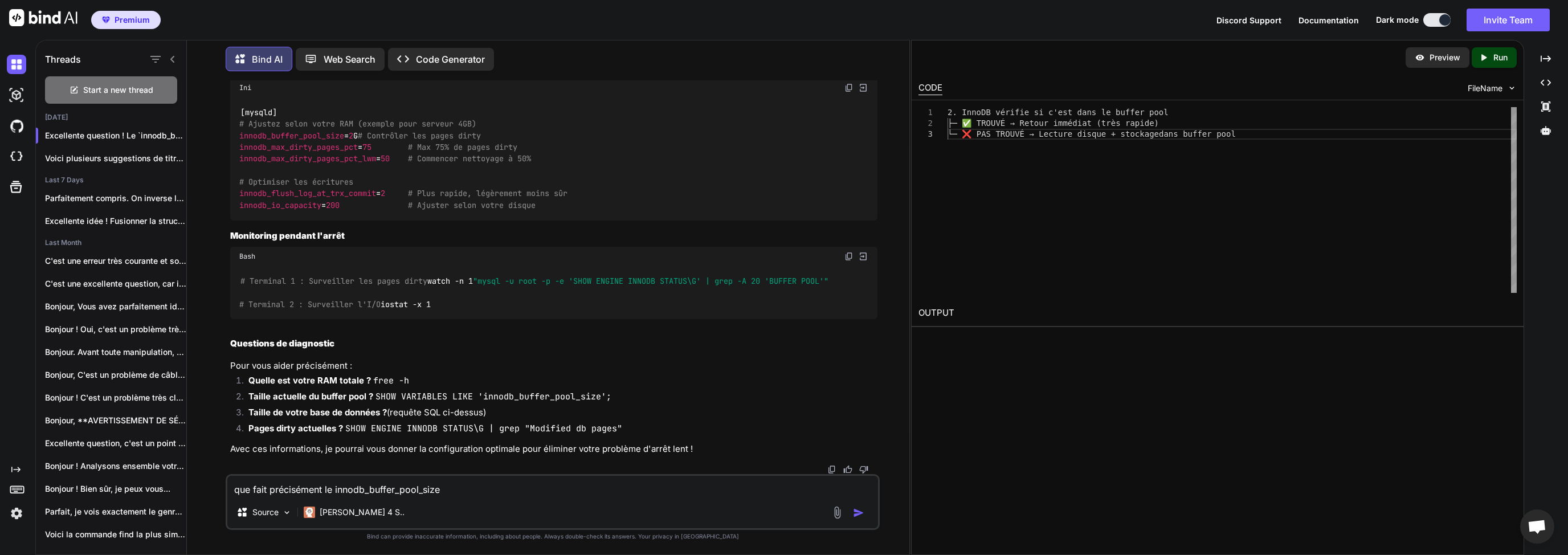
click at [539, 286] on span ""mysql -u root -p -e 'SHOW ENGINE INNODB STATUS\G' | grep -A 20 'BUFFER POOL'"" at bounding box center [651, 281] width 355 height 10
drag, startPoint x: 296, startPoint y: 404, endPoint x: 314, endPoint y: 404, distance: 18.0
click at [304, 310] on span "# Terminal 2 : Surveiller l'I/O" at bounding box center [310, 304] width 141 height 10
click at [336, 310] on span "# Terminal 2 : Surveiller l'I/O" at bounding box center [310, 304] width 141 height 10
click at [445, 319] on div "# Terminal 1 : Surveiller les pages dirty watch -n 1 "mysql -u root -p -e 'SHOW…" at bounding box center [553, 292] width 647 height 53
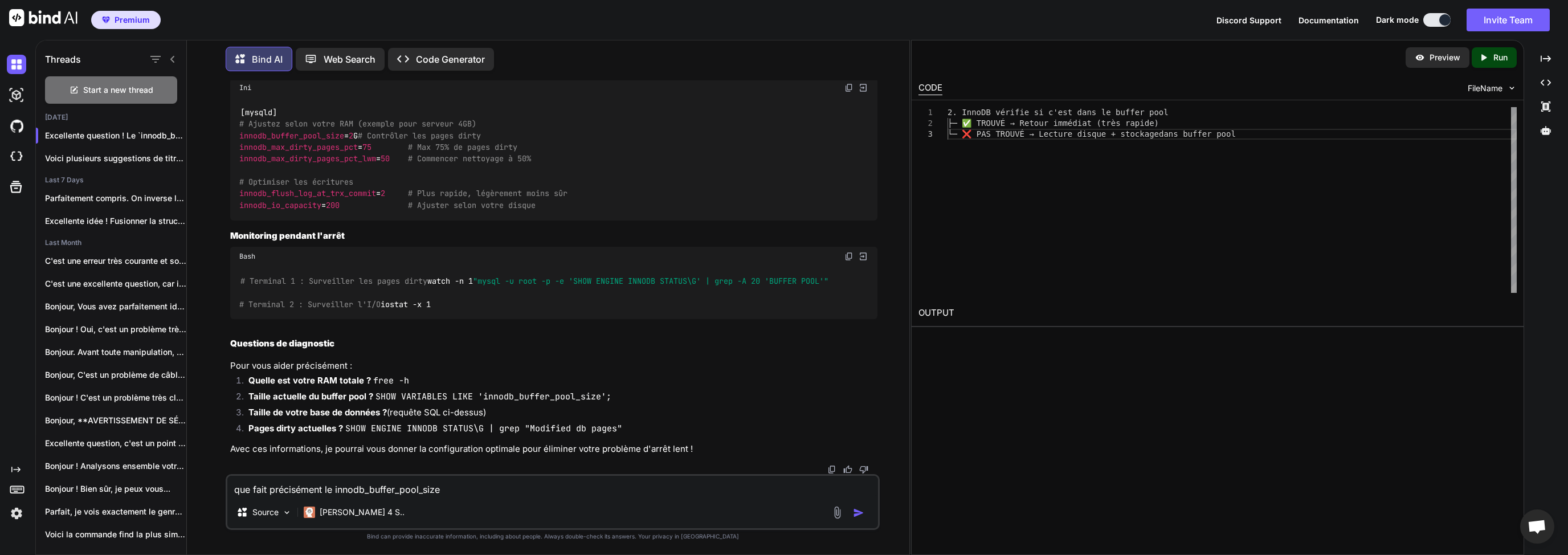
scroll to position [7013, 0]
click at [314, 488] on textarea "que fait précisément le innodb_buffer_pool_size" at bounding box center [553, 486] width 651 height 20
type textarea "D"
click at [371, 491] on textarea "J'ai besoin de récupérer appel systèmes via un strace" at bounding box center [553, 486] width 651 height 20
click at [454, 489] on textarea "J'ai besoin de récupérer les appels systèmes via un strace" at bounding box center [553, 486] width 651 height 20
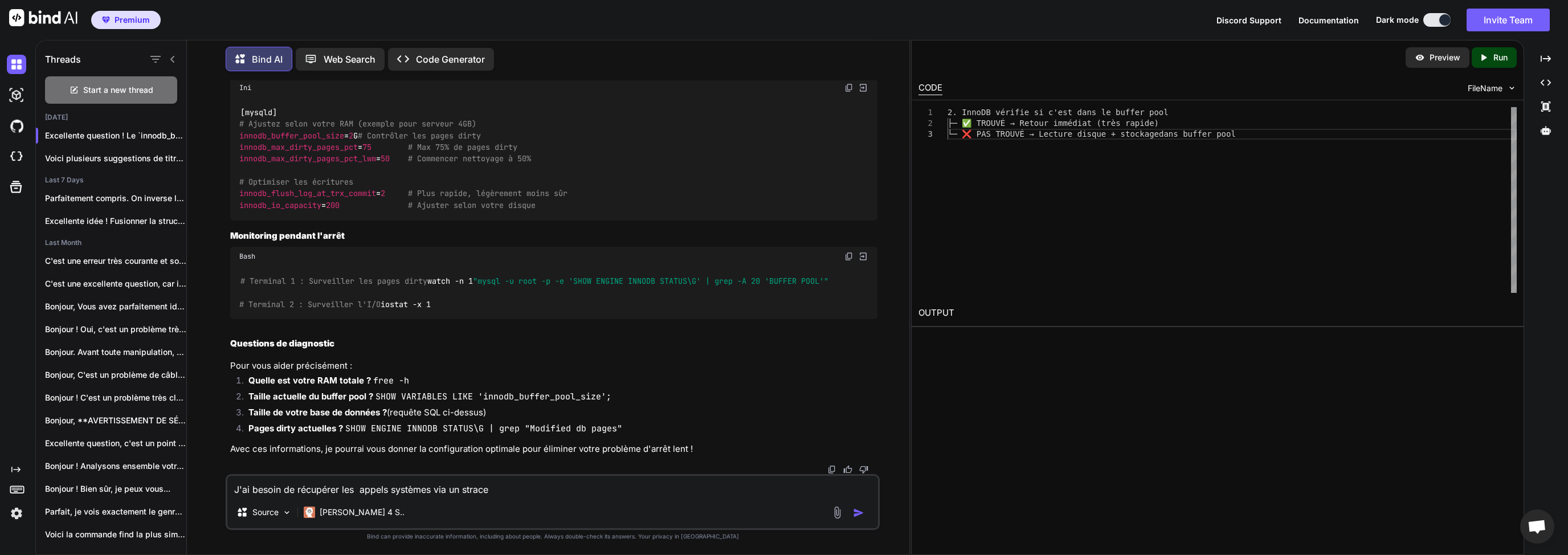
click at [513, 491] on textarea "J'ai besoin de récupérer les appels systèmes via un strace" at bounding box center [553, 486] width 651 height 20
drag, startPoint x: 542, startPoint y: 486, endPoint x: 269, endPoint y: 491, distance: 273.0
click at [270, 491] on textarea "J'ai besoin de récupérer les appels systèmes via un strace de mo" at bounding box center [553, 486] width 651 height 20
click at [262, 489] on textarea "J'ai besoin de récupérer les appels systèmes via un strace de mo" at bounding box center [553, 486] width 651 height 20
click at [304, 492] on textarea "J'ai besoin de récupérer les appels systèmes via un strace de mo" at bounding box center [553, 486] width 651 height 20
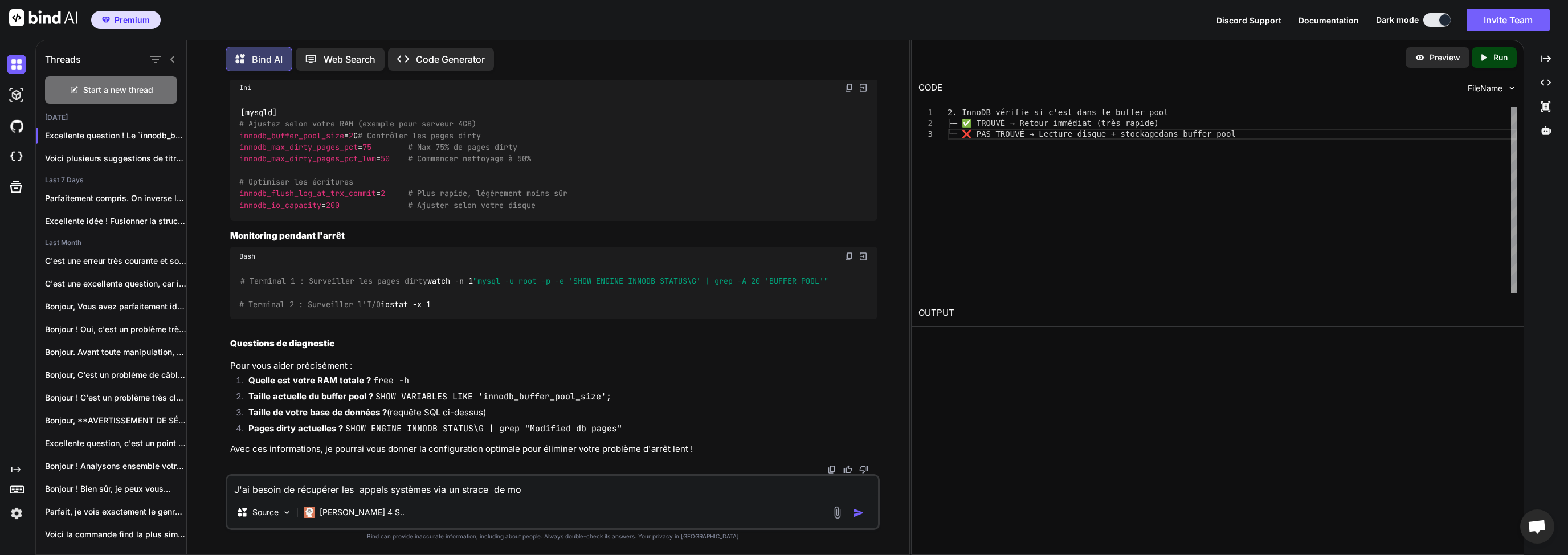
click at [282, 492] on textarea "J'ai besoin de récupérer les appels systèmes via un strace de mo" at bounding box center [553, 486] width 651 height 20
drag, startPoint x: 314, startPoint y: 492, endPoint x: 347, endPoint y: 490, distance: 33.1
click at [314, 492] on textarea "J'ai besoin de récupérer les appels systèmes via un strace de mo" at bounding box center [553, 486] width 651 height 20
drag, startPoint x: 567, startPoint y: 489, endPoint x: 249, endPoint y: 493, distance: 318.0
click at [231, 493] on textarea "J'ai besoin de récupérer les appels systèmes via un strace de mo" at bounding box center [553, 486] width 651 height 20
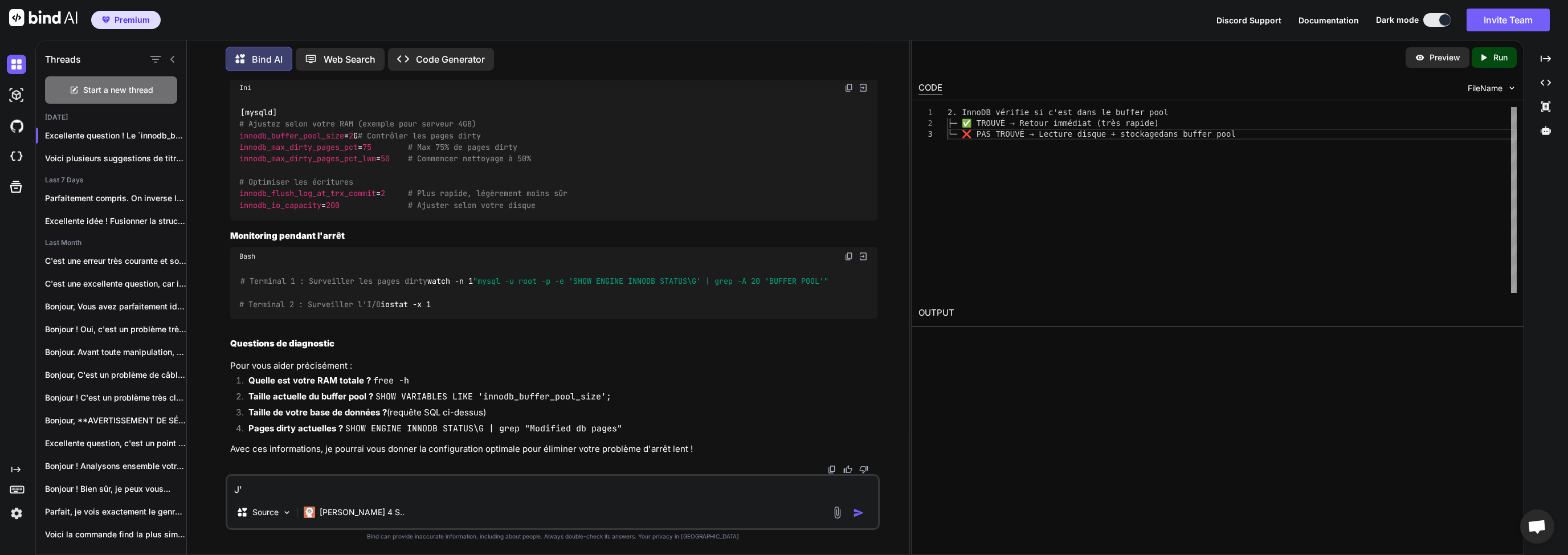
type textarea "J"
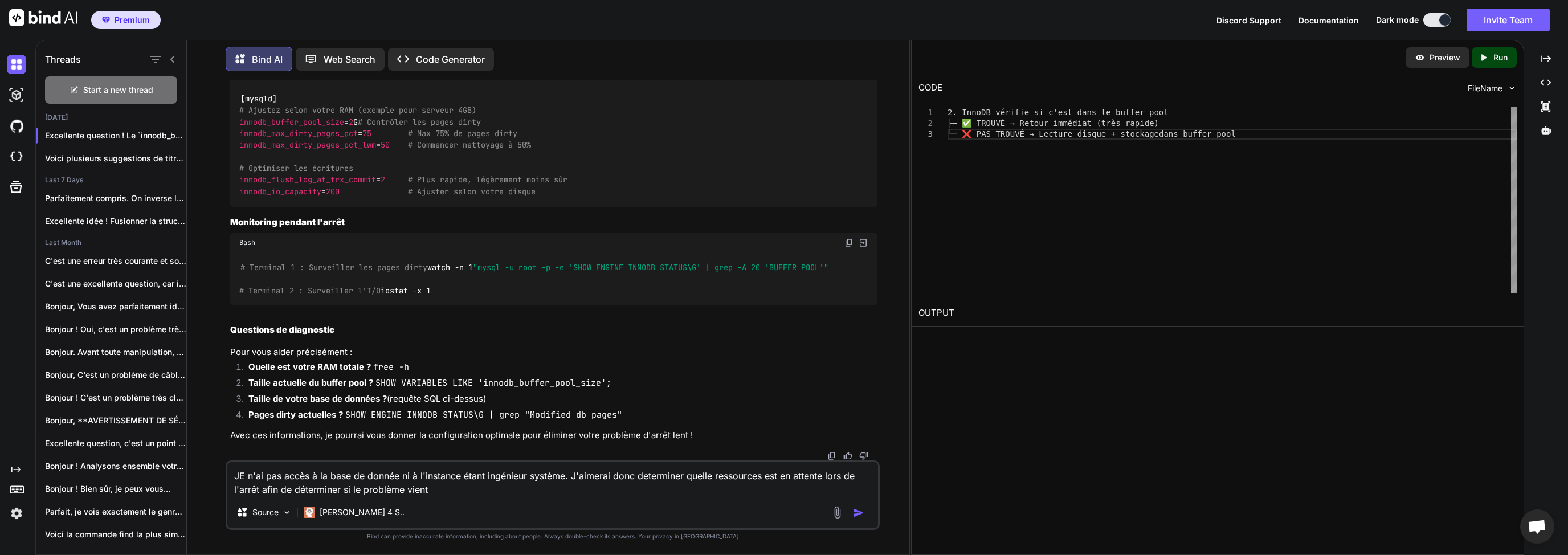
click at [483, 489] on textarea "JE n'ai pas accès à la base de donnée ni à l'instance étant ingénieur système. …" at bounding box center [553, 479] width 651 height 34
type textarea "JE n'ai pas accès à la base de donnée ni à l'instance étant ingénieur système. …"
click at [860, 510] on img "button" at bounding box center [859, 513] width 12 height 12
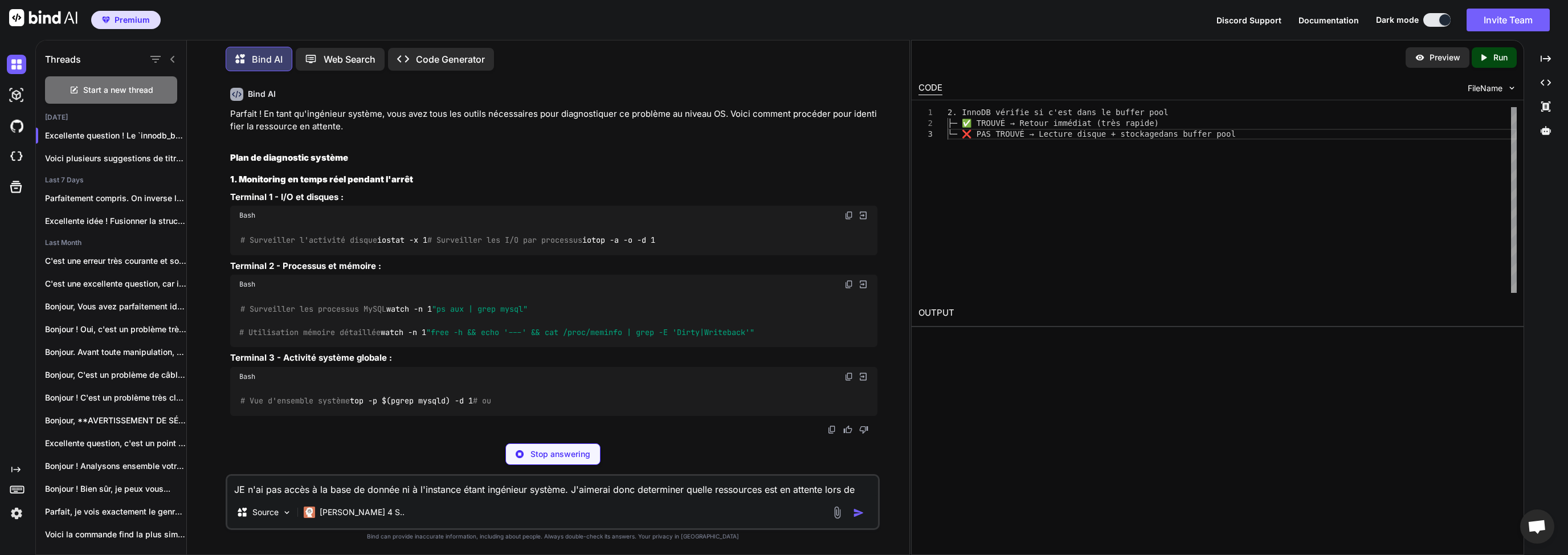
scroll to position [7453, 0]
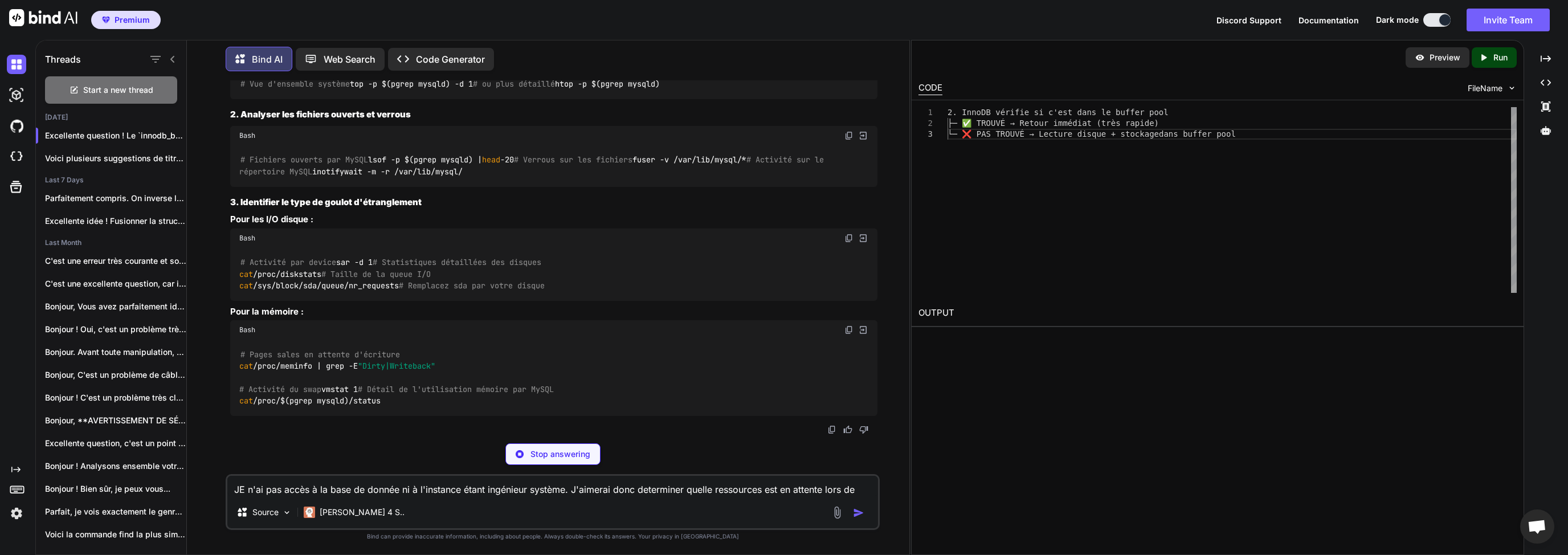
drag, startPoint x: 231, startPoint y: 243, endPoint x: 400, endPoint y: 358, distance: 204.4
click at [400, 358] on div "Parfait ! En tant qu'ingénieur système, vous avez tous les outils nécessaires p…" at bounding box center [553, 103] width 647 height 626
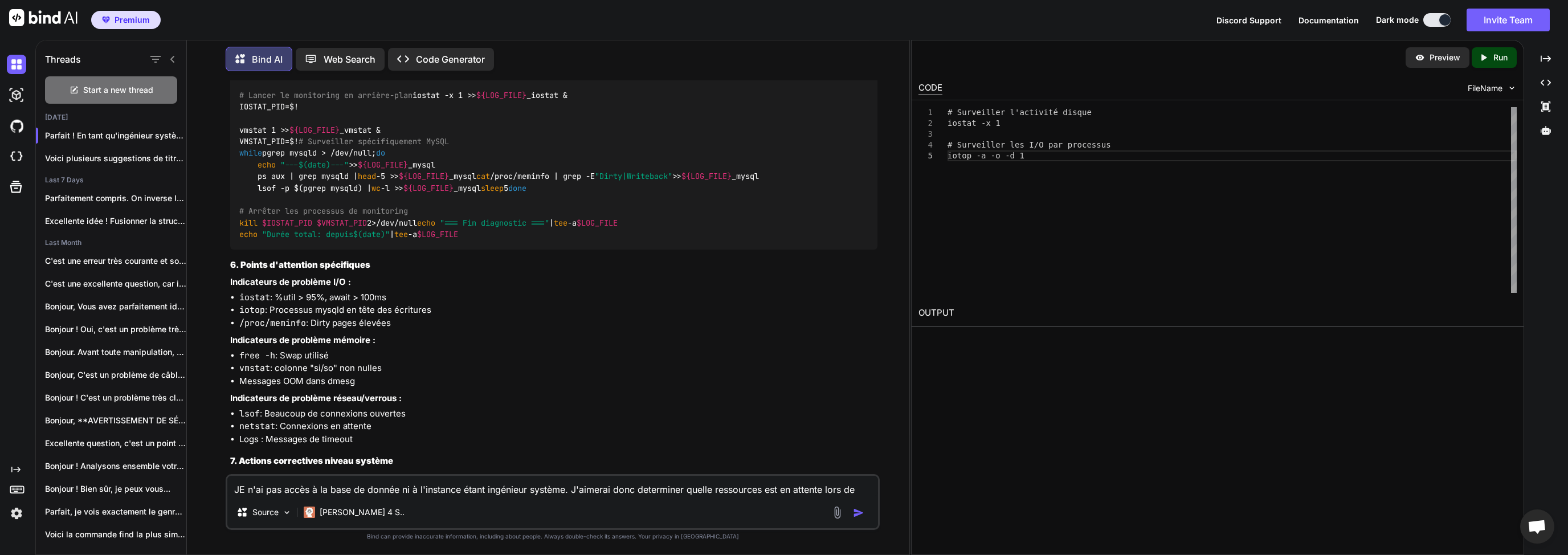
scroll to position [7836, 0]
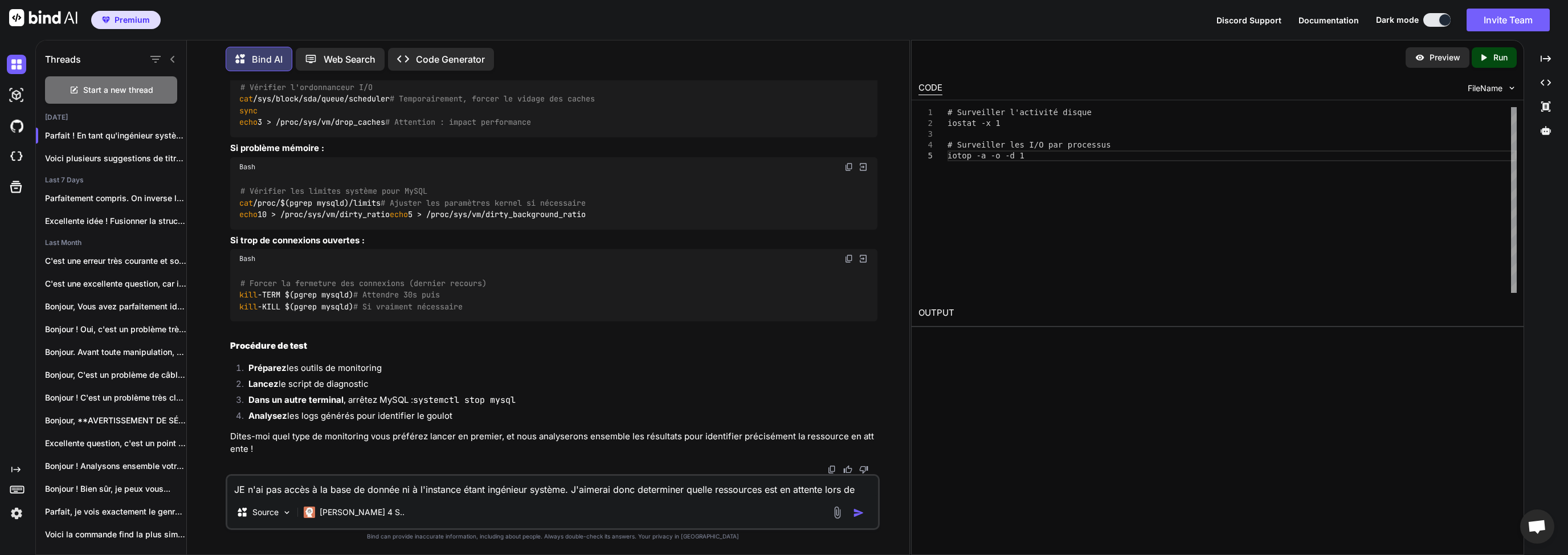
scroll to position [9259, 0]
drag, startPoint x: 561, startPoint y: 243, endPoint x: 385, endPoint y: 251, distance: 176.2
click at [385, 138] on div "# Vérifier l'ordonnanceur I/O cat /sys/block/sda/queue/scheduler # Temporaireme…" at bounding box center [553, 104] width 647 height 65
click at [370, 128] on code "# Vérifier l'ordonnanceur I/O cat /sys/block/sda/queue/scheduler # Temporaireme…" at bounding box center [417, 105] width 355 height 47
drag, startPoint x: 312, startPoint y: 313, endPoint x: 383, endPoint y: 319, distance: 71.3
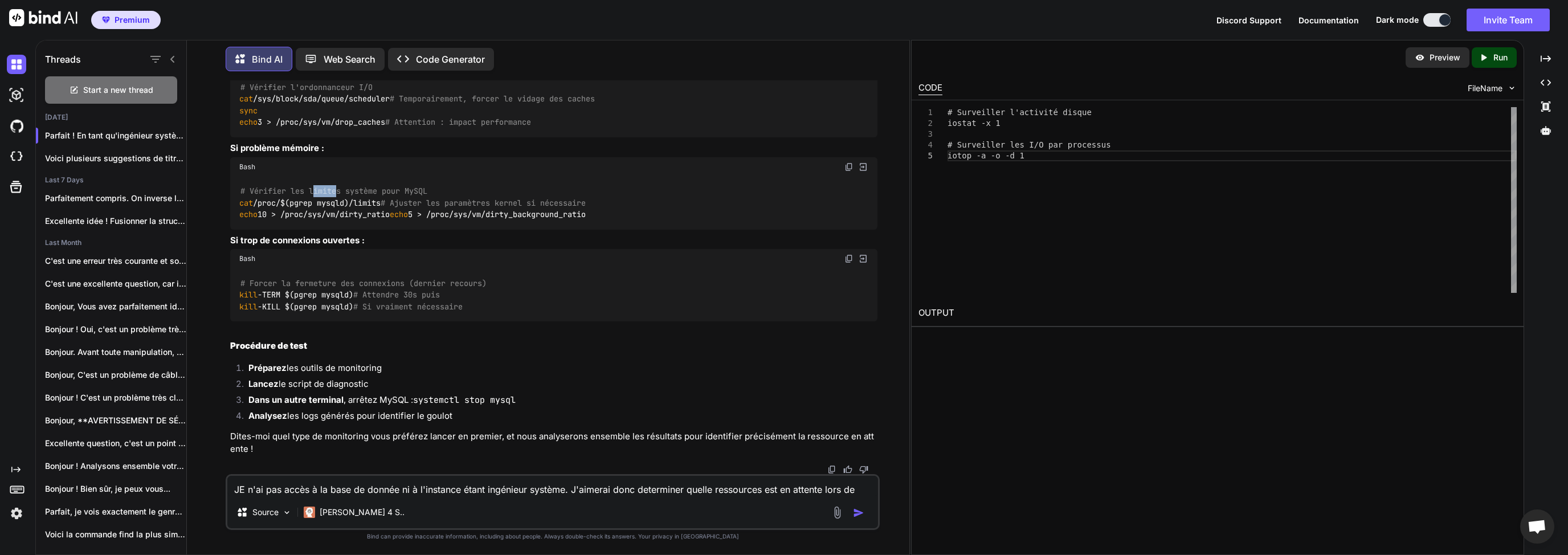
click at [355, 197] on span "# Vérifier les limites système pour MySQL" at bounding box center [333, 192] width 187 height 10
click at [413, 229] on div "# Vérifier les limites système pour MySQL cat /proc/$(pgrep mysqld)/limits # Aj…" at bounding box center [553, 203] width 647 height 53
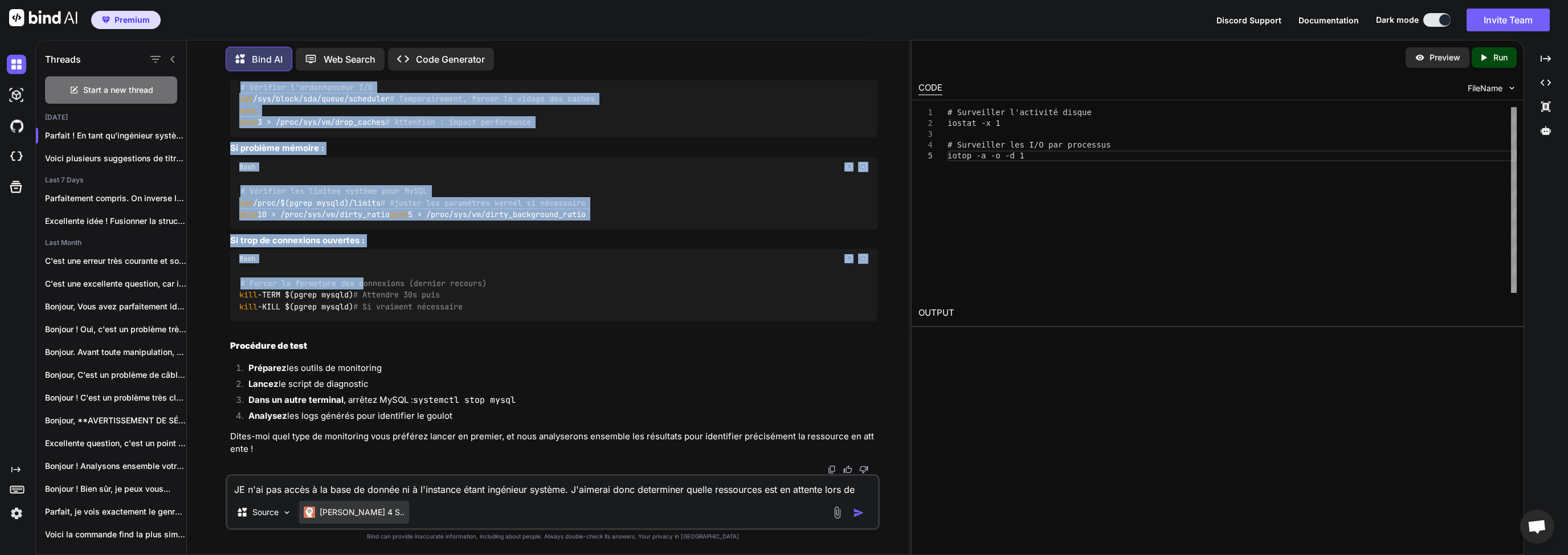
scroll to position [9426, 0]
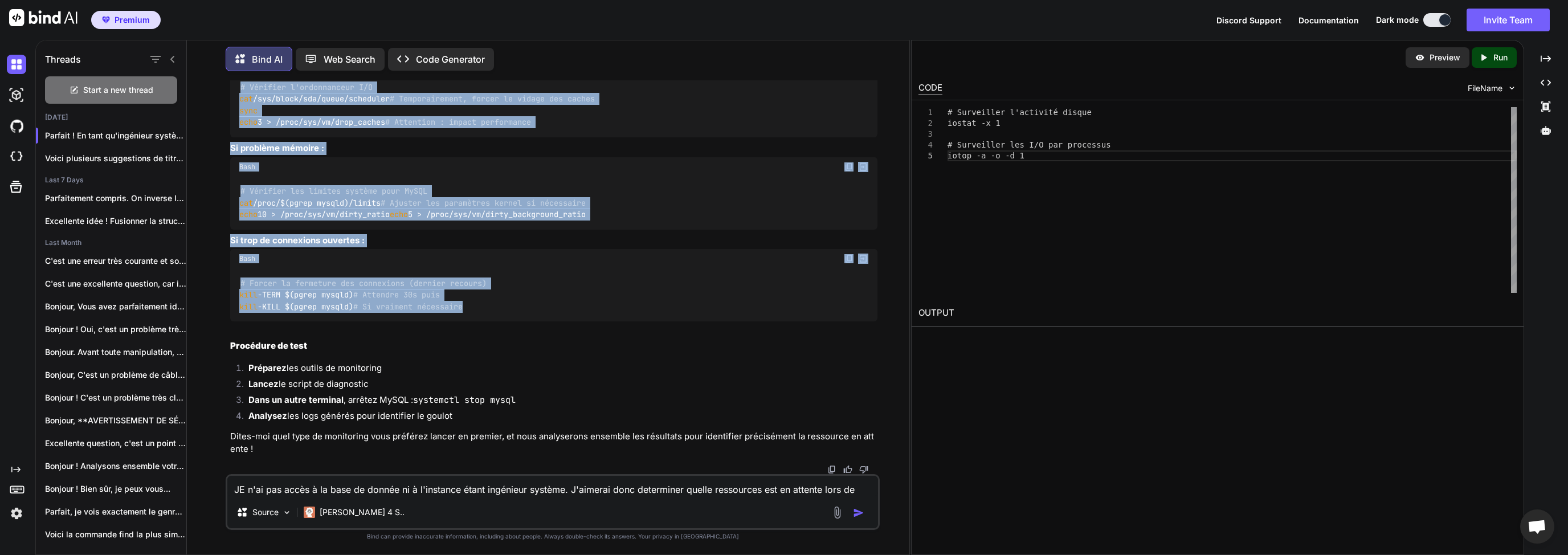
drag, startPoint x: 230, startPoint y: 330, endPoint x: 532, endPoint y: 322, distance: 302.1
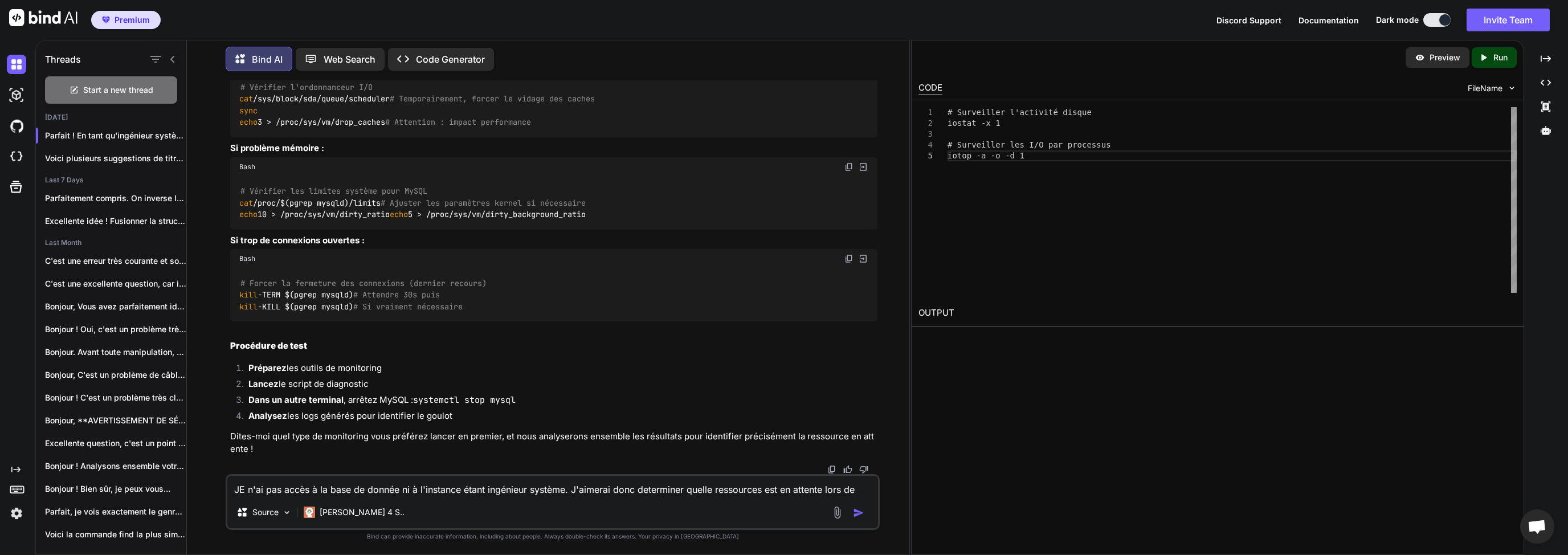
click at [381, 486] on textarea "JE n'ai pas accès à la base de donnée ni à l'instance étant ingénieur système. …" at bounding box center [553, 486] width 651 height 20
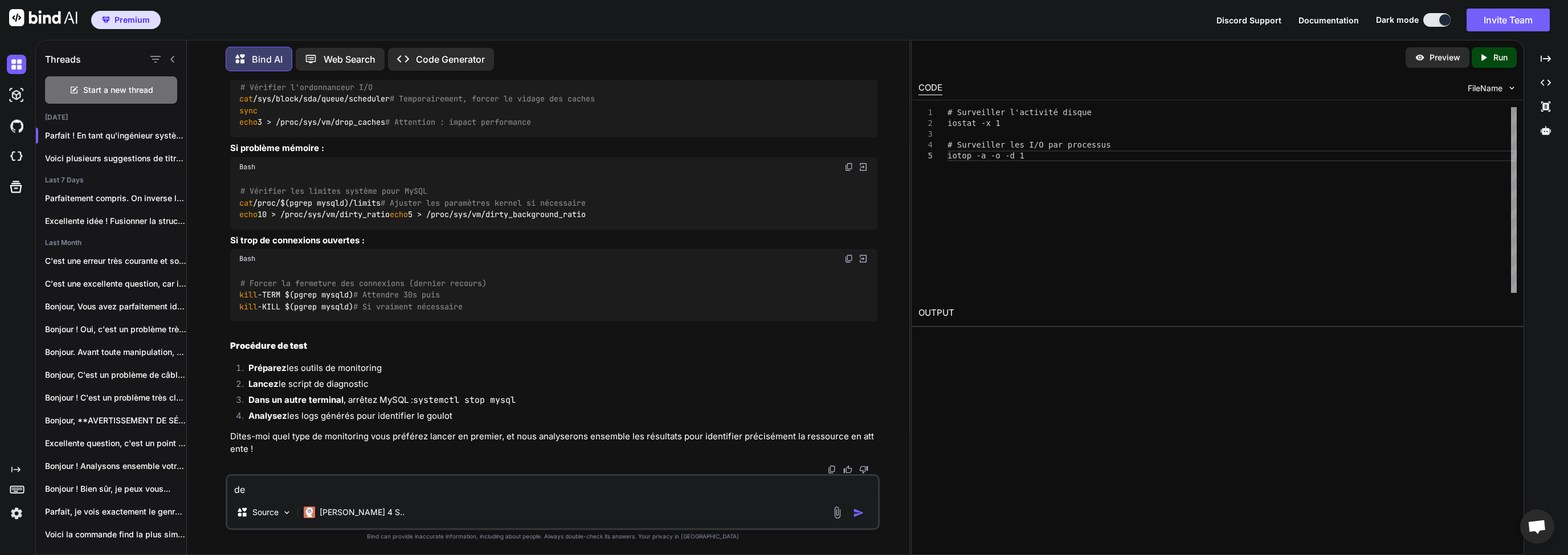
type textarea "d"
type textarea "D"
type textarea "C"
type textarea "Comment puis je identifier que le problème provient de la limit user ?"
click at [859, 515] on img "button" at bounding box center [859, 513] width 12 height 12
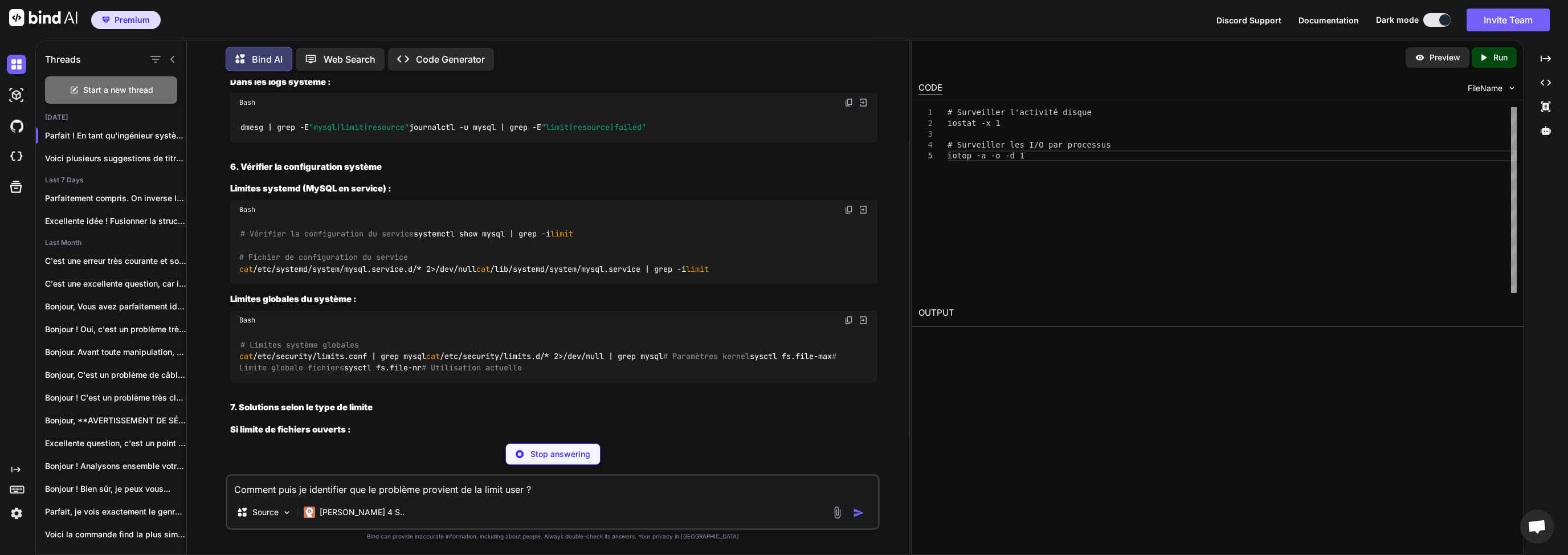
scroll to position [10092, 0]
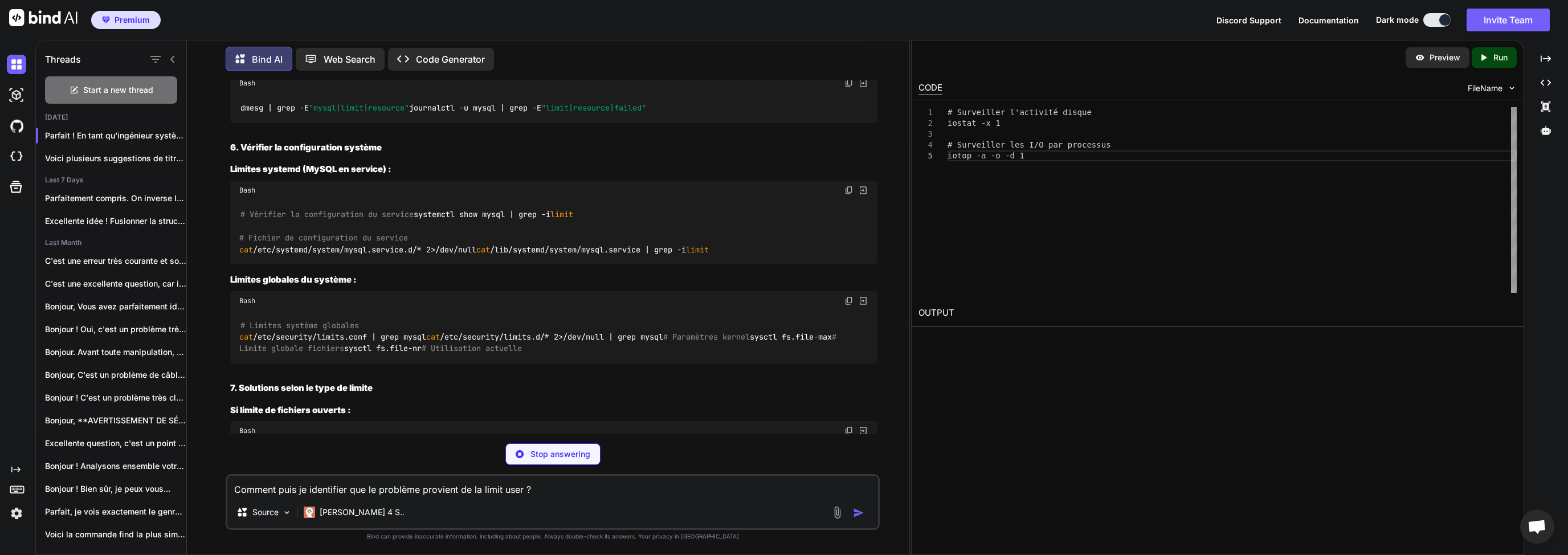
drag, startPoint x: 269, startPoint y: 372, endPoint x: 312, endPoint y: 374, distance: 43.0
drag, startPoint x: 329, startPoint y: 374, endPoint x: 357, endPoint y: 375, distance: 28.0
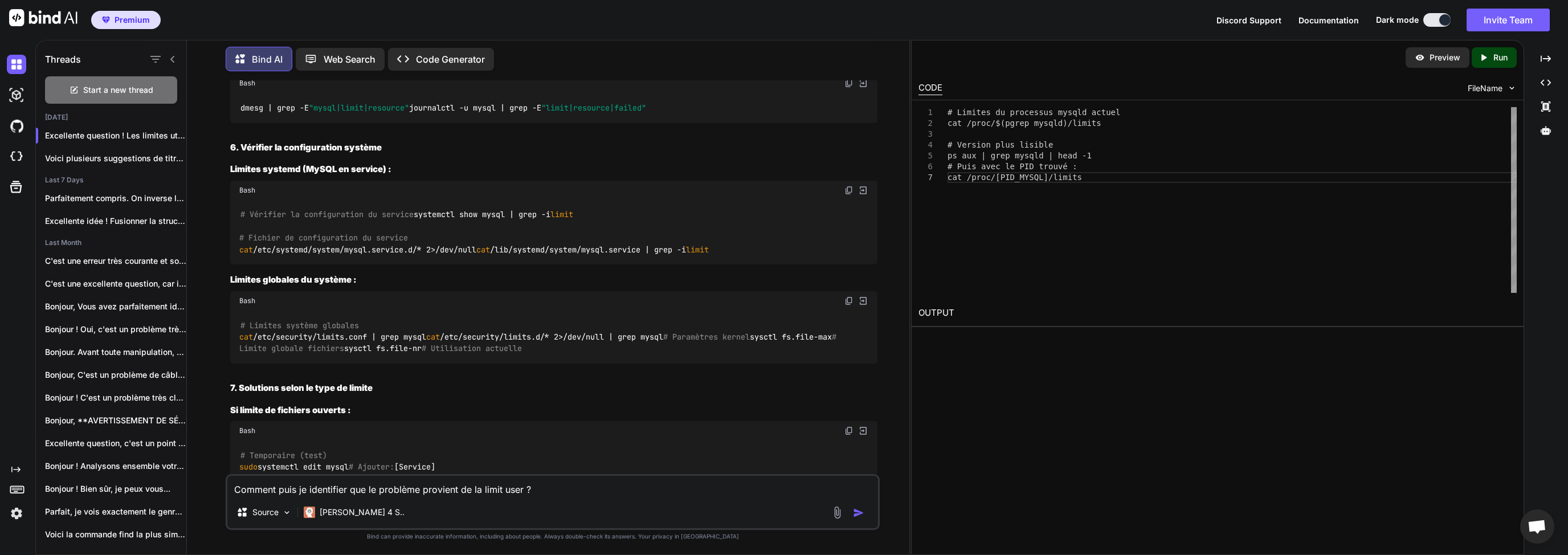
drag, startPoint x: 462, startPoint y: 374, endPoint x: 381, endPoint y: 374, distance: 81.0
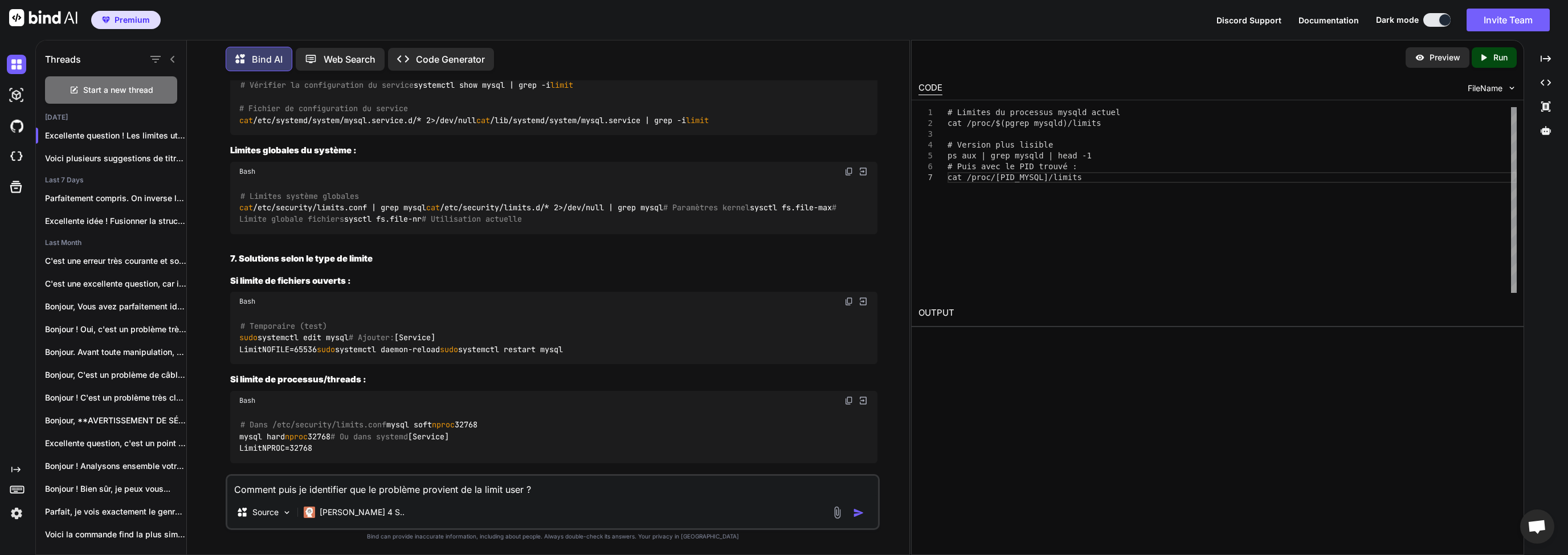
scroll to position [10257, 0]
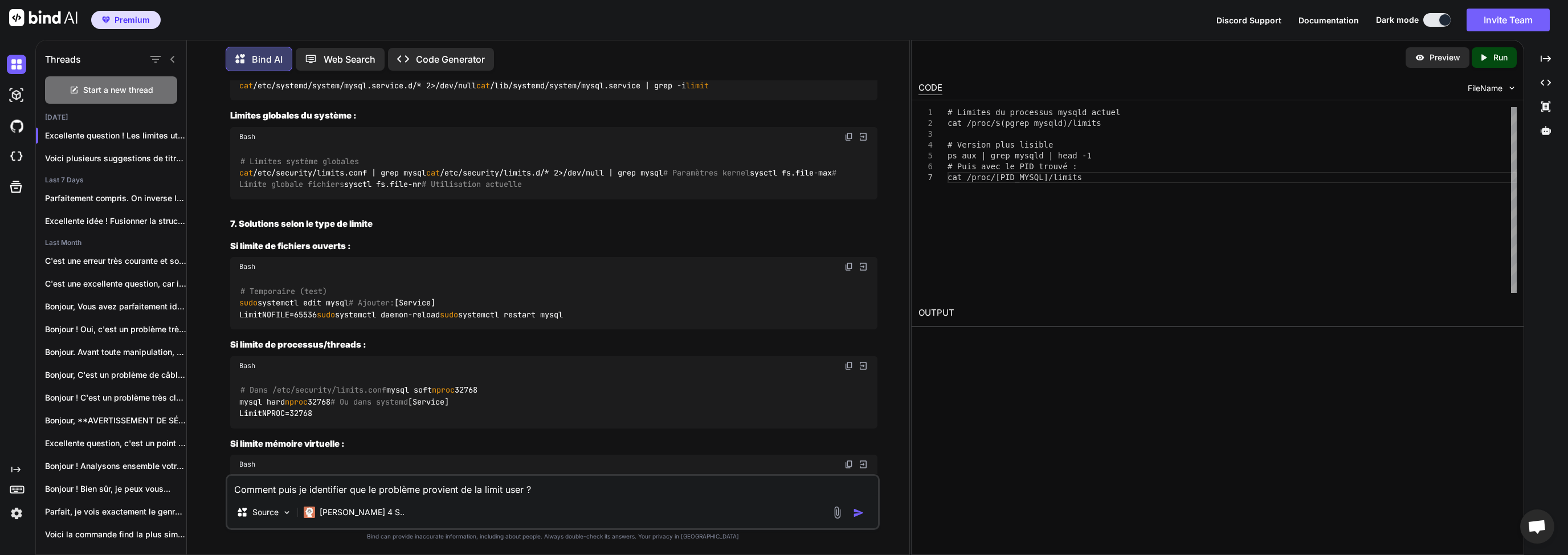
drag, startPoint x: 494, startPoint y: 298, endPoint x: 392, endPoint y: 300, distance: 102.0
drag, startPoint x: 266, startPoint y: 321, endPoint x: 313, endPoint y: 324, distance: 47.1
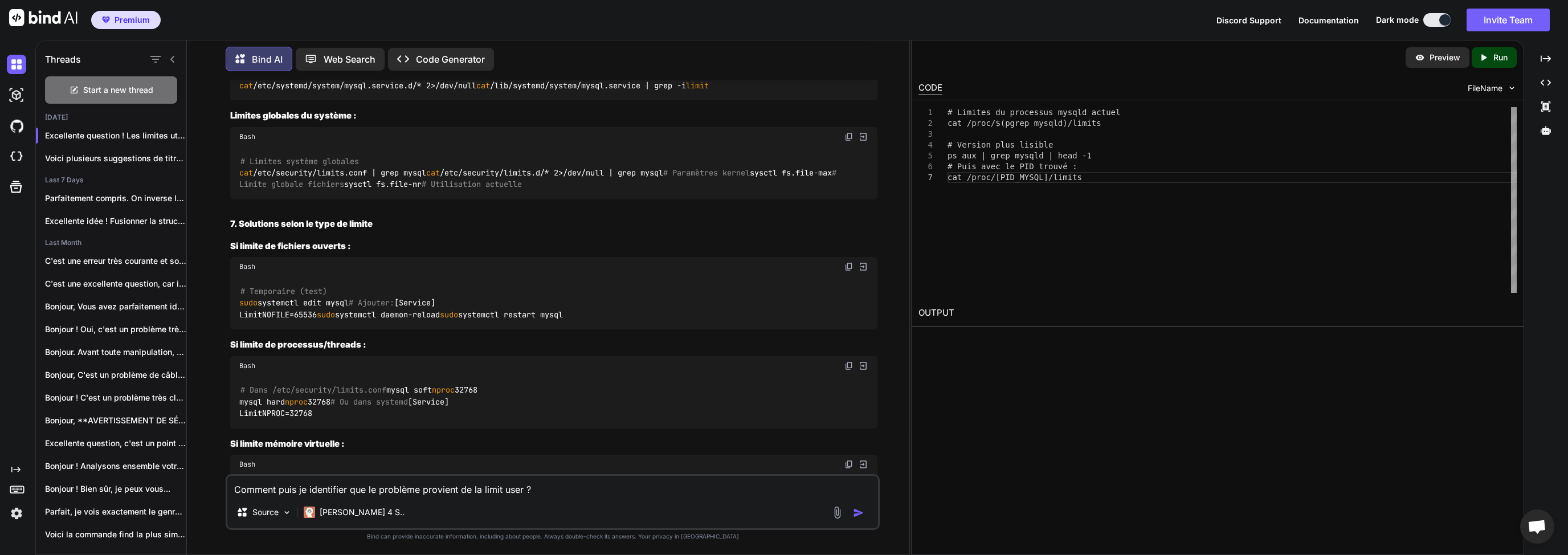
drag, startPoint x: 248, startPoint y: 332, endPoint x: 292, endPoint y: 334, distance: 44.0
drag, startPoint x: 439, startPoint y: 335, endPoint x: 429, endPoint y: 337, distance: 10.2
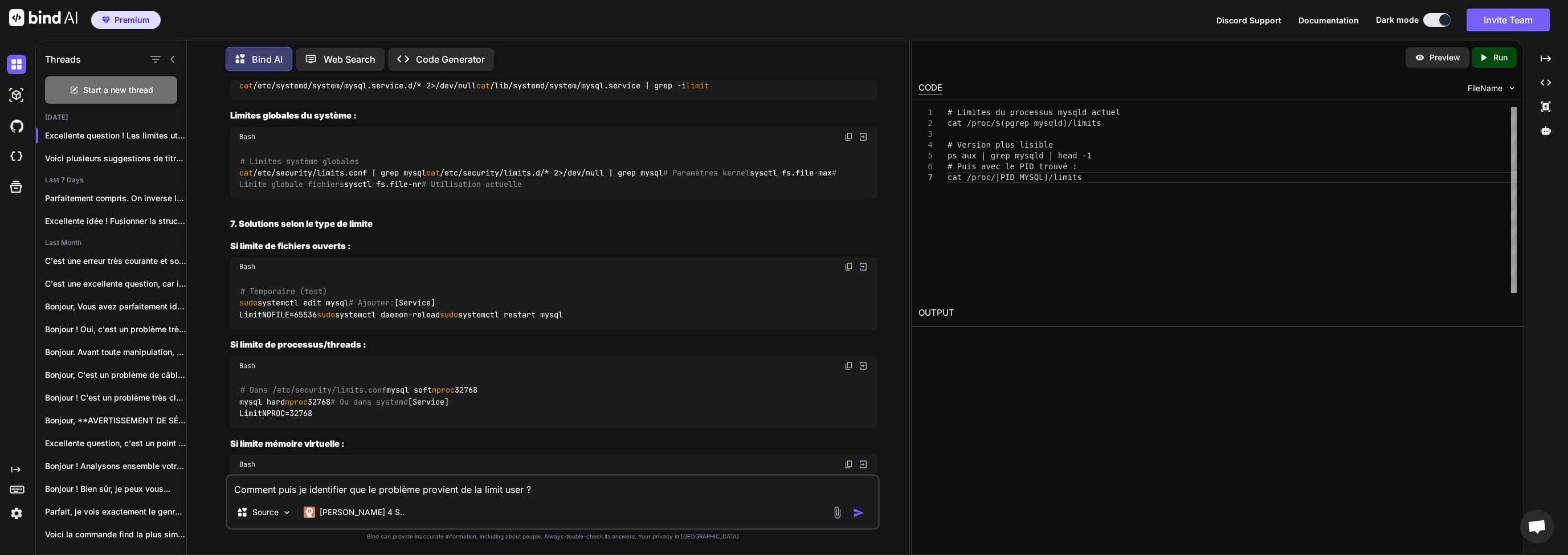
drag, startPoint x: 384, startPoint y: 337, endPoint x: 264, endPoint y: 291, distance: 128.5
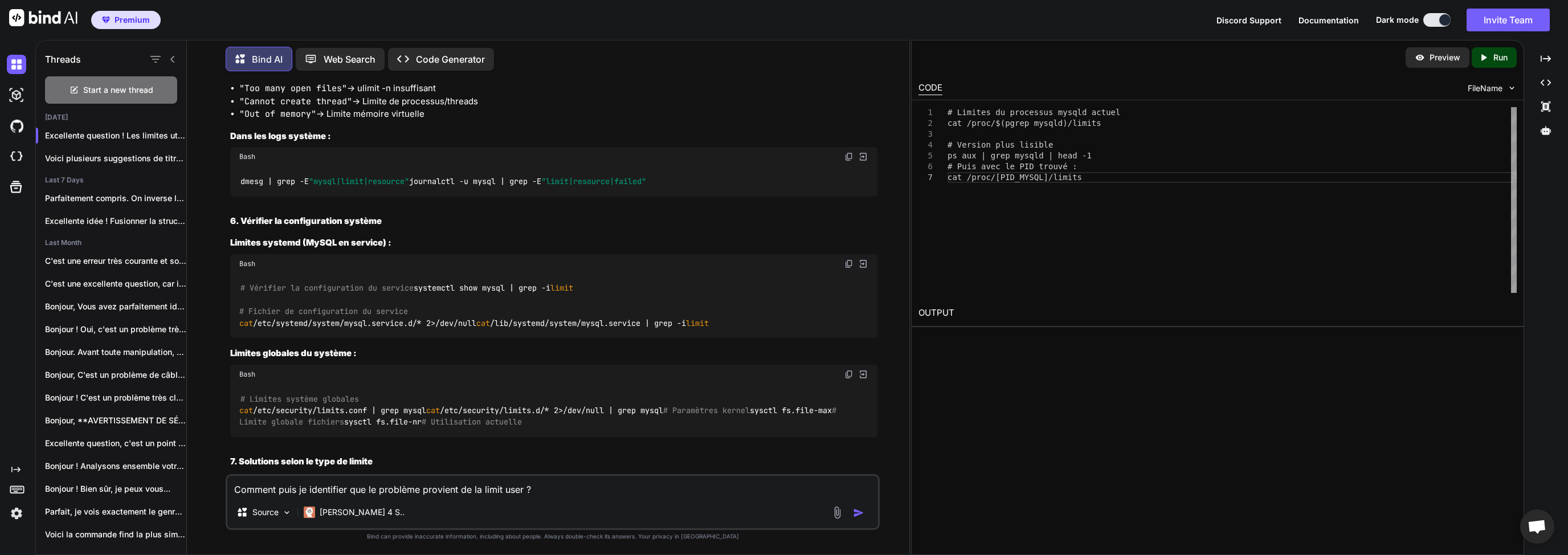
scroll to position [10037, 0]
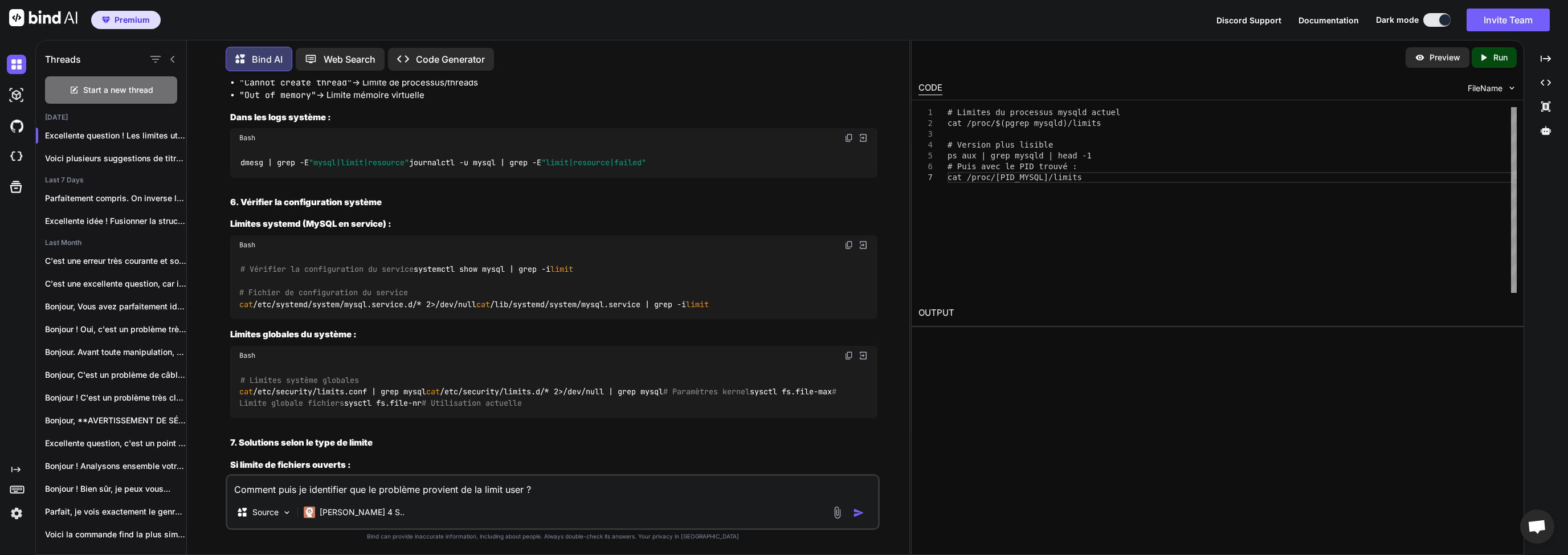
drag, startPoint x: 244, startPoint y: 186, endPoint x: 290, endPoint y: 202, distance: 48.7
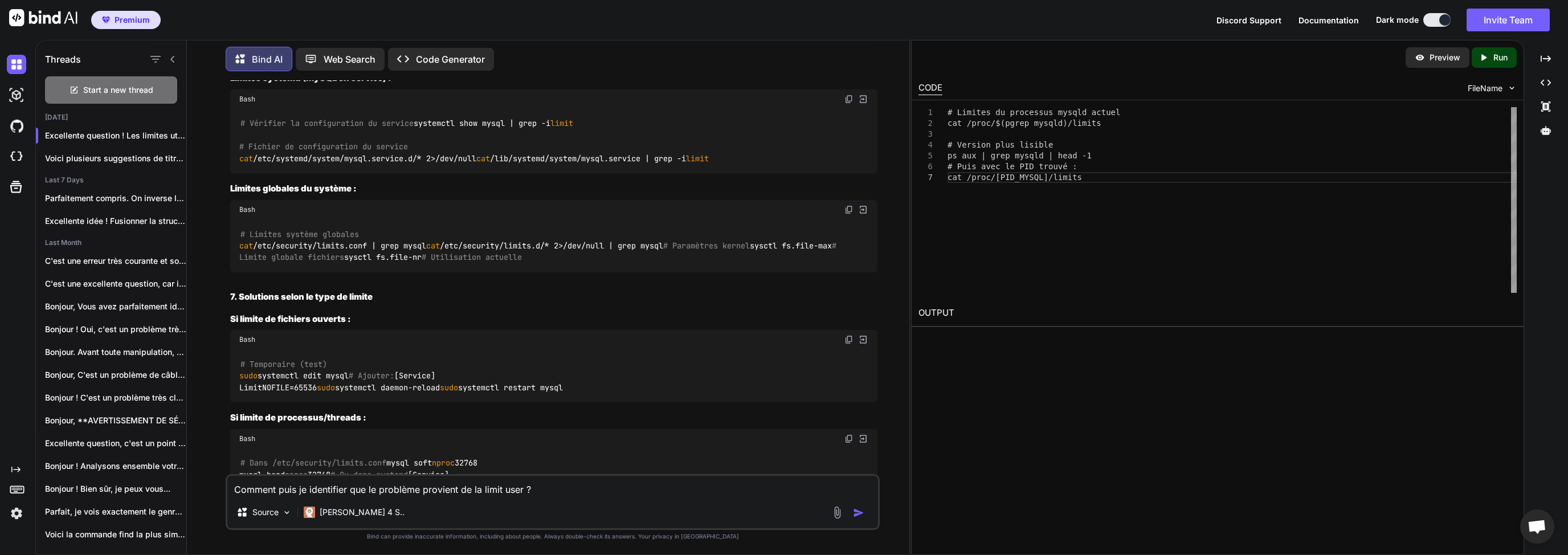
scroll to position [10257, 0]
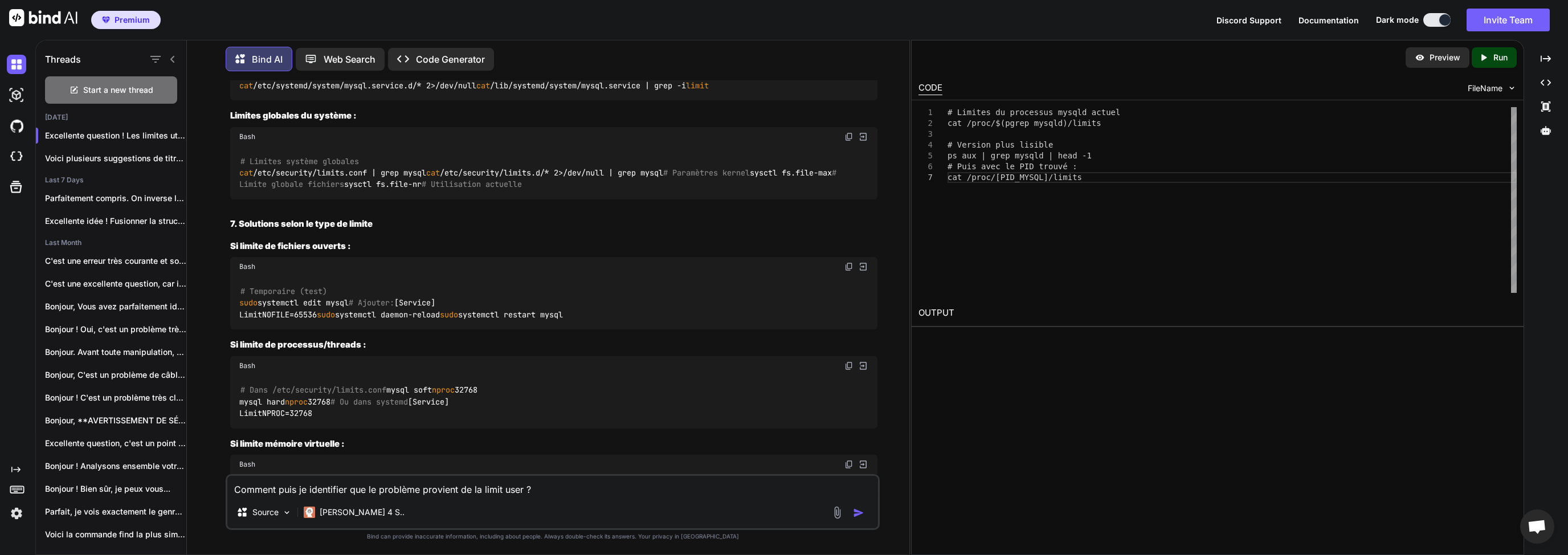
drag, startPoint x: 481, startPoint y: 299, endPoint x: 403, endPoint y: 302, distance: 78.1
drag, startPoint x: 482, startPoint y: 299, endPoint x: 359, endPoint y: 301, distance: 123.0
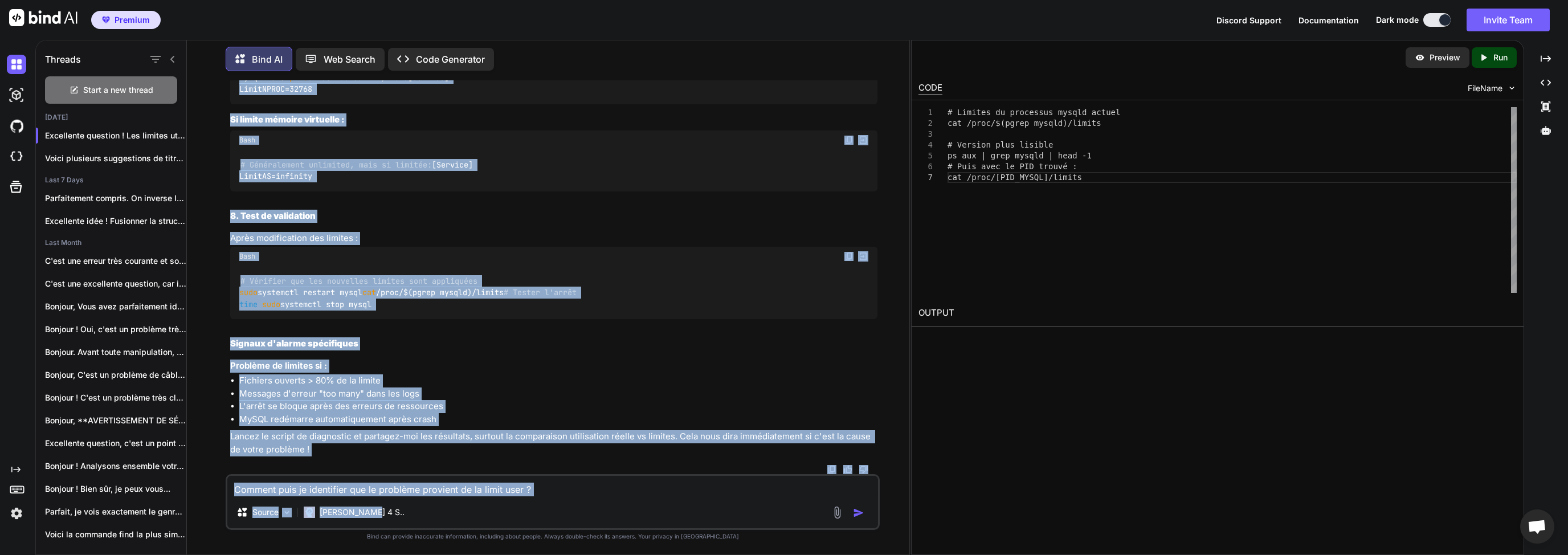
scroll to position [12327, 0]
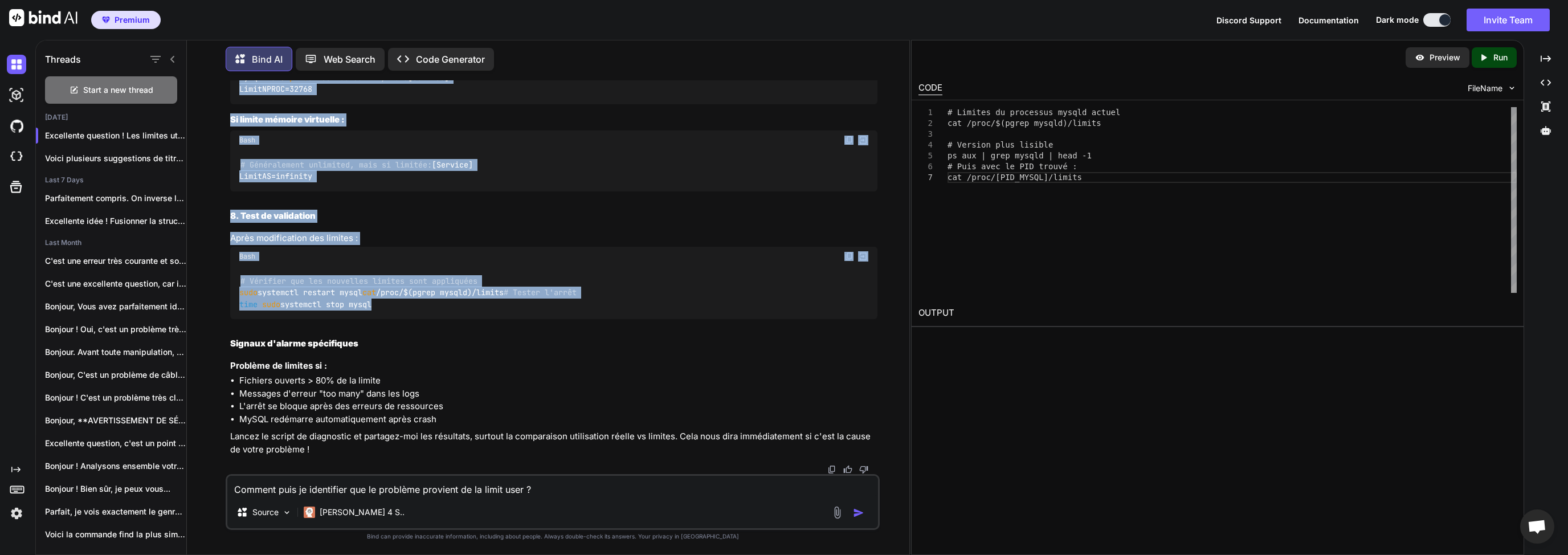
drag, startPoint x: 232, startPoint y: 181, endPoint x: 379, endPoint y: 323, distance: 204.4
click at [379, 323] on div "You sur mon serveur Linux , lors de l'arrêt de mon instance mysql , le service …" at bounding box center [553, 277] width 652 height 394
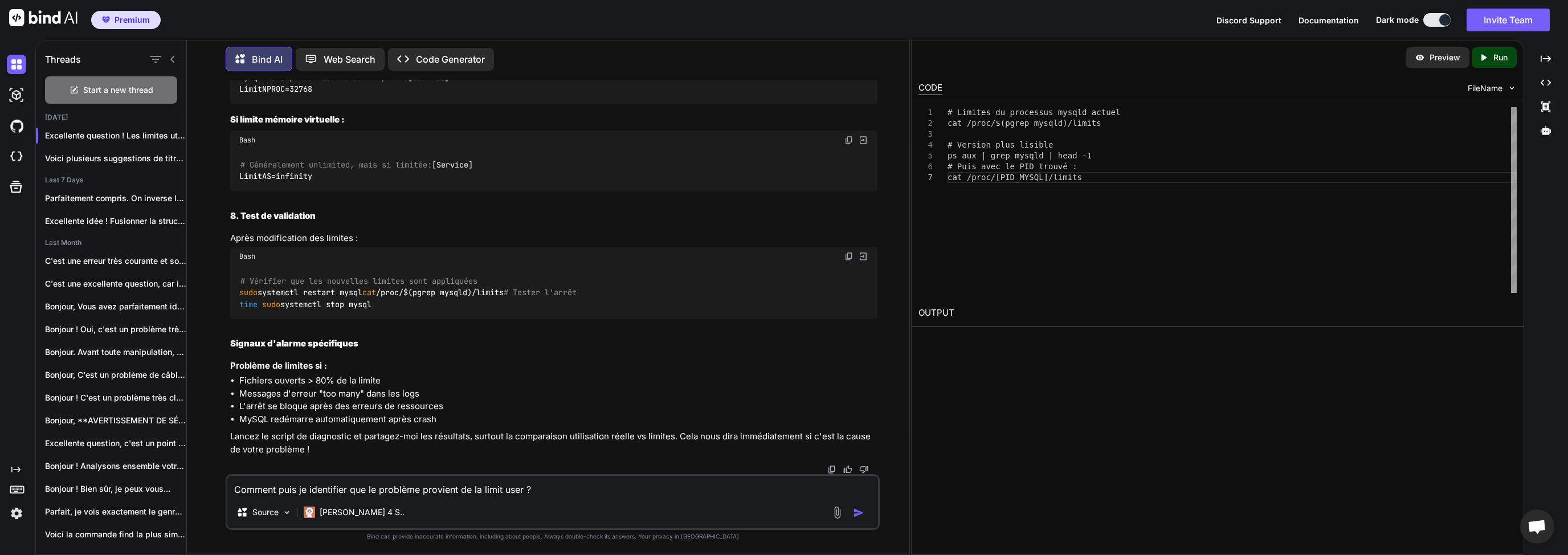
click at [262, 489] on textarea "Comment puis je identifier que le problème provient de la limit user ?" at bounding box center [553, 486] width 651 height 20
type textarea "j'ai besoin d'identifier quel appel system bloque avec [PERSON_NAME] ?"
click at [861, 514] on img "button" at bounding box center [859, 513] width 12 height 12
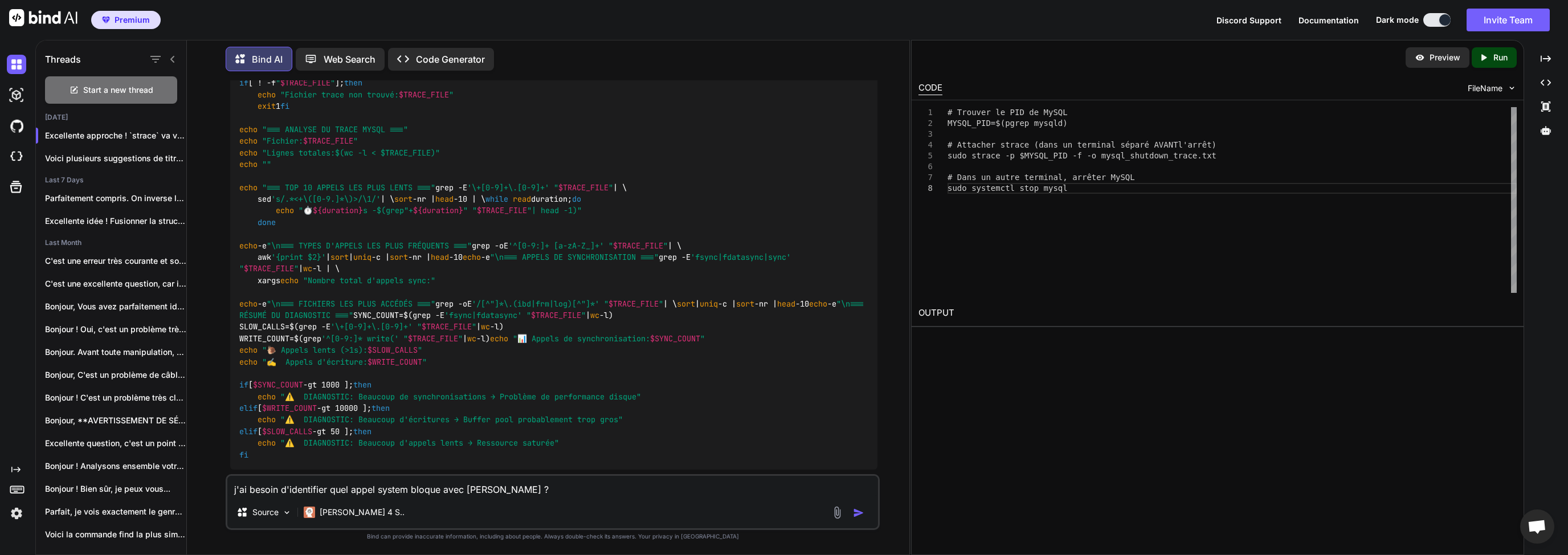
scroll to position [12721, 0]
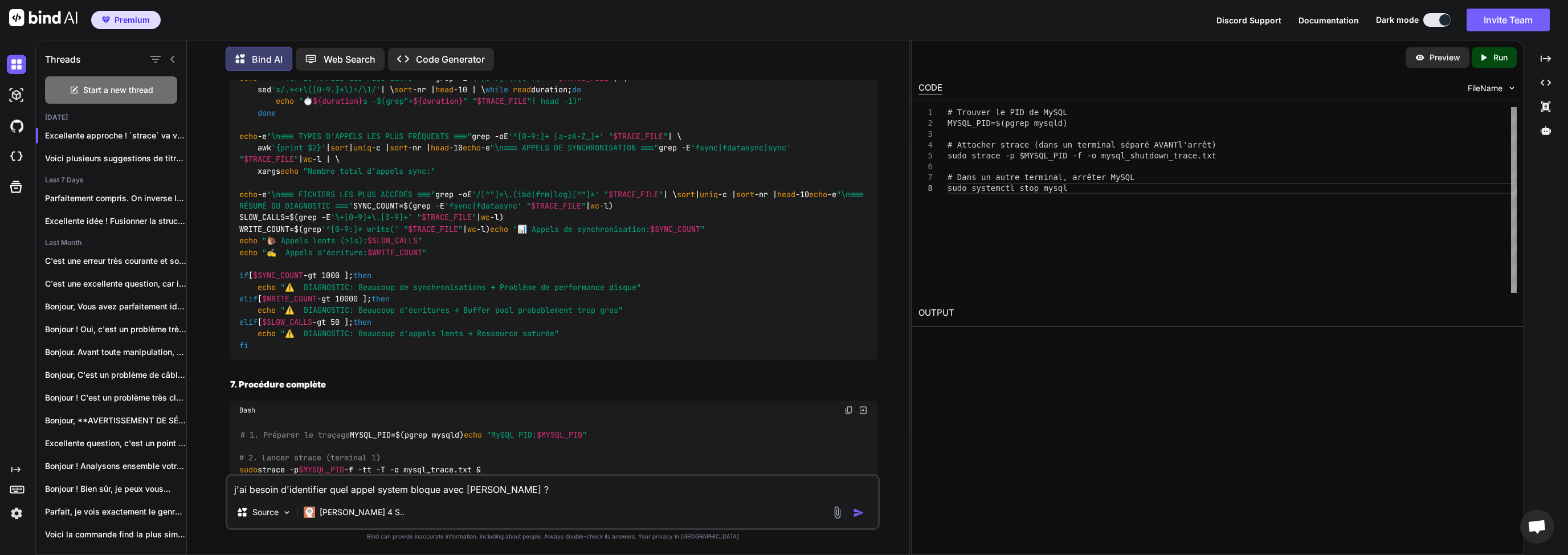
drag, startPoint x: 231, startPoint y: 154, endPoint x: 351, endPoint y: 216, distance: 135.1
drag, startPoint x: 230, startPoint y: 152, endPoint x: 355, endPoint y: 198, distance: 133.2
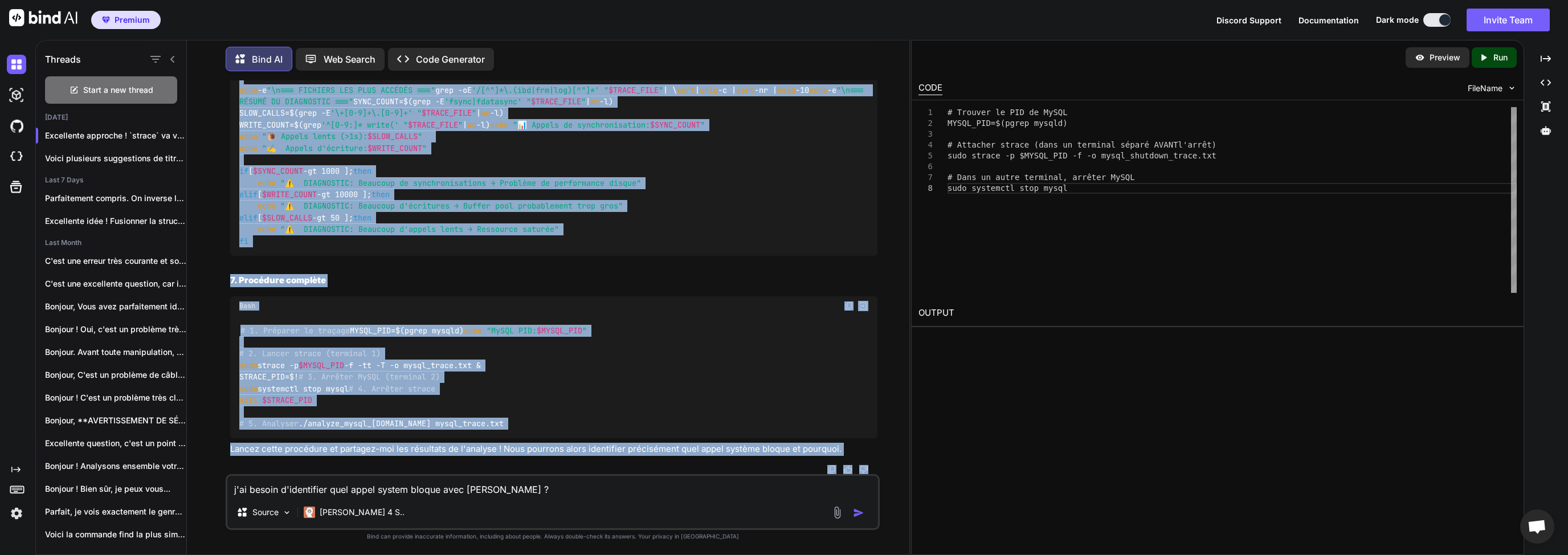
scroll to position [15129, 0]
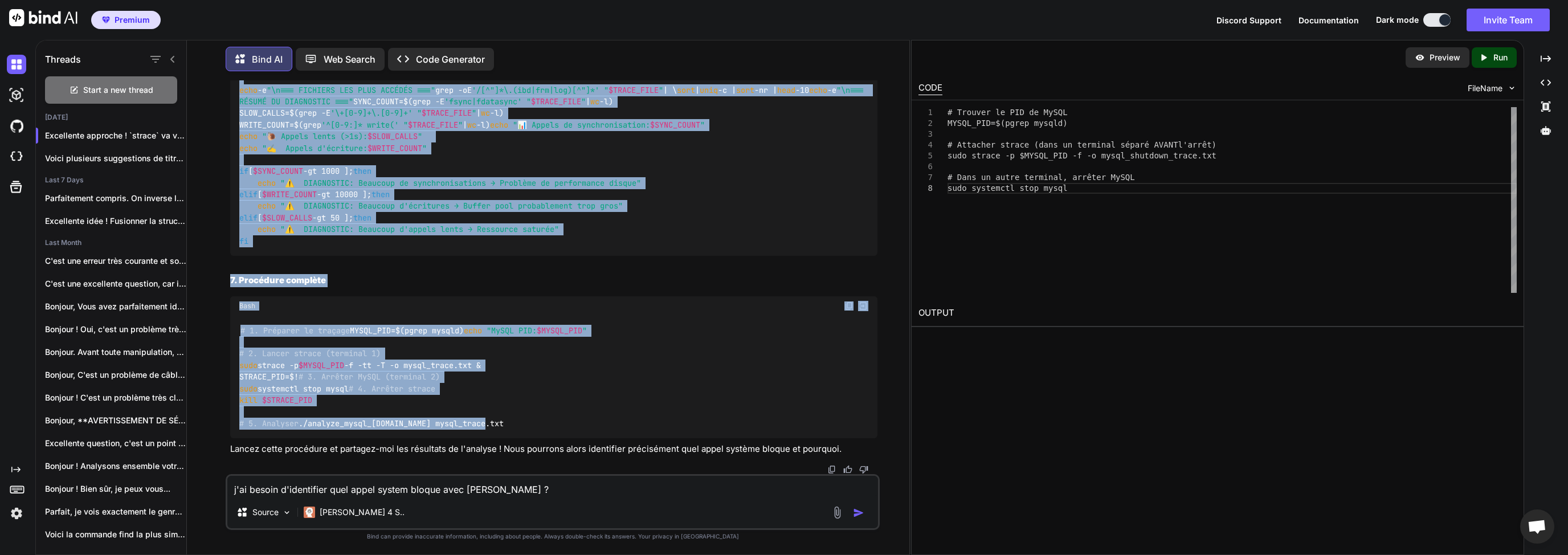
drag, startPoint x: 230, startPoint y: 113, endPoint x: 433, endPoint y: 424, distance: 371.4
click at [433, 424] on div "You sur mon serveur Linux , lors de l'arrêt de mon instance mysql , le service …" at bounding box center [553, 277] width 652 height 394
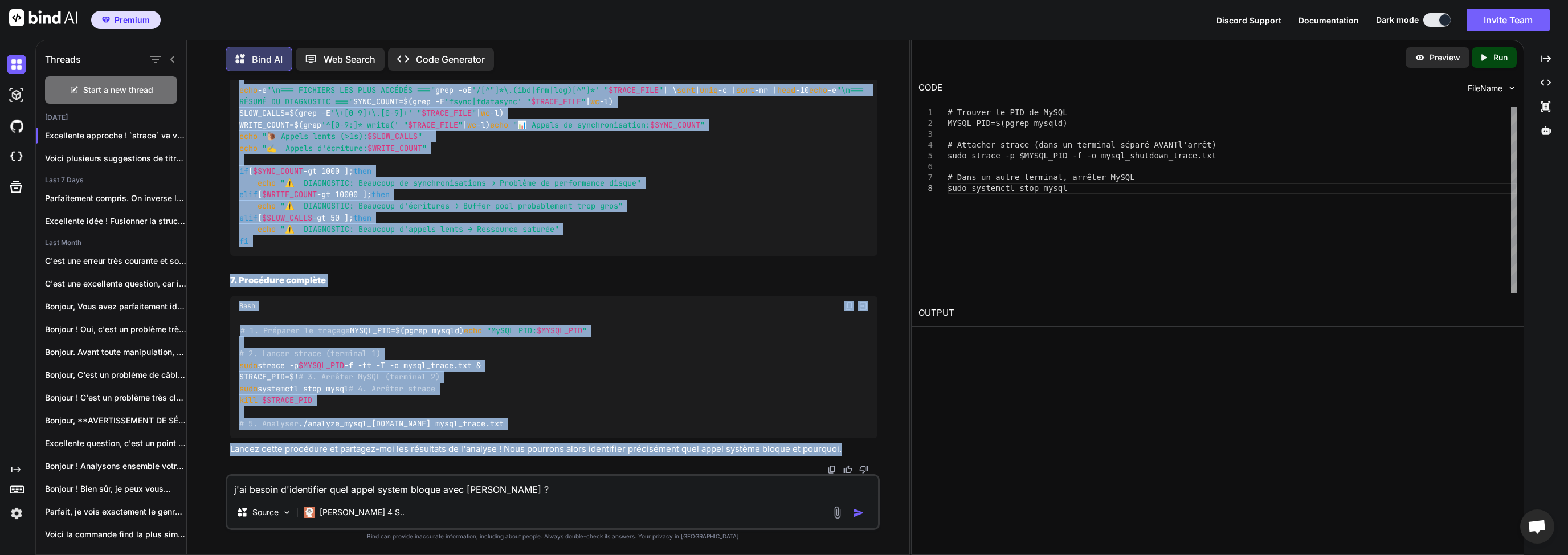
drag, startPoint x: 230, startPoint y: 111, endPoint x: 847, endPoint y: 452, distance: 705.0
click at [847, 452] on div "You sur mon serveur Linux , lors de l'arrêt de mon instance mysql , le service …" at bounding box center [553, 277] width 652 height 394
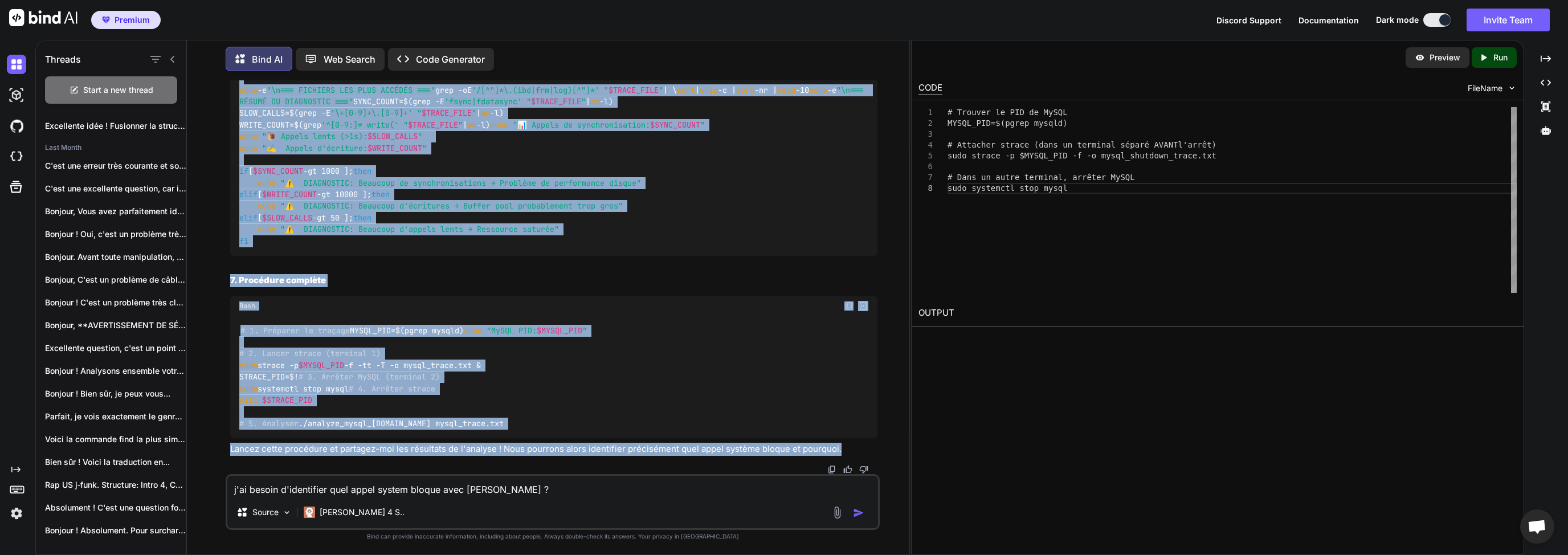
scroll to position [0, 0]
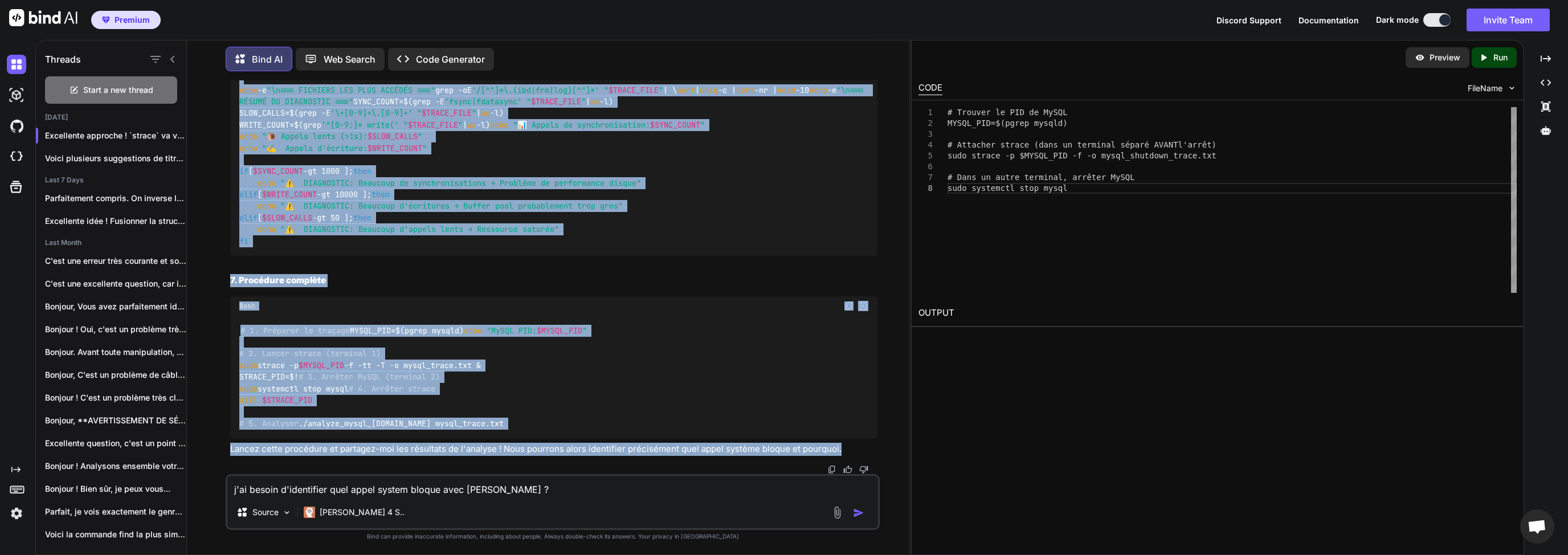
click at [376, 316] on div "# 1. Préparer le traçage MYSQL_PID=$(pgrep mysqld) echo "MySQL PID: $MYSQL_PID …" at bounding box center [553, 377] width 647 height 123
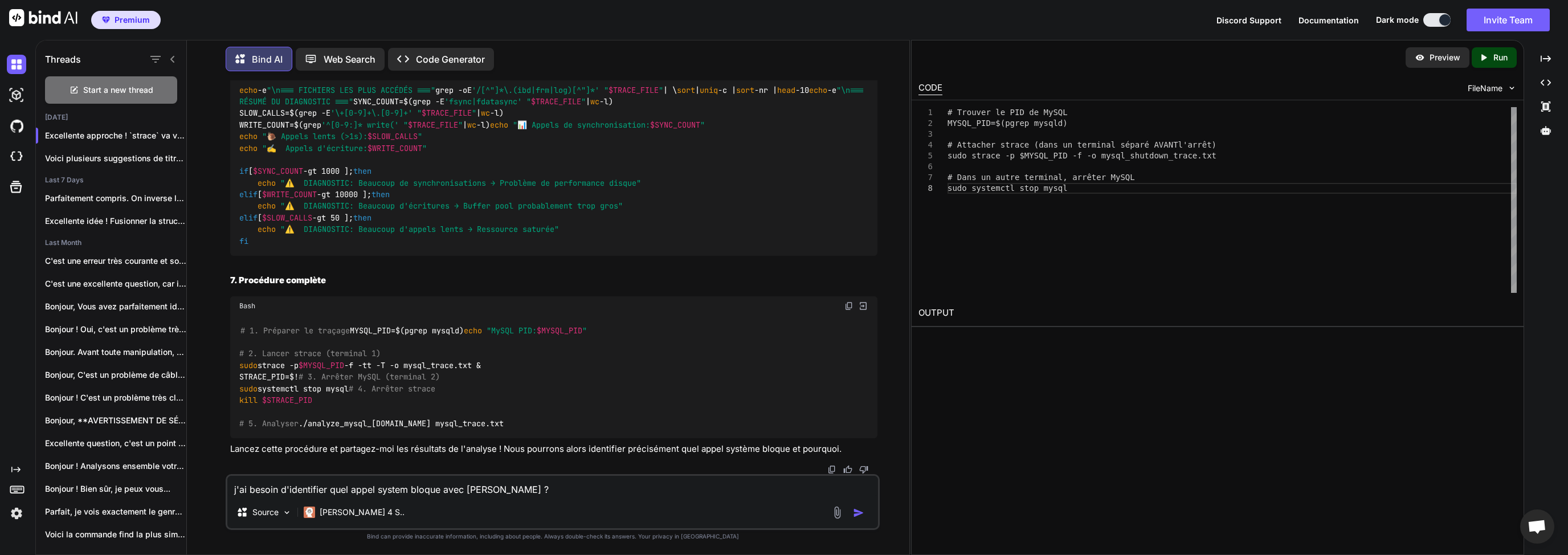
scroll to position [15128, 0]
click at [360, 487] on textarea "j'ai besoin d'identifier quel appel system bloque avec [PERSON_NAME] ?" at bounding box center [553, 486] width 651 height 20
type textarea "d"
type textarea "J"
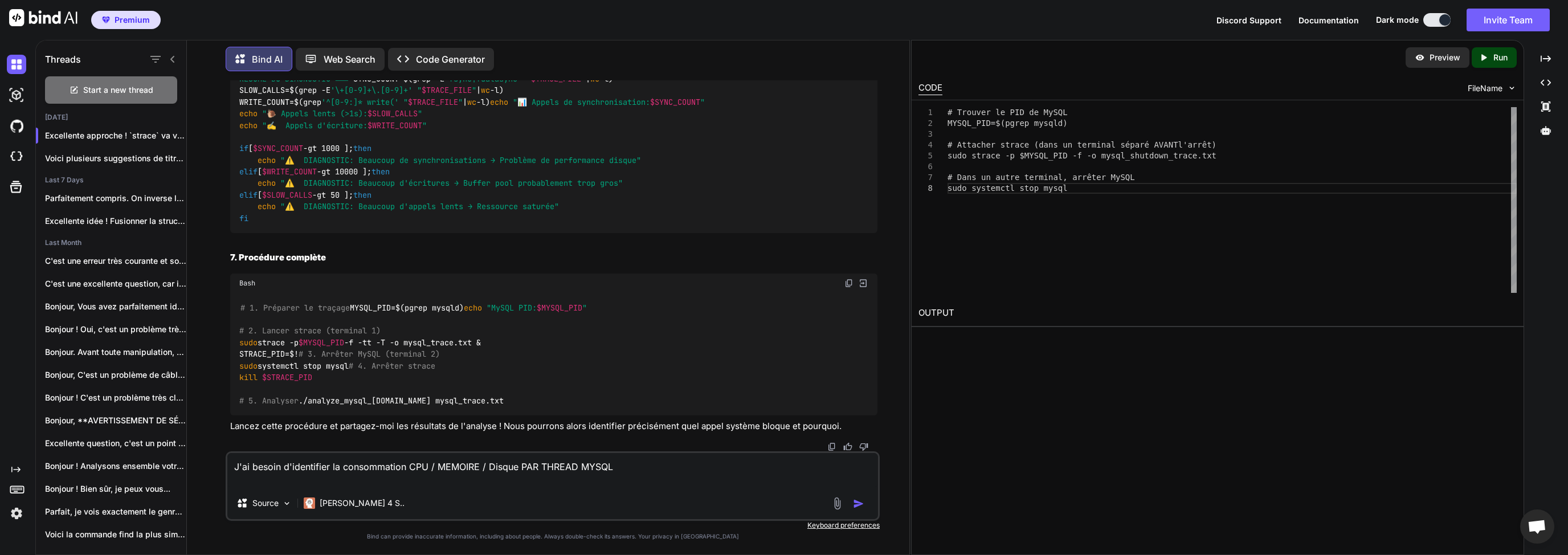
click at [722, 467] on textarea "J'ai besoin d'identifier la consommation CPU / MEMOIRE / Disque PAR THREAD MYSQL" at bounding box center [553, 470] width 651 height 34
type textarea "J'ai besoin d'identifier la consommation CPU / MEMOIRE / Disque PAR THREAD MYSQL"
click at [859, 508] on img "button" at bounding box center [859, 504] width 12 height 12
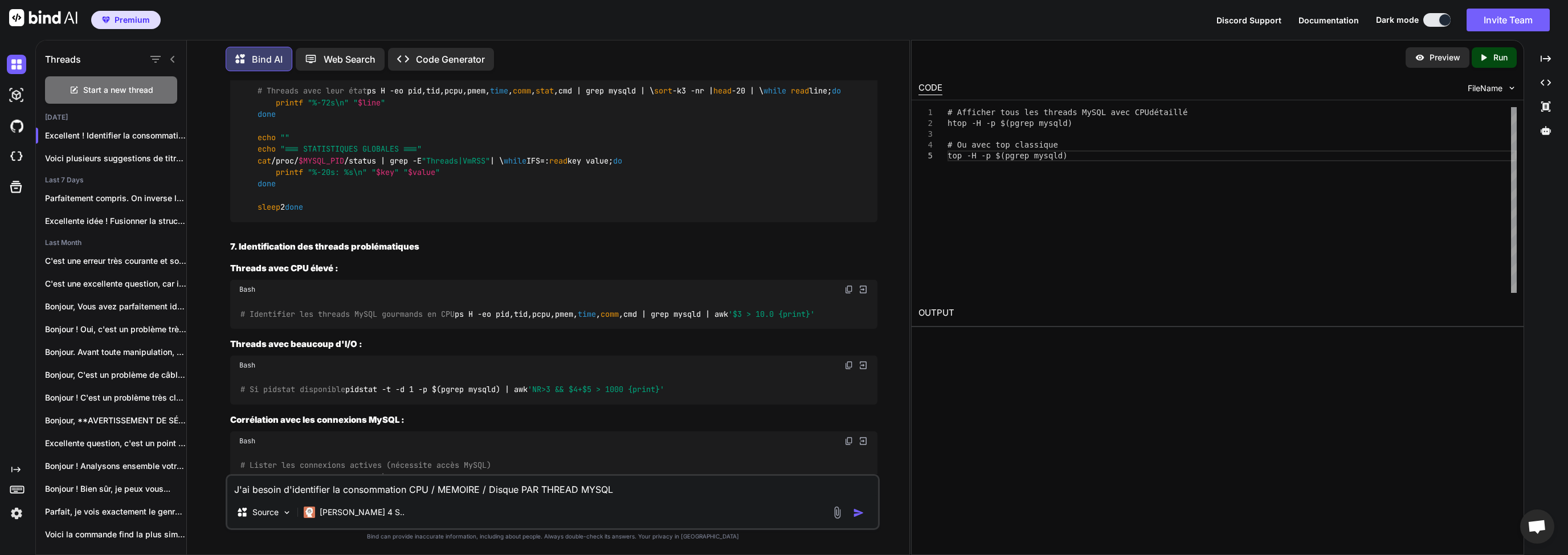
scroll to position [15501, 0]
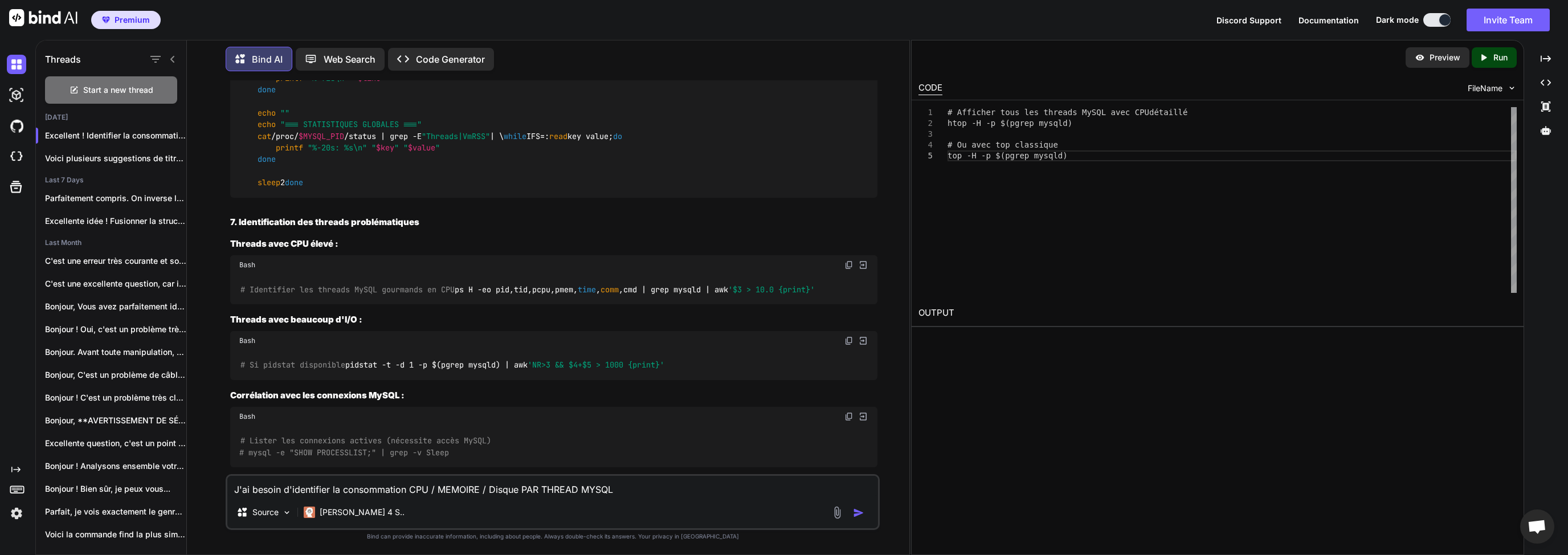
drag, startPoint x: 231, startPoint y: 179, endPoint x: 326, endPoint y: 242, distance: 114.0
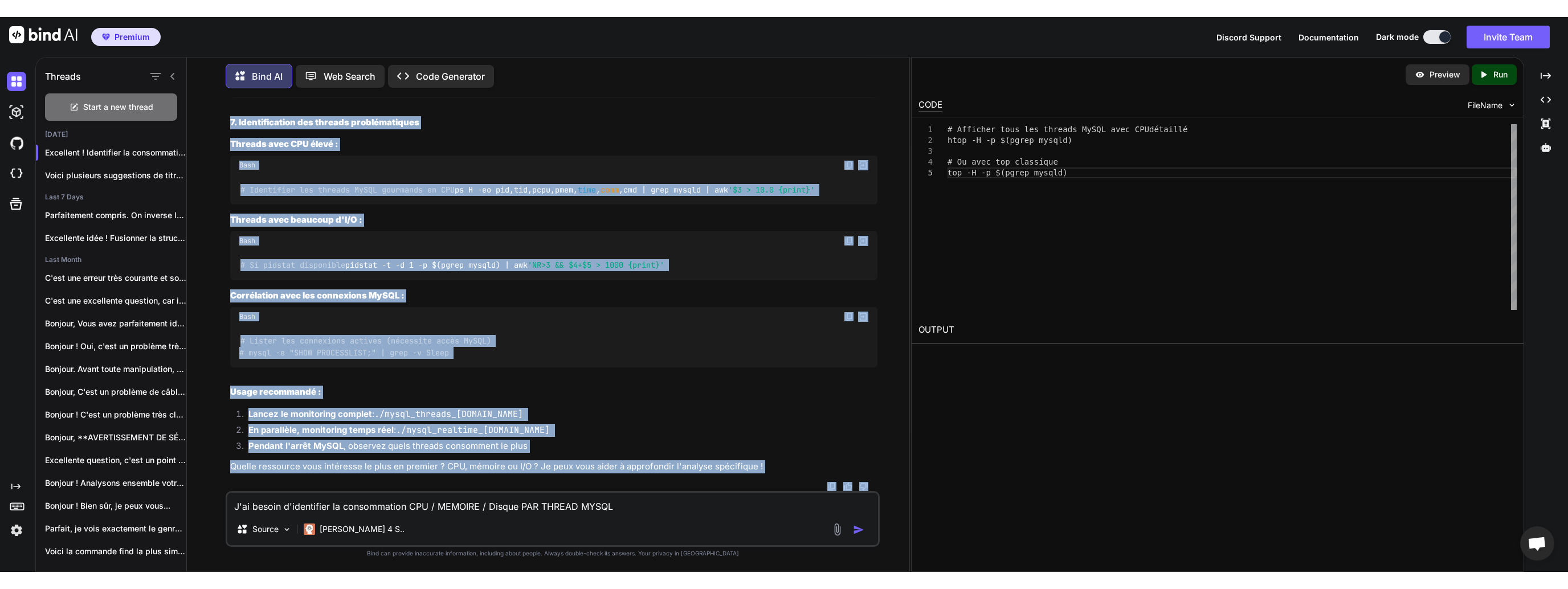
scroll to position [18659, 0]
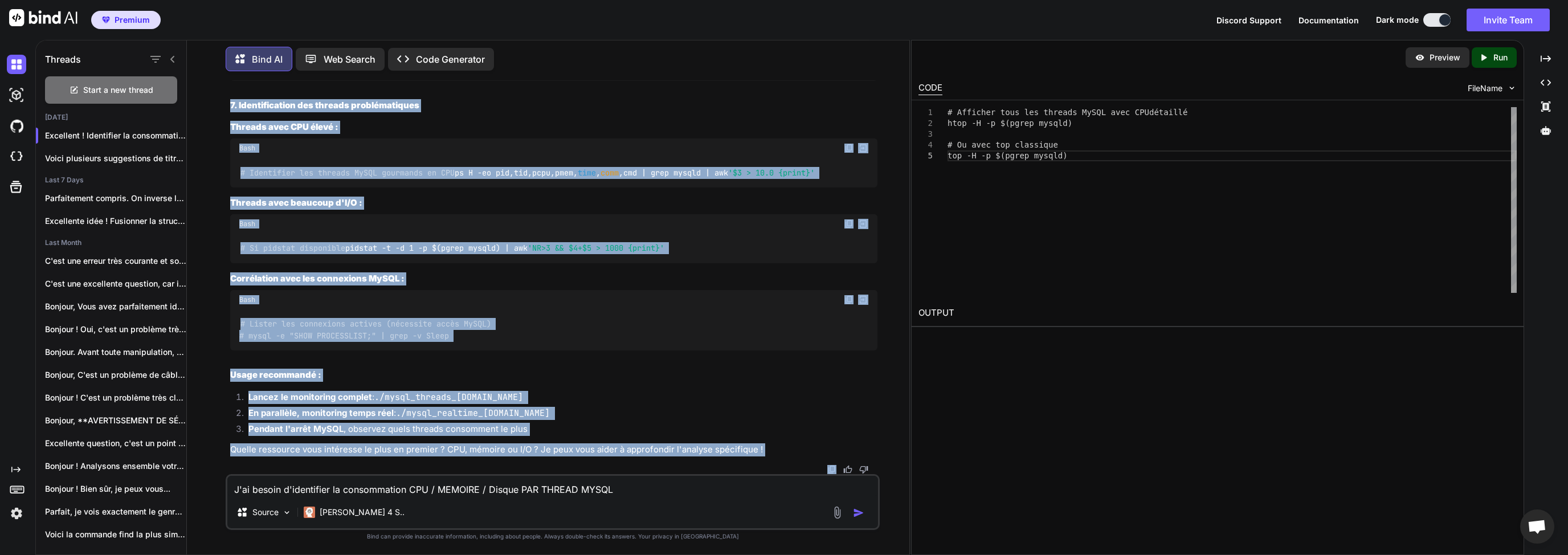
drag, startPoint x: 232, startPoint y: 133, endPoint x: 776, endPoint y: 462, distance: 635.7
click at [777, 462] on div "You sur mon serveur Linux , lors de l'arrêt de mon instance mysql , le service …" at bounding box center [553, 277] width 652 height 394
drag, startPoint x: 392, startPoint y: 405, endPoint x: 389, endPoint y: 395, distance: 10.4
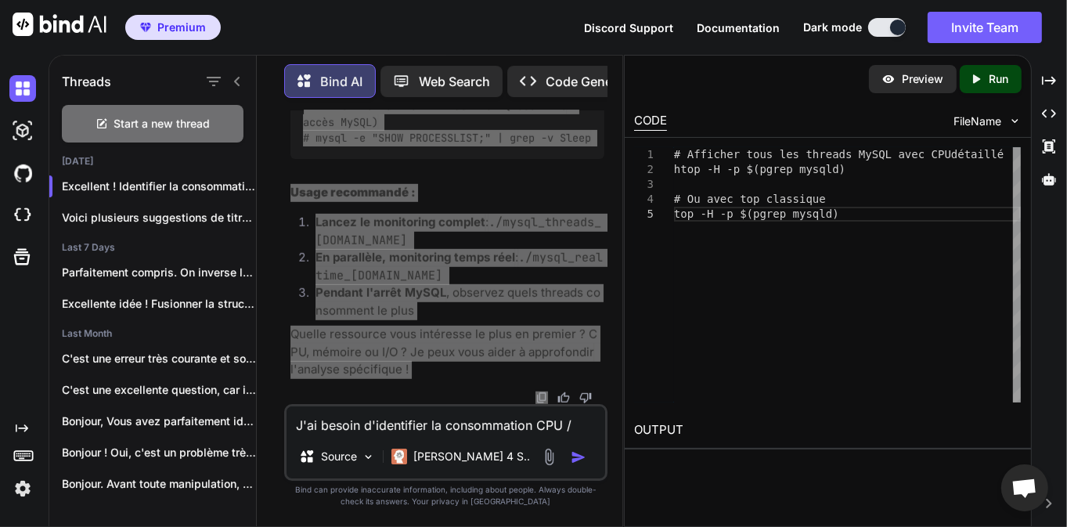
scroll to position [6, 0]
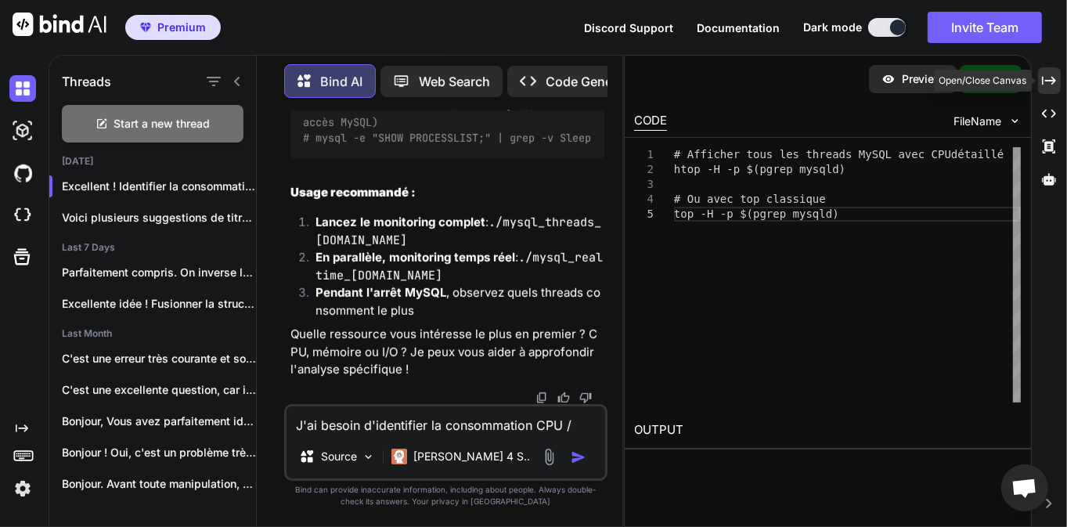
click at [1050, 86] on icon "Created with Pixso." at bounding box center [1049, 81] width 14 height 14
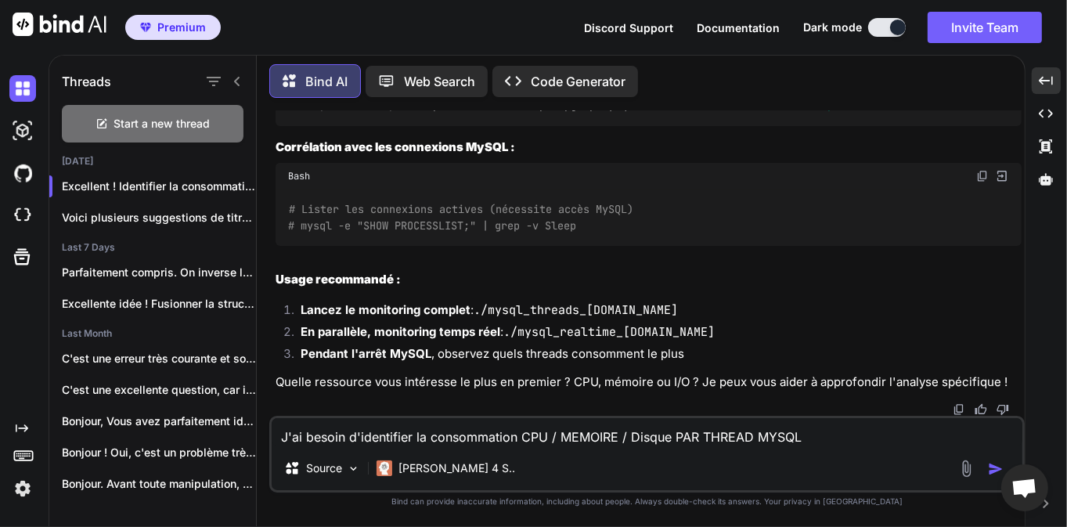
click at [238, 78] on icon at bounding box center [237, 81] width 13 height 13
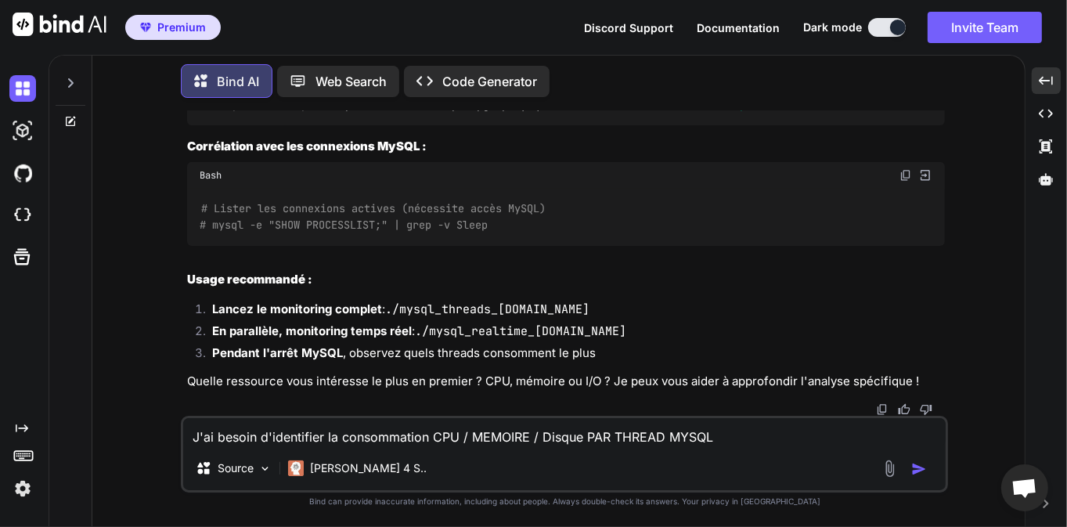
scroll to position [25969, 0]
